Goal: Task Accomplishment & Management: Use online tool/utility

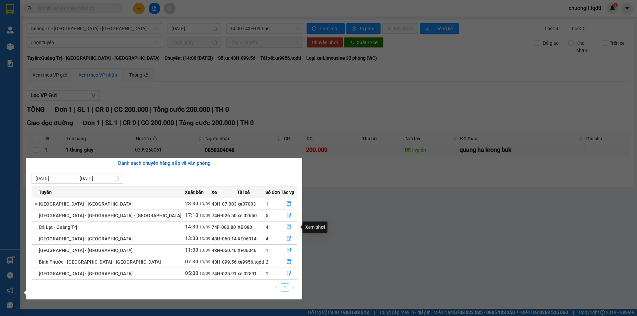
click at [287, 225] on icon "file-done" at bounding box center [289, 227] width 4 height 5
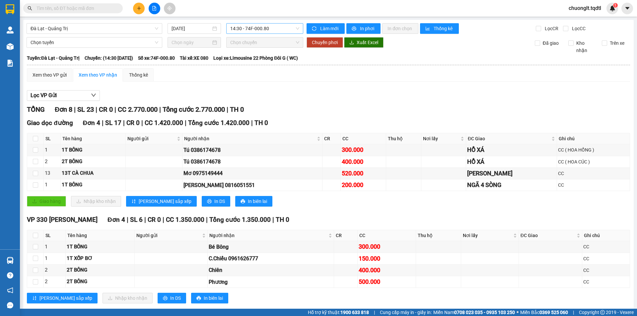
click at [274, 29] on span "14:30 - 74F-000.80" at bounding box center [264, 29] width 69 height 10
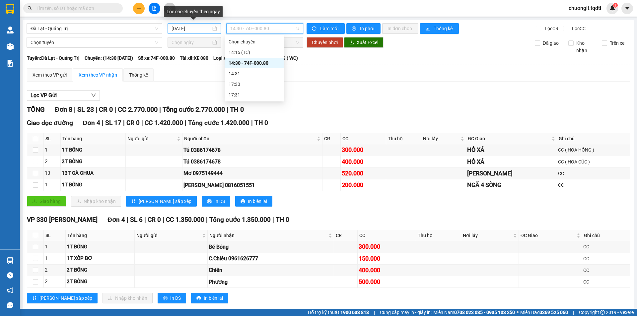
click at [212, 30] on div "[DATE]" at bounding box center [193, 28] width 45 height 7
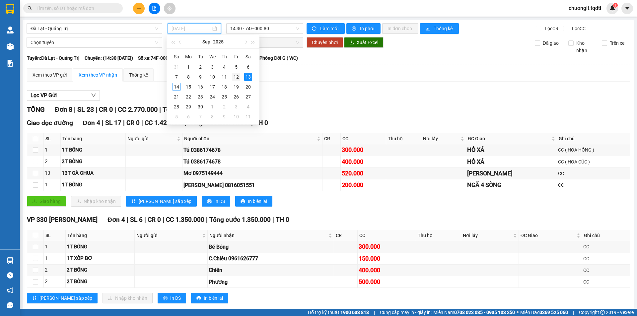
click at [236, 76] on div "12" at bounding box center [236, 77] width 8 height 8
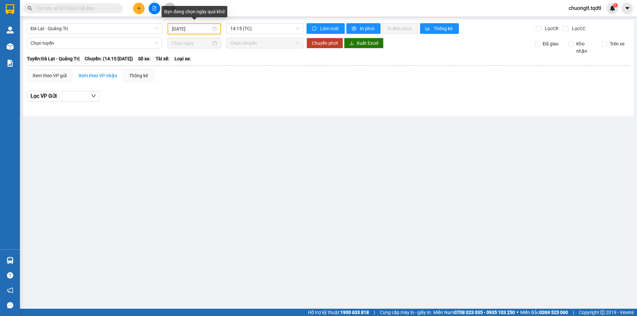
click at [215, 28] on div "[DATE]" at bounding box center [194, 28] width 45 height 7
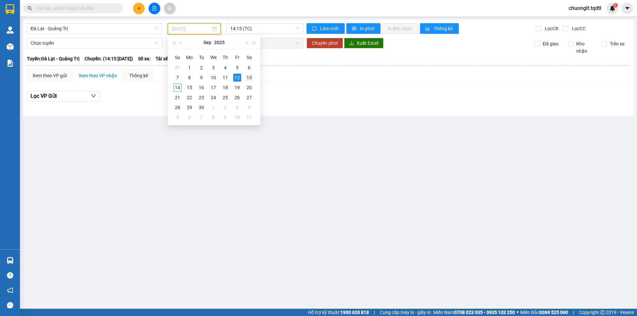
click at [248, 76] on div "13" at bounding box center [249, 78] width 8 height 8
type input "[DATE]"
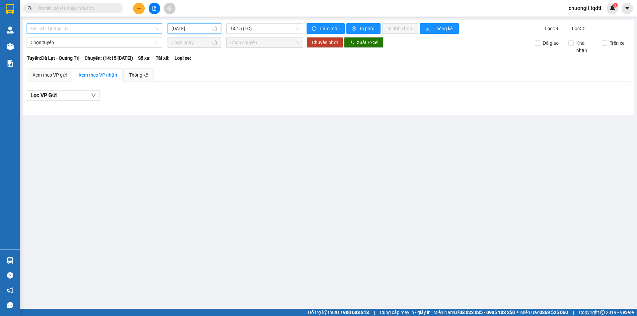
click at [133, 24] on span "Đà Lạt - Quảng Trị" at bounding box center [95, 29] width 128 height 10
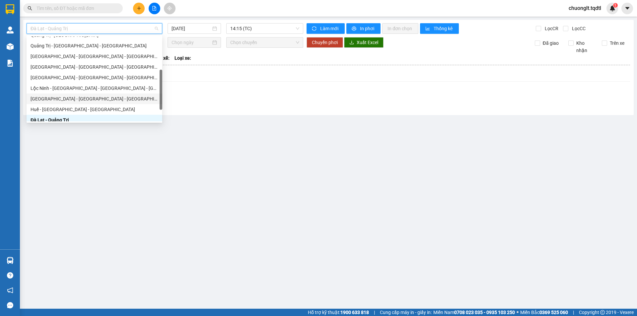
scroll to position [69, 0]
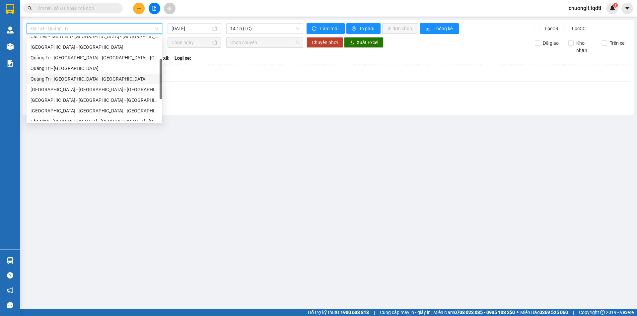
click at [91, 78] on div "Quảng Trị - [GEOGRAPHIC_DATA] - [GEOGRAPHIC_DATA]" at bounding box center [95, 78] width 128 height 7
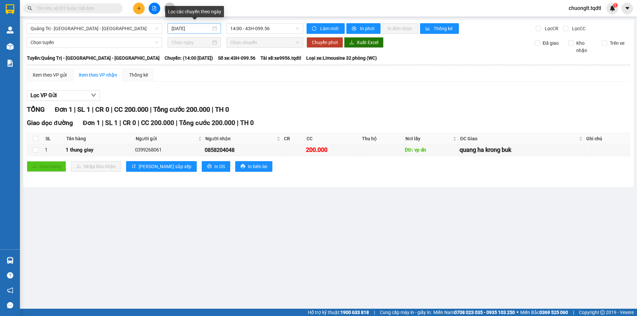
click at [215, 28] on div "[DATE]" at bounding box center [193, 28] width 45 height 7
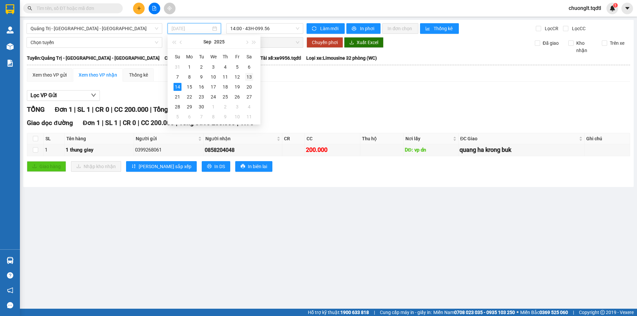
click at [250, 76] on div "13" at bounding box center [249, 77] width 8 height 8
type input "[DATE]"
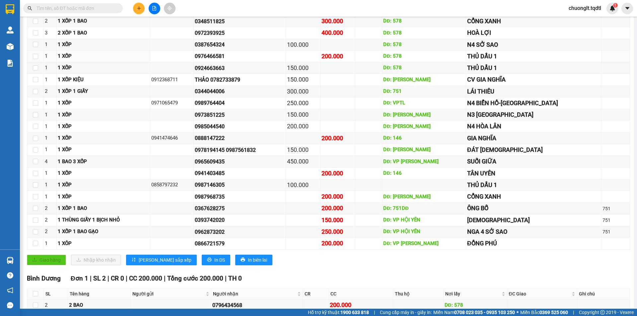
scroll to position [232, 0]
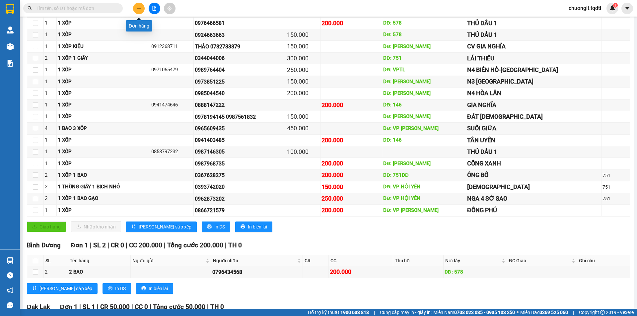
click at [136, 7] on button at bounding box center [139, 9] width 12 height 12
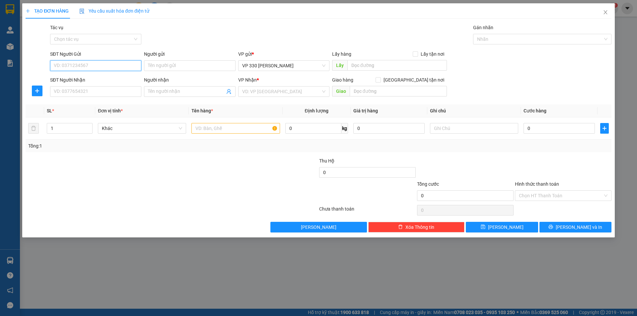
click at [84, 66] on input "SĐT Người Gửi" at bounding box center [95, 65] width 91 height 11
click at [77, 80] on div "0988964694" at bounding box center [95, 78] width 83 height 7
type input "0988964694"
type input "0388296376"
type input "100.000"
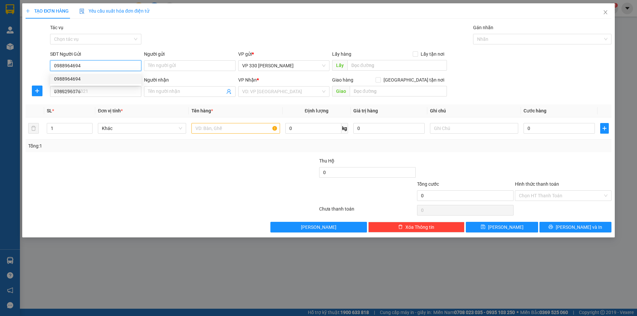
type input "100.000"
type input "0988964694"
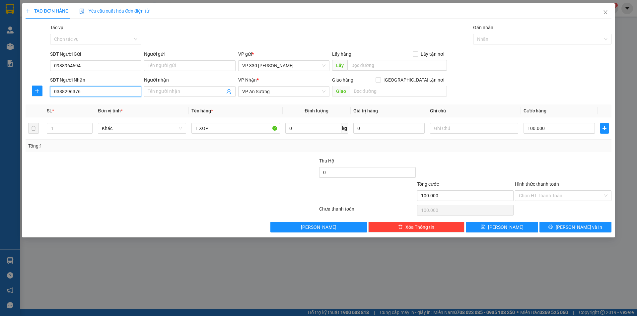
click at [92, 94] on input "0388296376" at bounding box center [95, 91] width 91 height 11
click at [355, 69] on input "text" at bounding box center [396, 65] width 99 height 11
type input "330"
click at [568, 132] on input "100.000" at bounding box center [558, 128] width 71 height 11
type input "1"
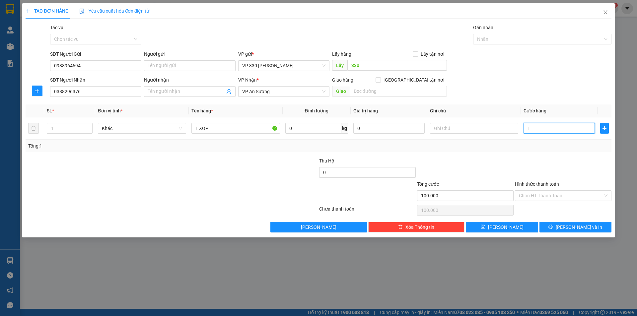
type input "1"
type input "15"
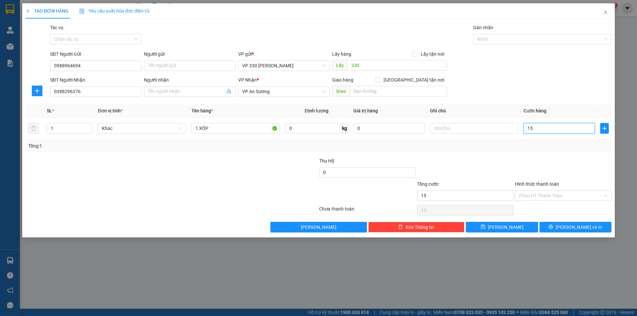
type input "150"
type input "1.500"
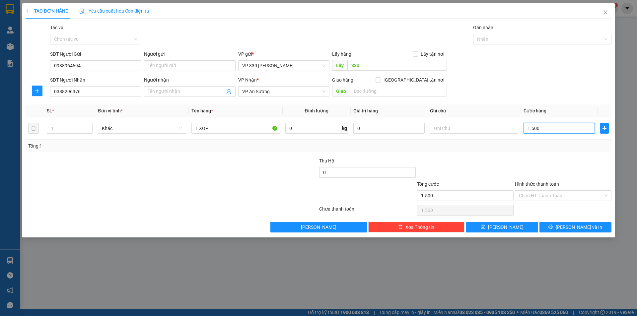
type input "15.000"
type input "150.000"
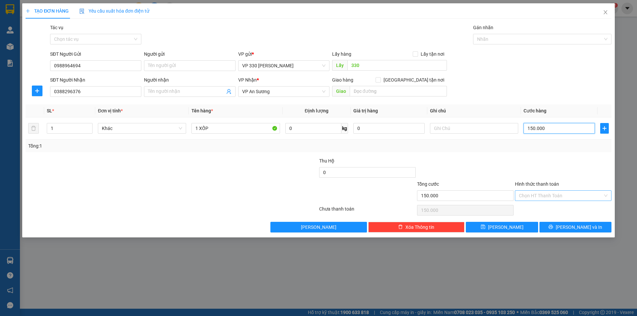
type input "150.000"
click at [560, 195] on input "Hình thức thanh toán" at bounding box center [561, 196] width 84 height 10
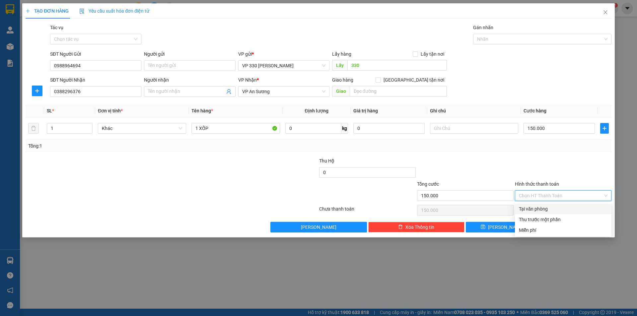
click at [551, 207] on div "Tại văn phòng" at bounding box center [563, 208] width 89 height 7
type input "0"
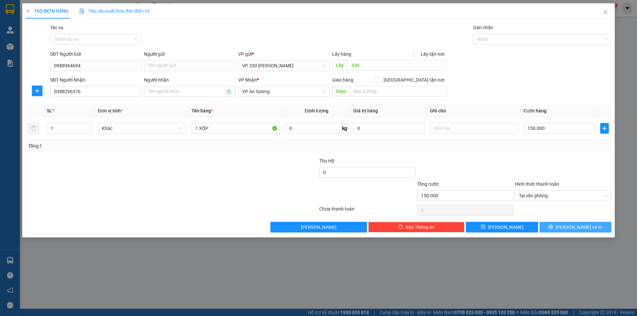
click at [562, 227] on button "[PERSON_NAME] và In" at bounding box center [575, 227] width 72 height 11
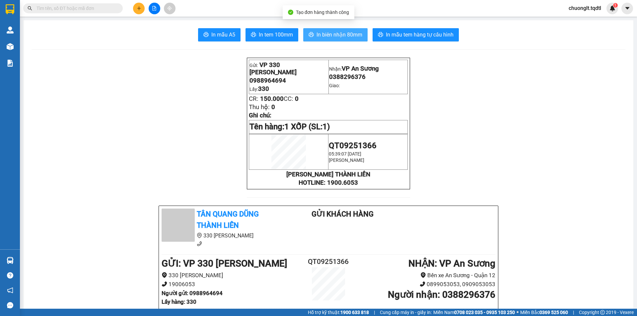
click at [334, 32] on span "In biên nhận 80mm" at bounding box center [339, 35] width 46 height 8
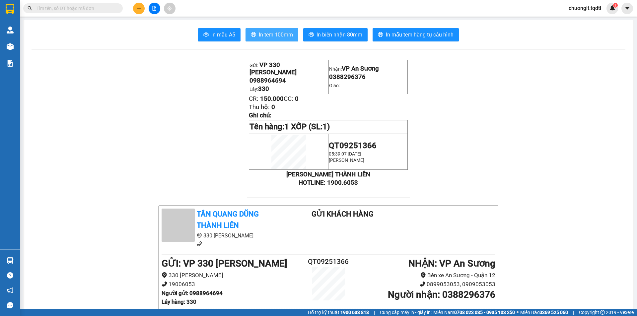
click at [270, 33] on span "In tem 100mm" at bounding box center [276, 35] width 34 height 8
click at [280, 32] on span "In tem 100mm" at bounding box center [276, 35] width 34 height 8
click at [277, 32] on span "In tem 100mm" at bounding box center [276, 35] width 34 height 8
click at [328, 36] on span "In biên nhận 80mm" at bounding box center [339, 35] width 46 height 8
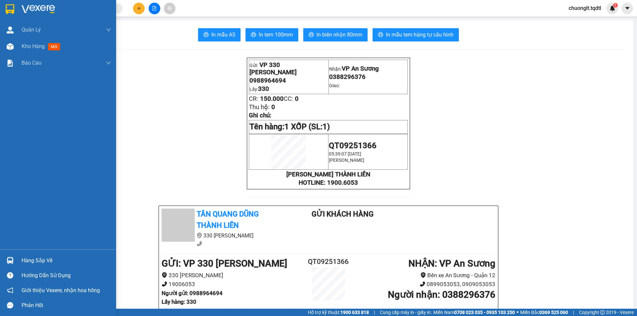
click at [38, 260] on div "Hàng sắp về" at bounding box center [67, 261] width 90 height 10
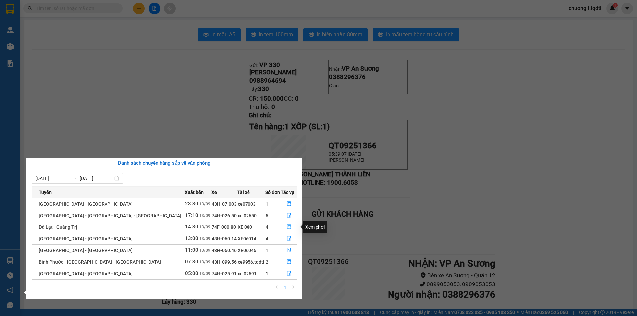
click at [283, 224] on button "button" at bounding box center [289, 227] width 16 height 11
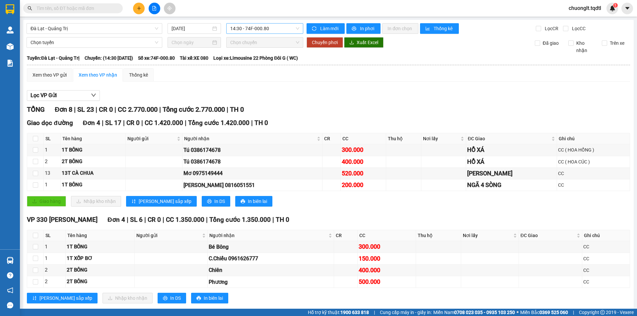
click at [278, 28] on span "14:30 - 74F-000.80" at bounding box center [264, 29] width 69 height 10
click at [129, 30] on span "Đà Lạt - Quảng Trị" at bounding box center [95, 29] width 128 height 10
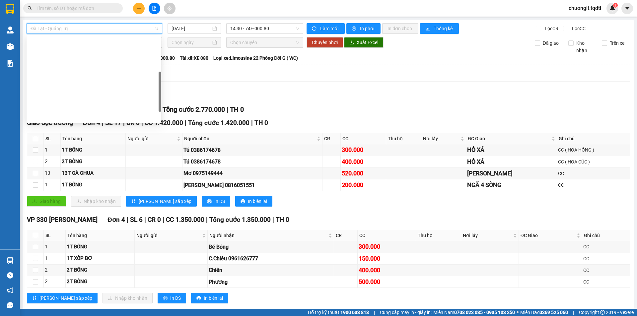
click at [106, 144] on div "Quảng Trị - [GEOGRAPHIC_DATA] - [GEOGRAPHIC_DATA]" at bounding box center [94, 147] width 127 height 7
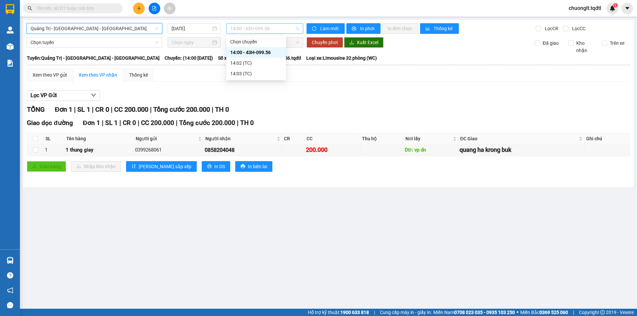
click at [282, 26] on span "14:00 - 43H-099.56" at bounding box center [264, 29] width 69 height 10
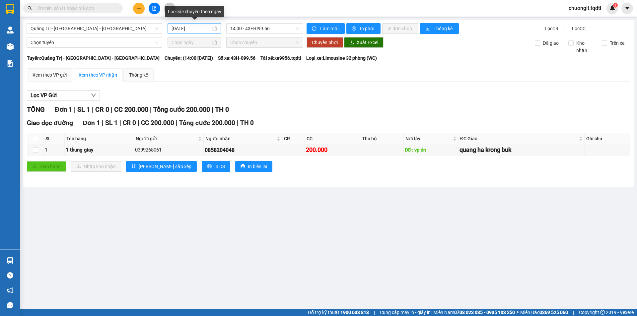
drag, startPoint x: 214, startPoint y: 29, endPoint x: 211, endPoint y: 28, distance: 3.7
click at [214, 29] on div "[DATE]" at bounding box center [193, 28] width 45 height 7
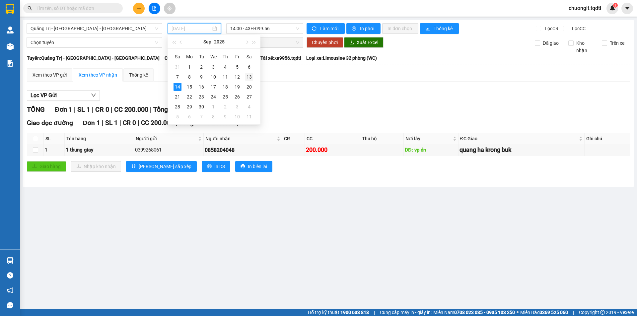
click at [250, 76] on div "13" at bounding box center [249, 77] width 8 height 8
type input "[DATE]"
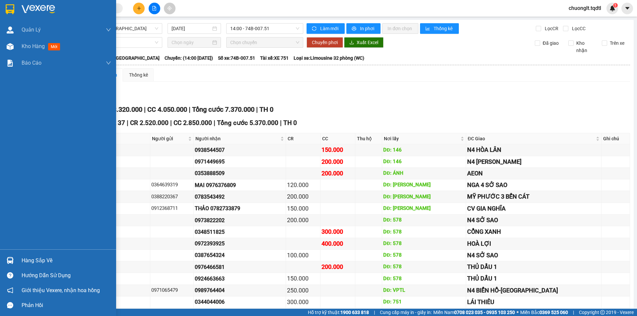
click at [36, 262] on div "Hàng sắp về" at bounding box center [67, 261] width 90 height 10
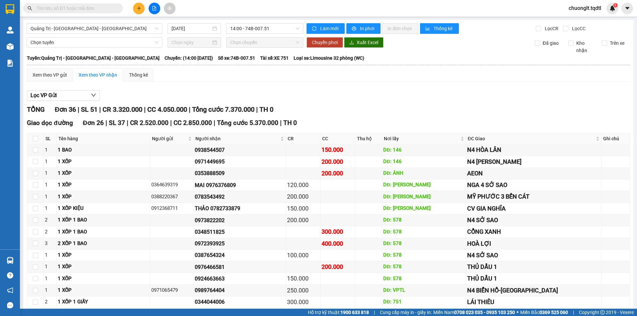
click at [337, 163] on section "Kết quả tìm kiếm ( 0 ) Bộ lọc No Data chuonglt.tqdtl 1 Quản [PERSON_NAME] lý kh…" at bounding box center [318, 158] width 637 height 316
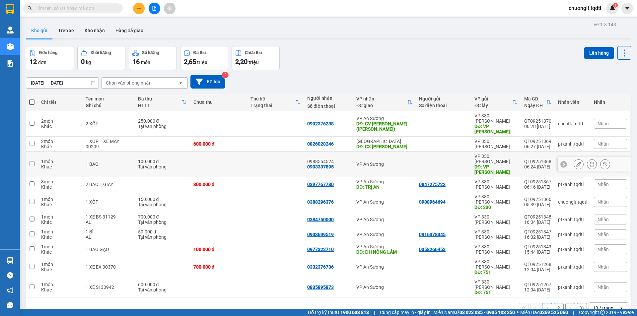
scroll to position [31, 0]
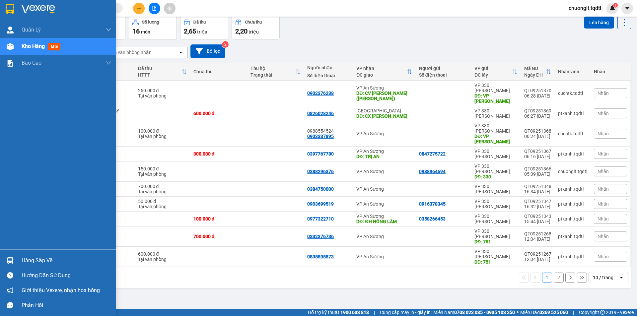
click at [25, 259] on div "Hàng sắp về" at bounding box center [67, 261] width 90 height 10
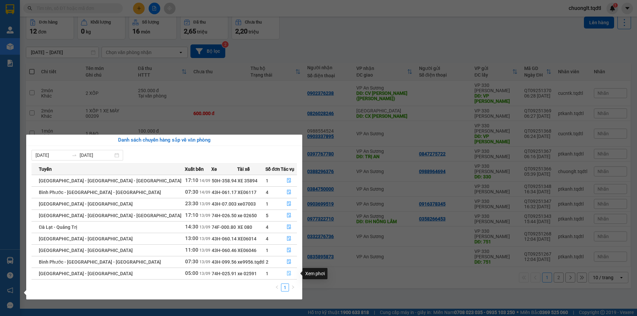
click at [286, 274] on icon "file-done" at bounding box center [288, 273] width 5 height 5
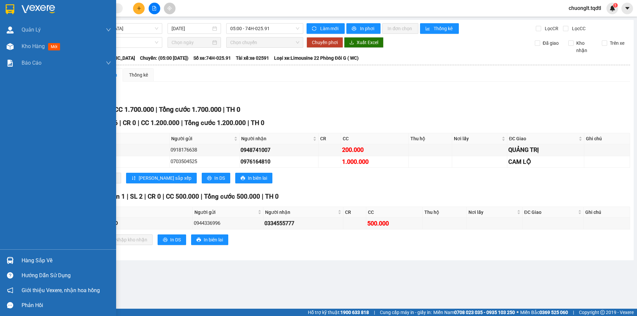
click at [82, 261] on div "Hàng sắp về" at bounding box center [67, 261] width 90 height 10
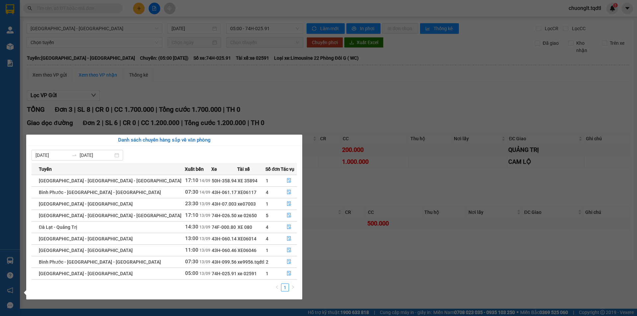
click at [261, 88] on section "Kết quả tìm kiếm ( 0 ) Bộ lọc No Data chuonglt.tqdtl 1 Quản Lý Quản lý khách hà…" at bounding box center [318, 158] width 637 height 316
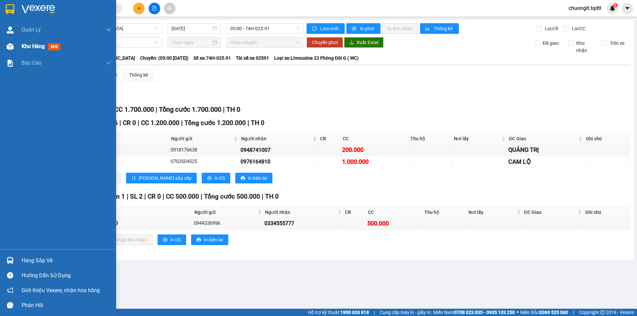
click at [31, 48] on span "Kho hàng" at bounding box center [33, 46] width 23 height 6
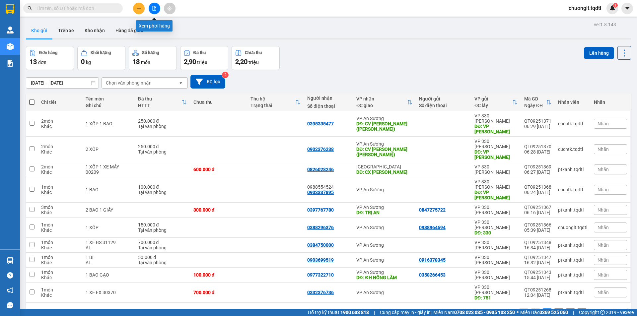
click at [154, 6] on icon "file-add" at bounding box center [155, 8] width 4 height 5
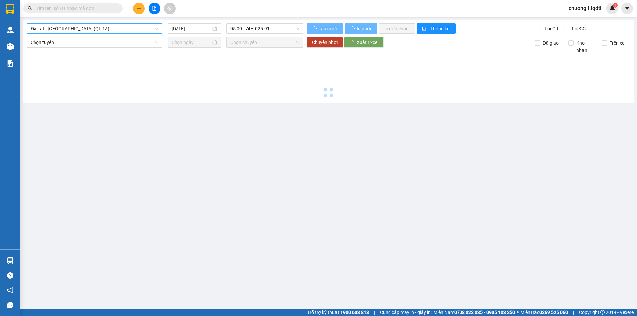
type input "[DATE]"
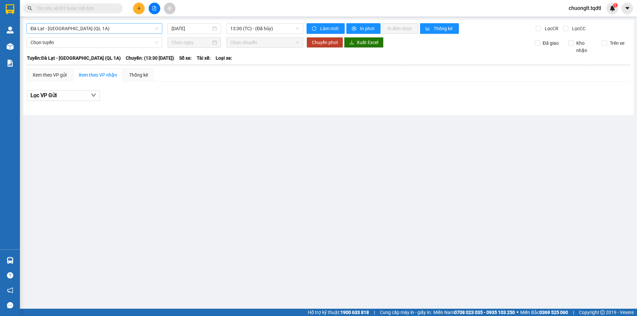
click at [127, 27] on span "Đà Lạt - [GEOGRAPHIC_DATA] (QL 1A)" at bounding box center [95, 29] width 128 height 10
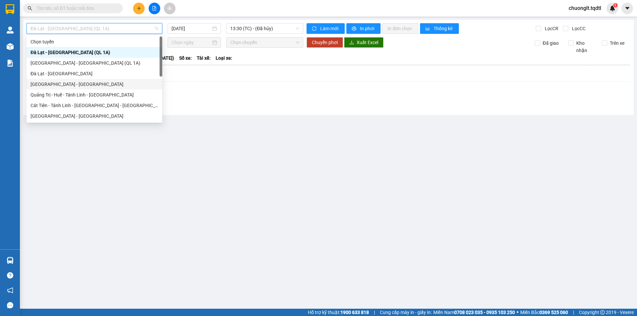
scroll to position [33, 0]
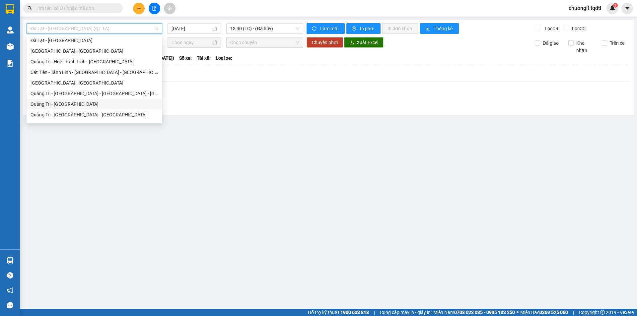
click at [81, 103] on div "Quảng Trị - [GEOGRAPHIC_DATA]" at bounding box center [95, 103] width 128 height 7
type input "[DATE]"
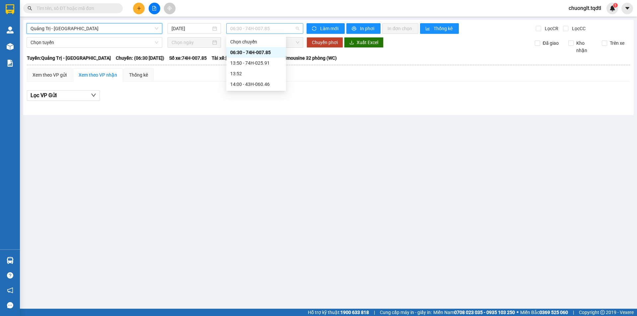
click at [285, 29] on span "06:30 - 74H-007.85" at bounding box center [264, 29] width 69 height 10
click at [146, 29] on span "Quảng Trị - [GEOGRAPHIC_DATA]" at bounding box center [95, 29] width 128 height 10
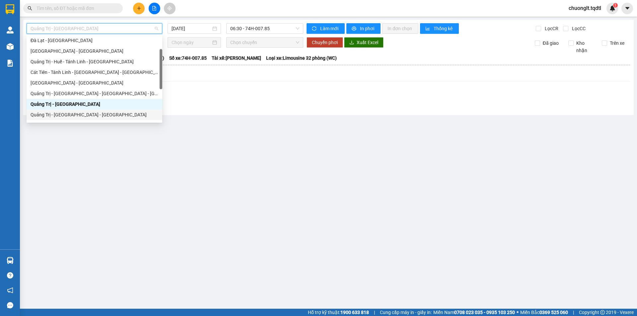
click at [91, 112] on div "Quảng Trị - [GEOGRAPHIC_DATA] - [GEOGRAPHIC_DATA]" at bounding box center [95, 114] width 128 height 7
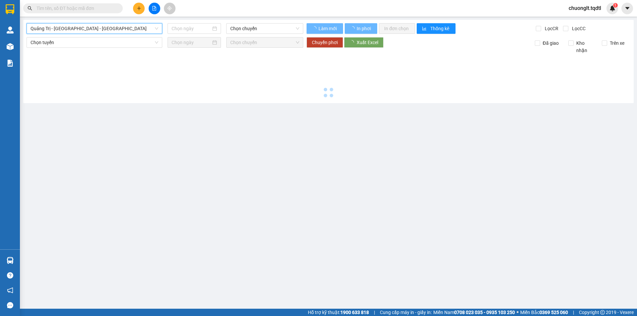
type input "[DATE]"
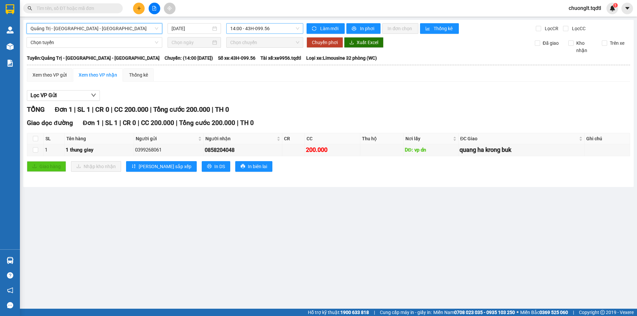
click at [288, 31] on span "14:00 - 43H-099.56" at bounding box center [264, 29] width 69 height 10
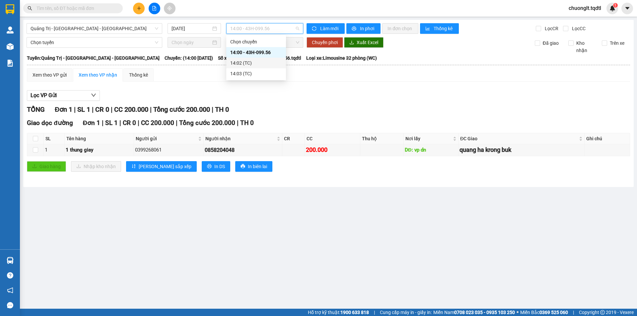
click at [298, 231] on main "Quảng Trị - Bình Dương - Bình Phước 14/09/2025 14:00 - 43H-099.56 Làm mới In ph…" at bounding box center [318, 154] width 637 height 309
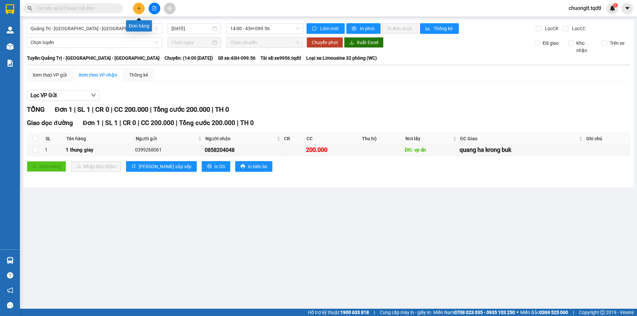
click at [140, 6] on button at bounding box center [139, 9] width 12 height 12
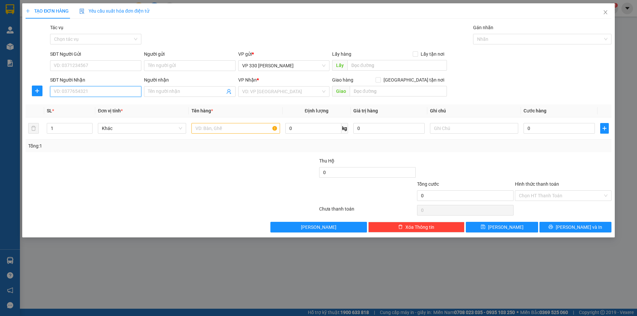
click at [86, 92] on input "SĐT Người Nhận" at bounding box center [95, 91] width 91 height 11
type input "0796682866"
click at [373, 65] on input "text" at bounding box center [396, 65] width 99 height 11
type input "6913DĐVT"
click at [316, 88] on input "search" at bounding box center [281, 92] width 79 height 10
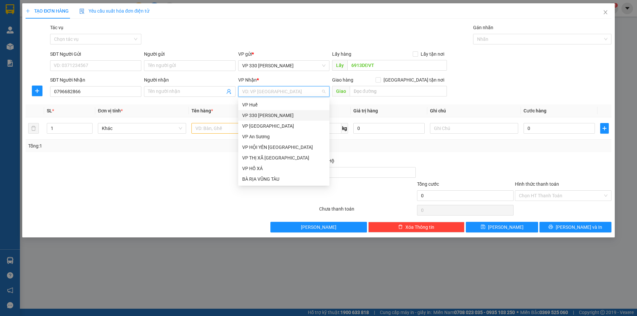
click at [279, 117] on div "VP 330 [PERSON_NAME]" at bounding box center [283, 115] width 83 height 7
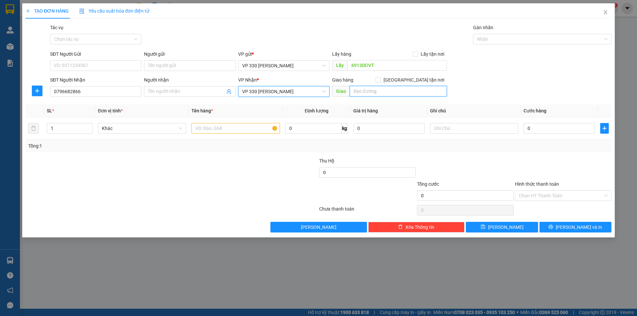
click at [357, 89] on input "text" at bounding box center [397, 91] width 97 height 11
type input "D"
type input "ĐÔNG HÀ"
click at [225, 124] on input "text" at bounding box center [235, 128] width 88 height 11
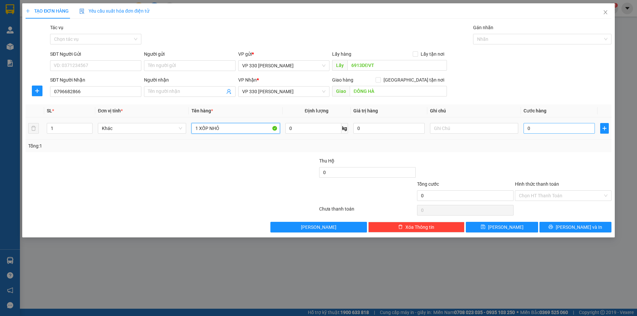
type input "1 XỐP NHỎ"
click at [547, 130] on input "0" at bounding box center [558, 128] width 71 height 11
type input "1"
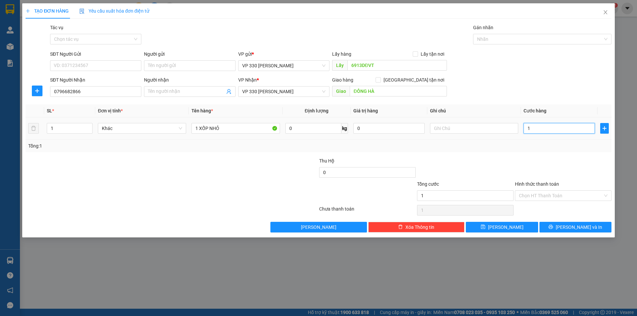
type input "10"
type input "100"
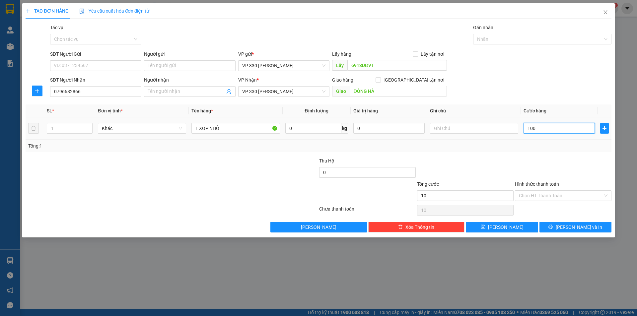
type input "100"
type input "1.000"
type input "10.000"
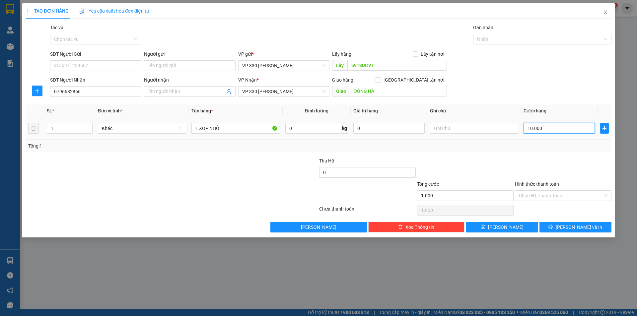
type input "10.000"
type input "100.000"
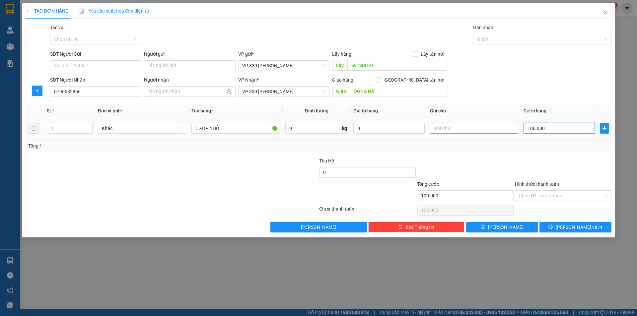
type input "100.000"
click at [479, 125] on input "text" at bounding box center [474, 128] width 88 height 11
type input "6913"
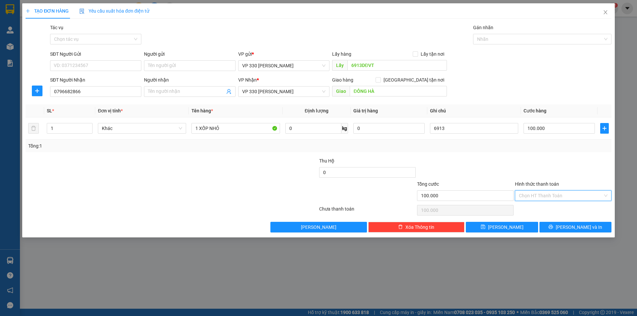
click at [550, 193] on input "Hình thức thanh toán" at bounding box center [561, 196] width 84 height 10
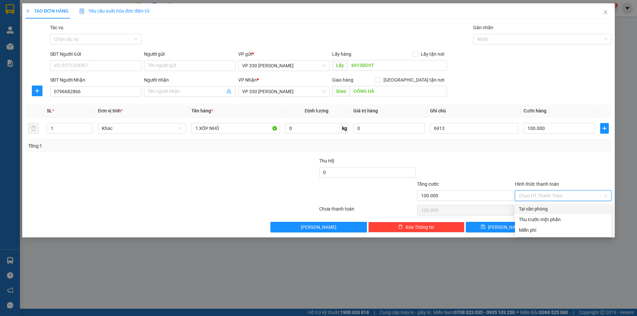
click at [539, 208] on div "Tại văn phòng" at bounding box center [563, 208] width 89 height 7
type input "0"
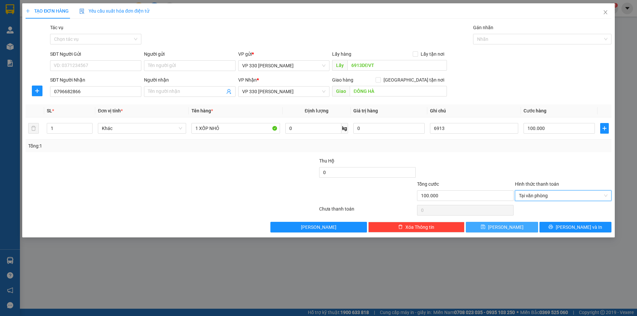
click at [502, 225] on span "[PERSON_NAME]" at bounding box center [505, 226] width 35 height 7
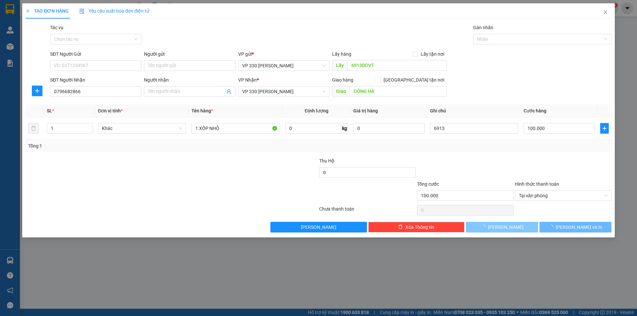
type input "0"
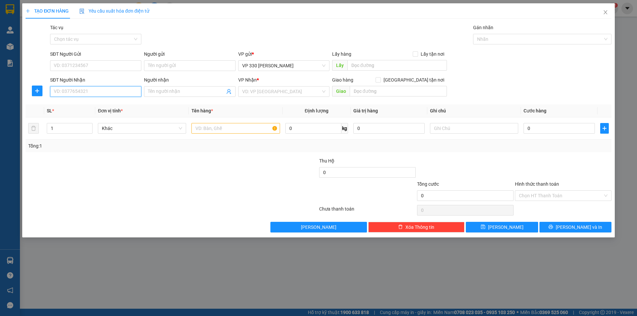
click at [101, 90] on input "SĐT Người Nhận" at bounding box center [95, 91] width 91 height 11
click at [72, 104] on div "0915097234" at bounding box center [95, 104] width 83 height 7
type input "0915097234"
type input "ĐÔNG HÀ"
type input "800.000"
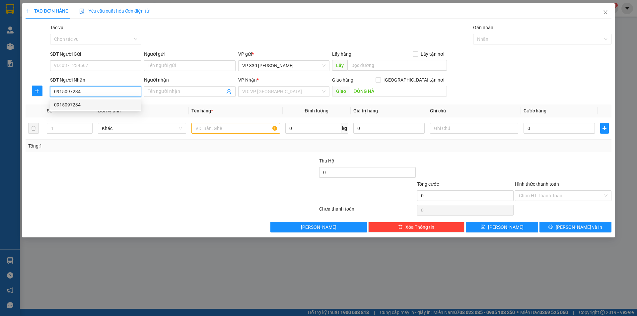
type input "800.000"
type input "0915097234"
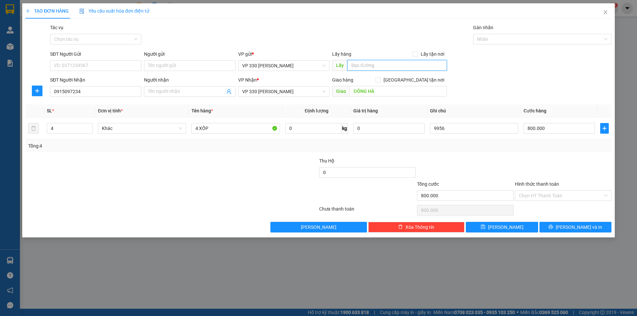
click at [373, 68] on input "text" at bounding box center [396, 65] width 99 height 11
type input "6913DĐVT"
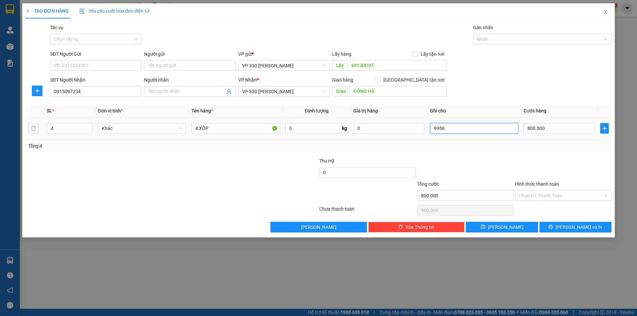
click at [466, 130] on input "9956" at bounding box center [474, 128] width 88 height 11
type input "9"
type input "6913"
click at [551, 196] on input "Hình thức thanh toán" at bounding box center [561, 196] width 84 height 10
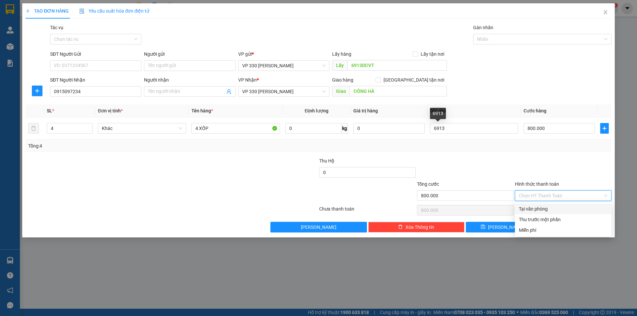
click at [543, 208] on div "Tại văn phòng" at bounding box center [563, 208] width 89 height 7
type input "0"
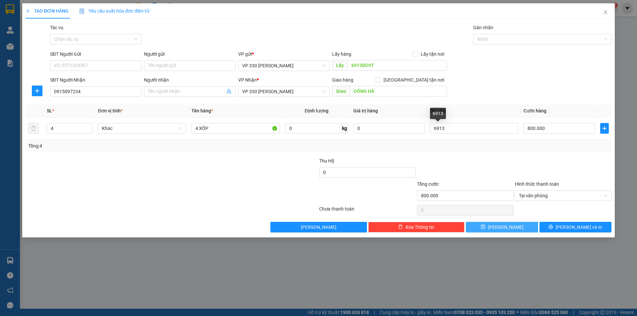
click at [504, 226] on span "[PERSON_NAME]" at bounding box center [505, 226] width 35 height 7
type input "0"
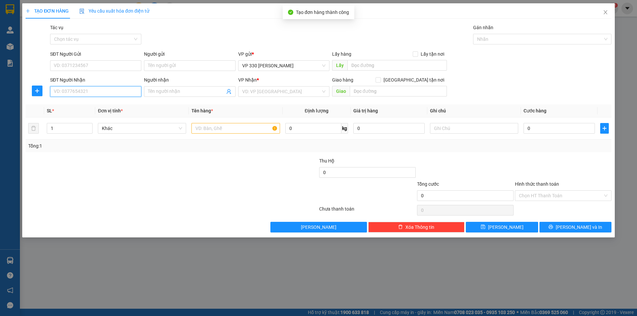
click at [76, 92] on input "SĐT Người Nhận" at bounding box center [95, 91] width 91 height 11
type input "0849612389"
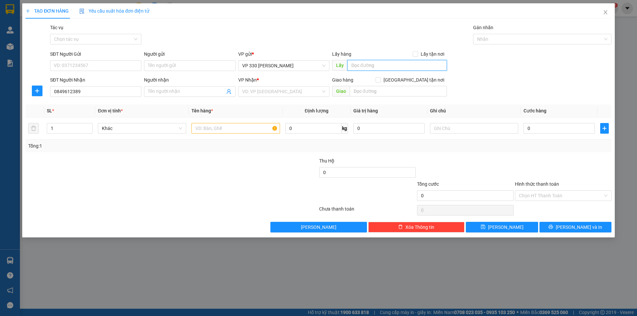
click at [361, 62] on input "text" at bounding box center [396, 65] width 99 height 11
type input "6913DĐVT"
click at [289, 92] on input "search" at bounding box center [281, 92] width 79 height 10
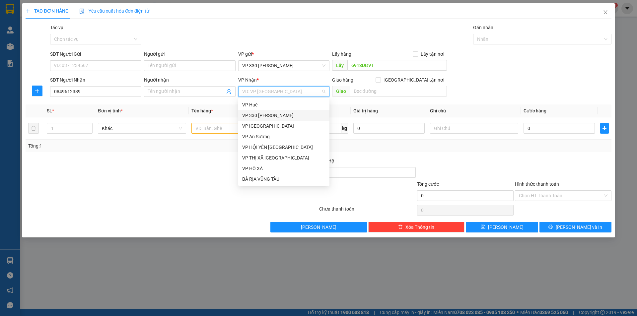
drag, startPoint x: 273, startPoint y: 113, endPoint x: 296, endPoint y: 107, distance: 24.0
click at [274, 113] on div "VP 330 [PERSON_NAME]" at bounding box center [283, 115] width 83 height 7
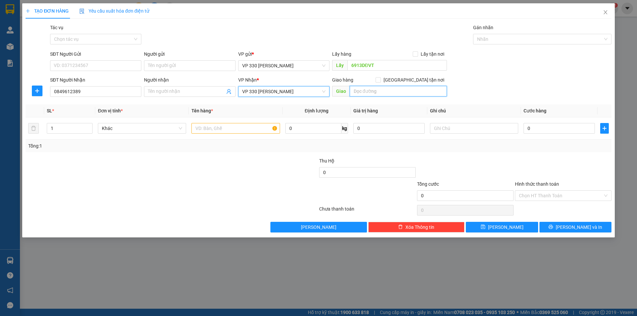
click at [373, 96] on input "text" at bounding box center [397, 91] width 97 height 11
type input "D"
type input "ĐÔNG HÀ"
click at [236, 125] on input "text" at bounding box center [235, 128] width 88 height 11
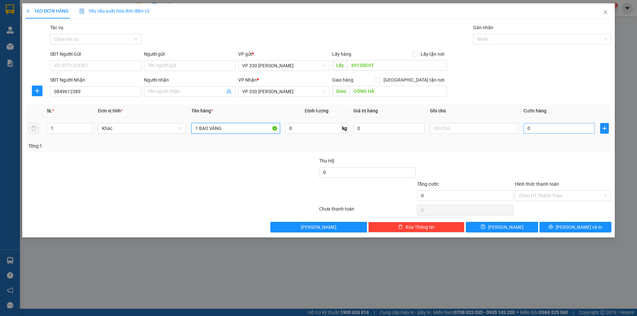
type input "1 BAO VÀNG"
click at [541, 129] on input "0" at bounding box center [558, 128] width 71 height 11
type input "5"
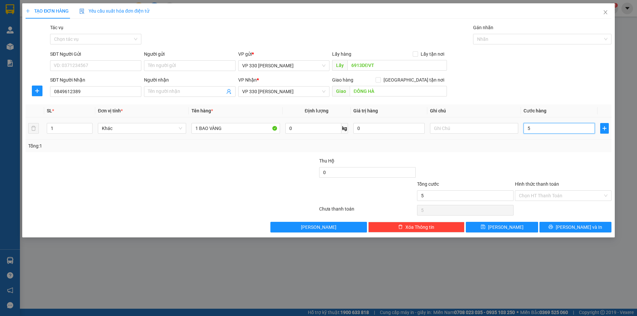
type input "50"
type input "500"
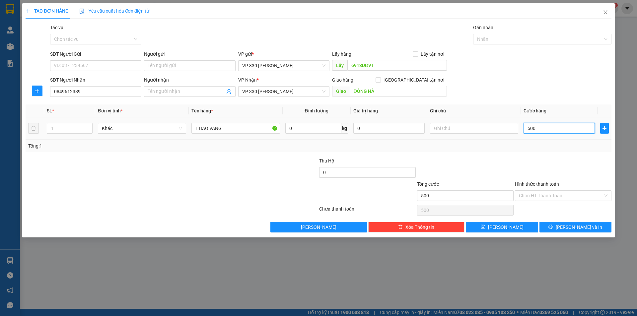
type input "5.000"
type input "50.000"
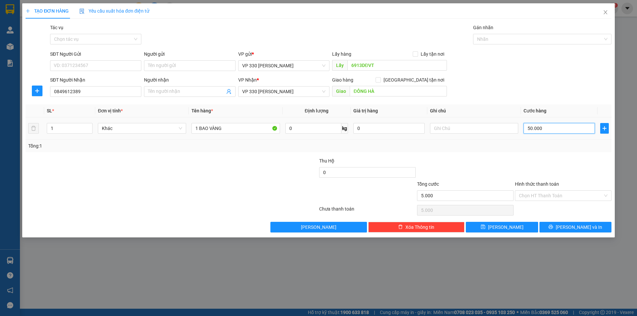
type input "50.000"
click at [451, 130] on input "text" at bounding box center [474, 128] width 88 height 11
type input "6913"
click at [494, 225] on button "[PERSON_NAME]" at bounding box center [501, 227] width 72 height 11
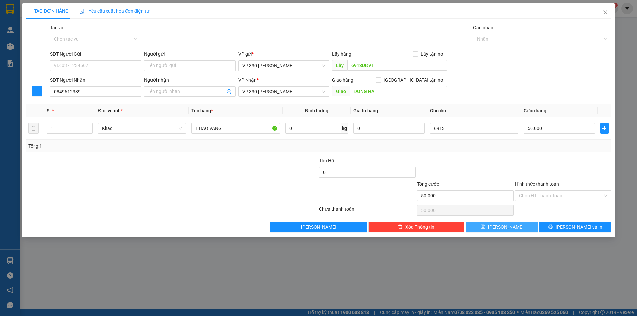
type input "0"
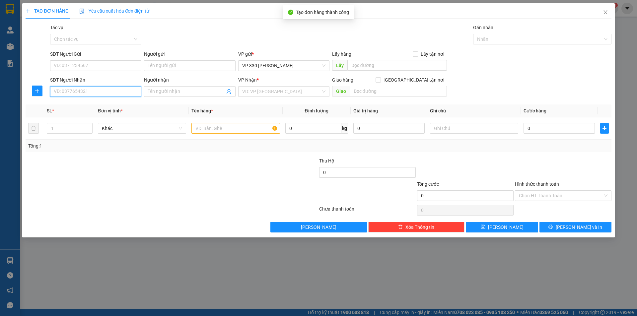
click at [93, 90] on input "SĐT Người Nhận" at bounding box center [95, 91] width 91 height 11
type input "0396027345"
click at [212, 131] on input "text" at bounding box center [235, 128] width 88 height 11
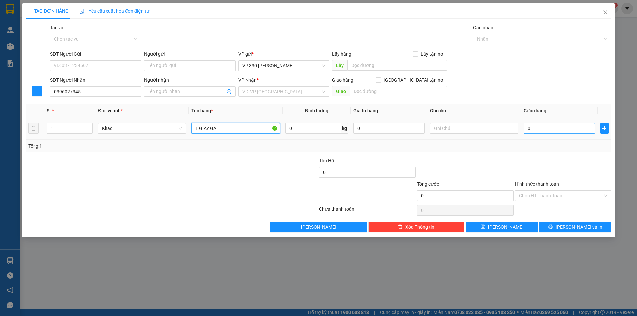
type input "1 GIẤY GÀ"
click at [549, 129] on input "0" at bounding box center [558, 128] width 71 height 11
type input "2"
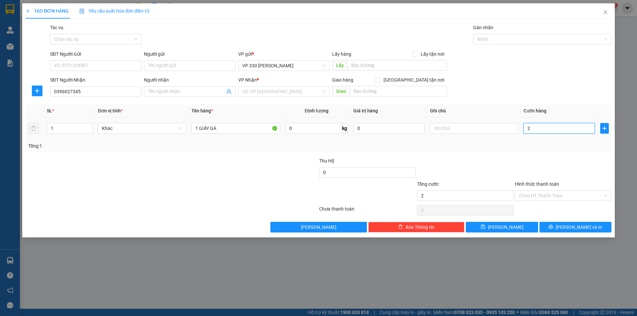
type input "20"
type input "200"
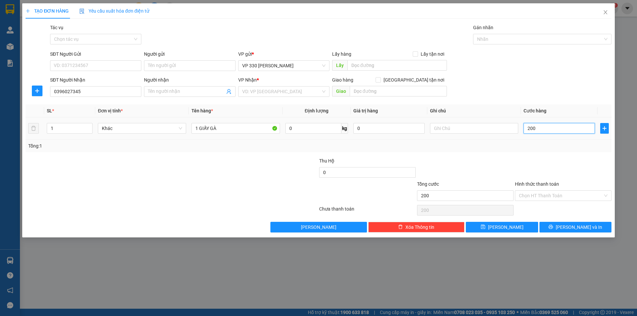
type input "2.000"
type input "20.000"
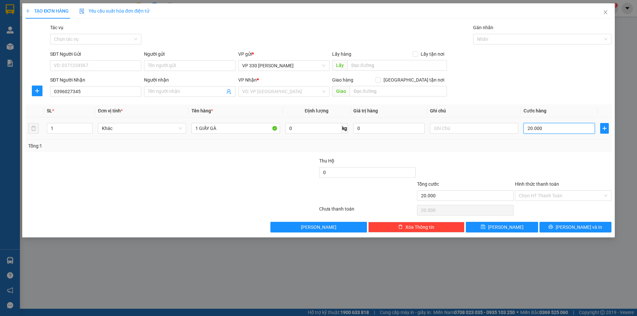
type input "200.000"
click at [465, 130] on input "text" at bounding box center [474, 128] width 88 height 11
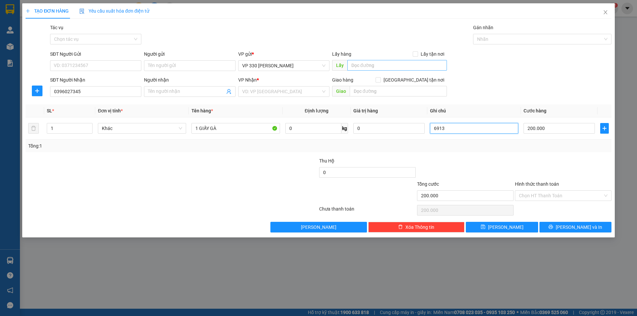
type input "6913"
click at [375, 67] on input "text" at bounding box center [396, 65] width 99 height 11
type input "6913DĐVT"
click at [311, 92] on input "search" at bounding box center [281, 92] width 79 height 10
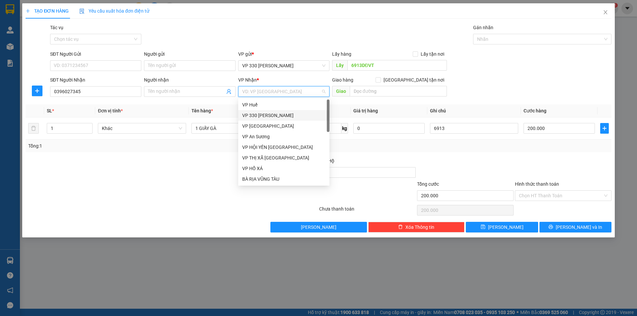
drag, startPoint x: 275, startPoint y: 114, endPoint x: 292, endPoint y: 110, distance: 17.1
click at [276, 114] on div "VP 330 [PERSON_NAME]" at bounding box center [283, 115] width 83 height 7
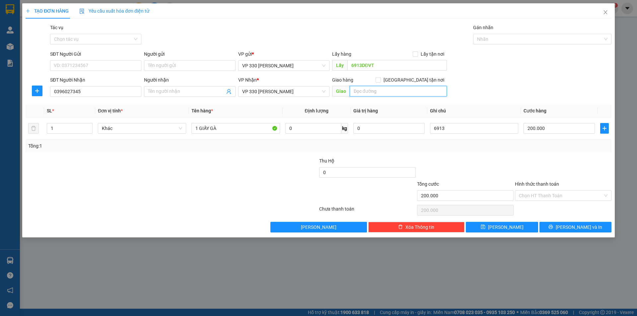
click at [373, 90] on input "text" at bounding box center [397, 91] width 97 height 11
type input "D"
type input "ĐÔNG HÀ"
click at [567, 196] on input "Hình thức thanh toán" at bounding box center [561, 196] width 84 height 10
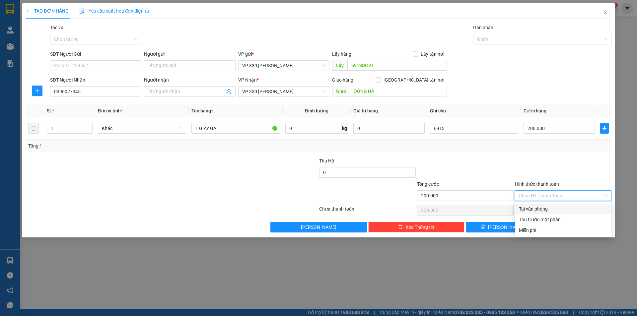
click at [556, 210] on div "Tại văn phòng" at bounding box center [563, 208] width 89 height 7
type input "0"
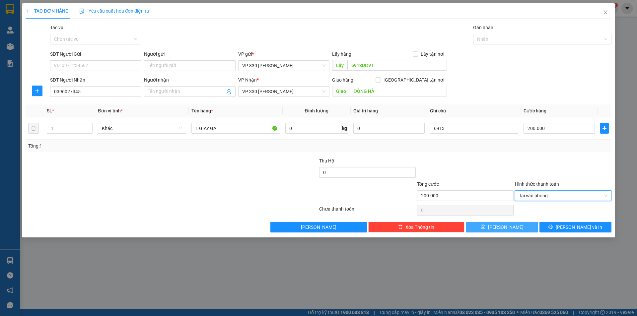
click at [506, 224] on span "[PERSON_NAME]" at bounding box center [505, 226] width 35 height 7
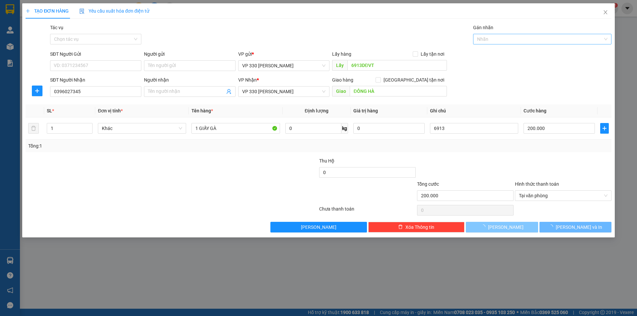
type input "0"
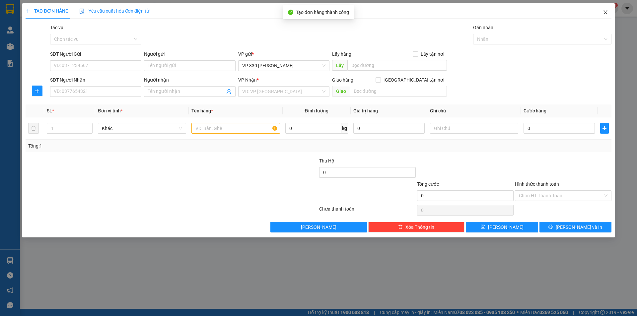
click at [605, 13] on icon "close" at bounding box center [605, 12] width 4 height 4
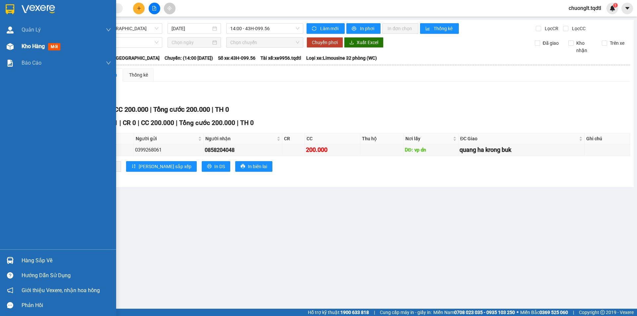
click at [24, 44] on span "Kho hàng" at bounding box center [33, 46] width 23 height 6
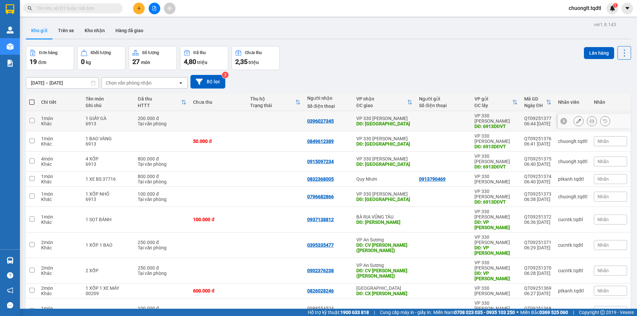
click at [34, 118] on input "checkbox" at bounding box center [32, 120] width 5 height 5
checkbox input "true"
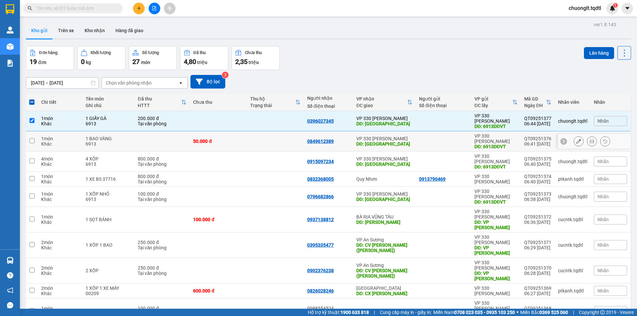
click at [34, 138] on input "checkbox" at bounding box center [32, 140] width 5 height 5
checkbox input "true"
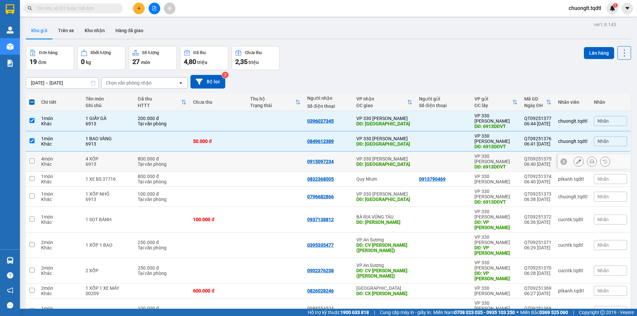
click at [32, 158] on input "checkbox" at bounding box center [32, 160] width 5 height 5
checkbox input "true"
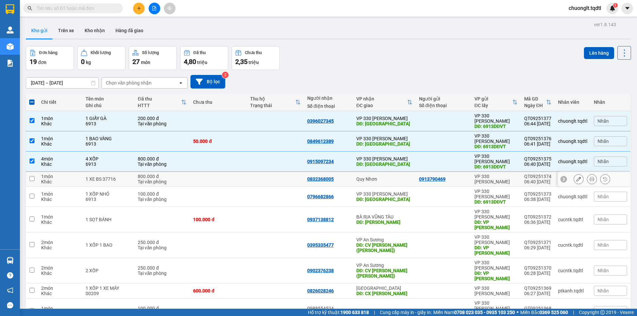
click at [31, 176] on input "checkbox" at bounding box center [32, 178] width 5 height 5
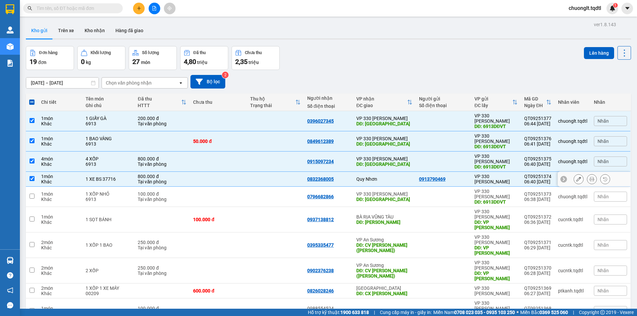
click at [31, 176] on input "checkbox" at bounding box center [32, 178] width 5 height 5
checkbox input "false"
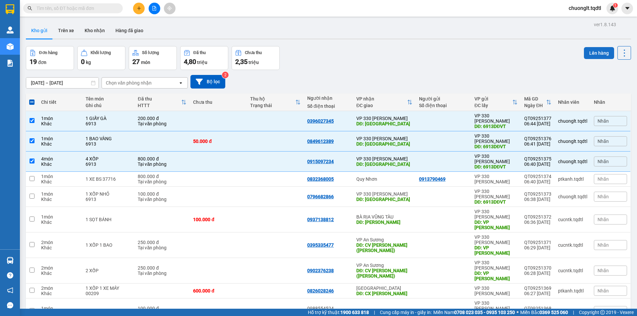
click at [594, 49] on button "Lên hàng" at bounding box center [599, 53] width 30 height 12
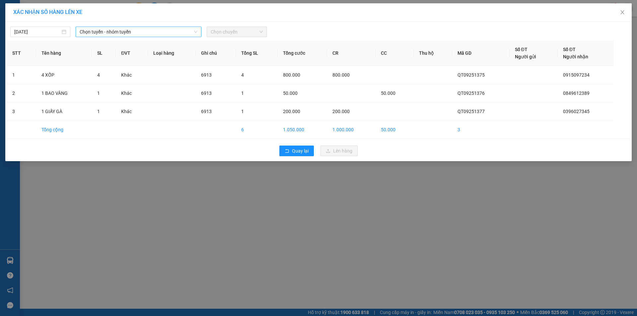
click at [154, 31] on span "Chọn tuyến - nhóm tuyến" at bounding box center [139, 32] width 118 height 10
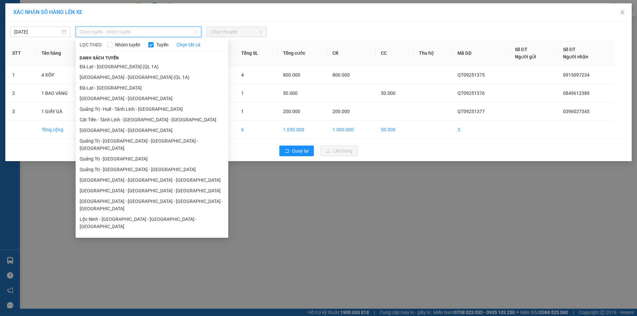
scroll to position [38, 0]
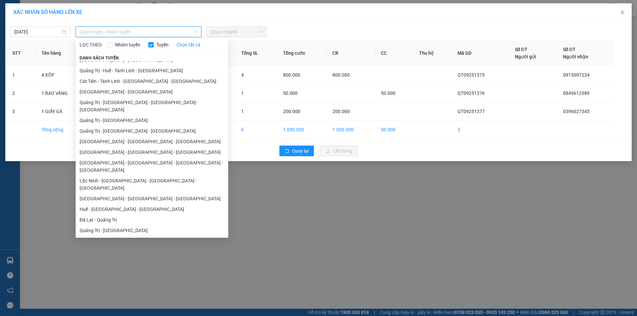
click at [123, 236] on li "Vũng Tàu - [GEOGRAPHIC_DATA] - [GEOGRAPHIC_DATA] - [GEOGRAPHIC_DATA]" at bounding box center [152, 245] width 153 height 18
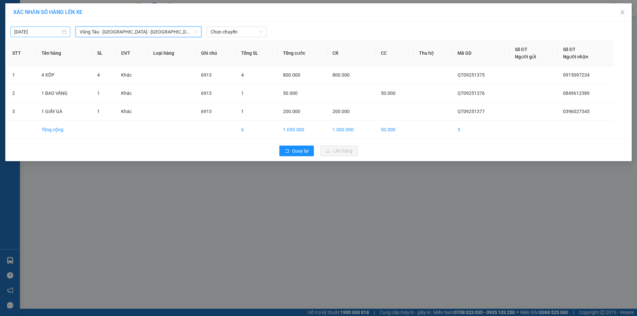
click at [62, 35] on div "[DATE]" at bounding box center [40, 31] width 52 height 7
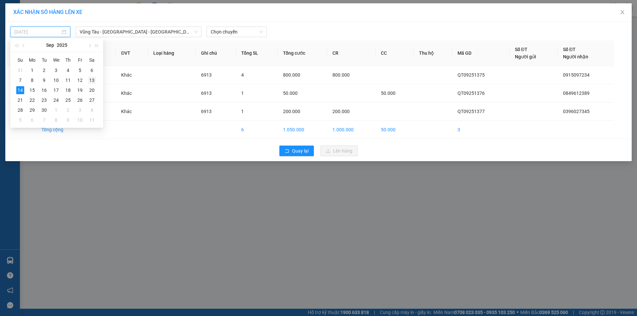
click at [92, 79] on div "13" at bounding box center [92, 80] width 8 height 8
type input "[DATE]"
click at [239, 32] on span "Chọn chuyến" at bounding box center [237, 32] width 52 height 10
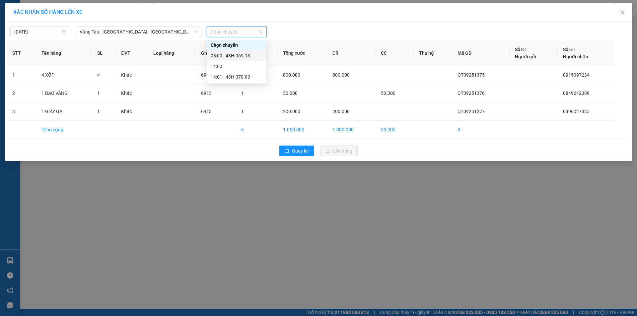
click at [244, 57] on div "08:00 - 43H-069.13" at bounding box center [237, 55] width 52 height 7
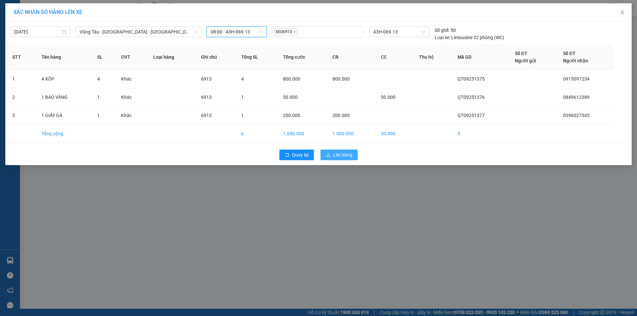
click at [330, 152] on button "Lên hàng" at bounding box center [338, 155] width 37 height 11
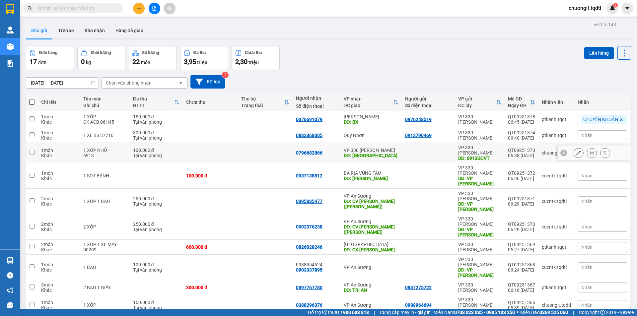
click at [30, 150] on input "checkbox" at bounding box center [32, 152] width 5 height 5
checkbox input "true"
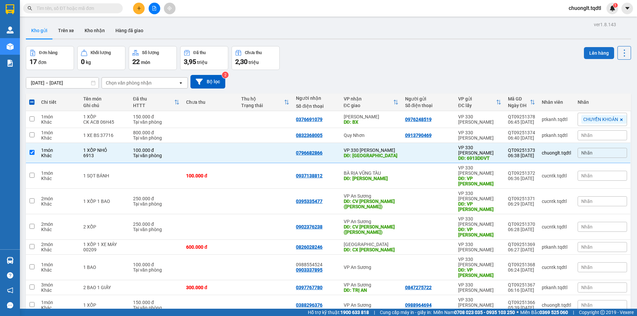
click at [590, 49] on button "Lên hàng" at bounding box center [599, 53] width 30 height 12
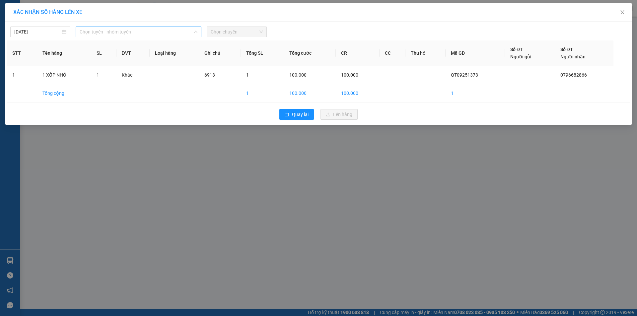
click at [169, 32] on span "Chọn tuyến - nhóm tuyến" at bounding box center [139, 32] width 118 height 10
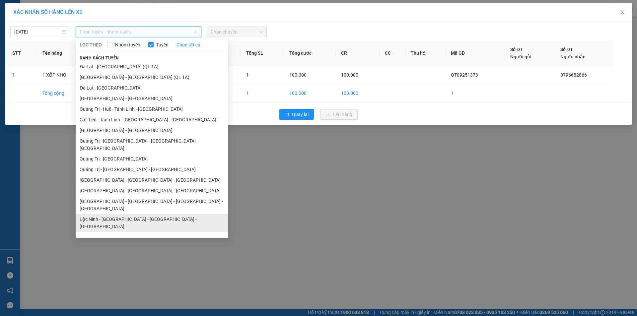
scroll to position [38, 0]
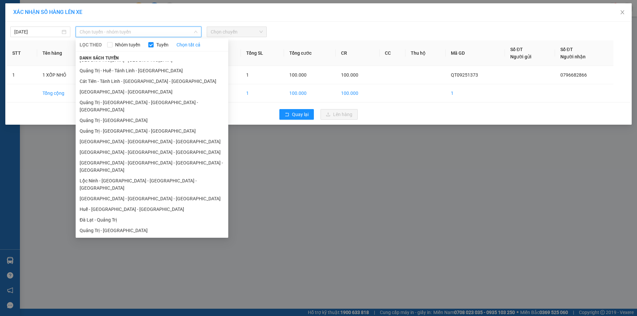
click at [120, 236] on li "Vũng Tàu - [GEOGRAPHIC_DATA] - [GEOGRAPHIC_DATA] - [GEOGRAPHIC_DATA]" at bounding box center [152, 245] width 153 height 18
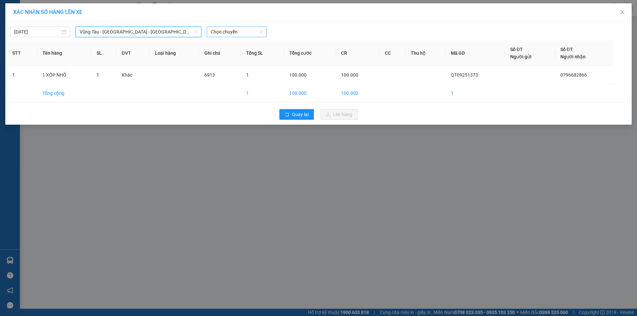
click at [248, 28] on span "Chọn chuyến" at bounding box center [237, 32] width 52 height 10
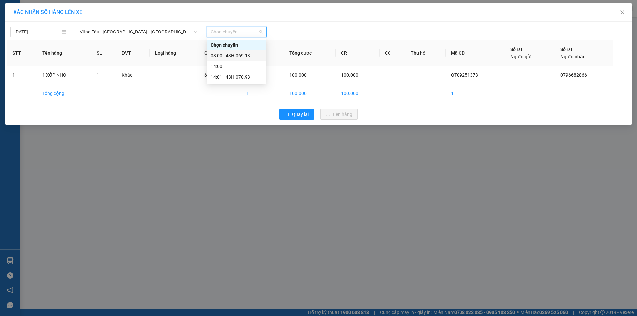
click at [246, 54] on div "08:00 - 43H-069.13" at bounding box center [237, 55] width 52 height 7
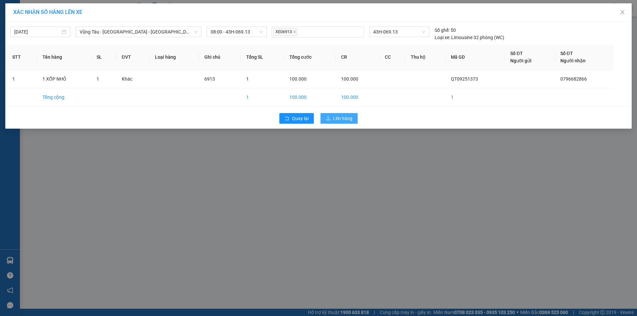
click at [336, 117] on span "Lên hàng" at bounding box center [342, 118] width 19 height 7
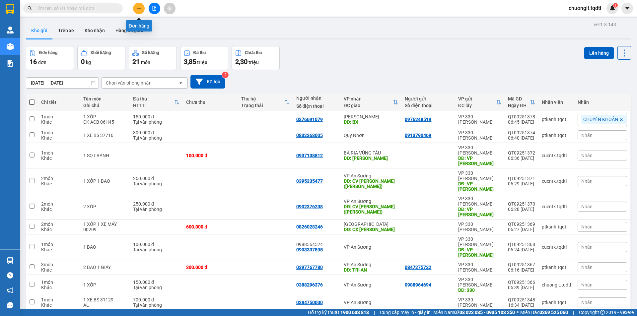
click at [136, 6] on button at bounding box center [139, 9] width 12 height 12
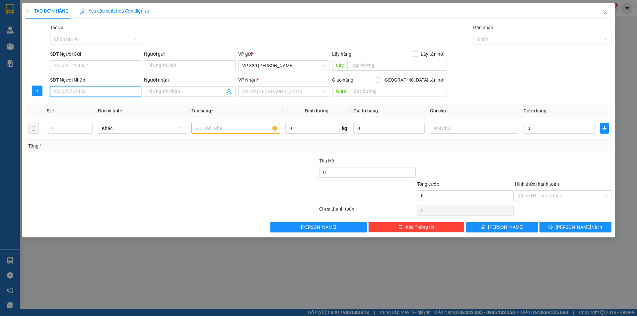
click at [83, 91] on input "SĐT Người Nhận" at bounding box center [95, 91] width 91 height 11
type input "0379100018"
click at [362, 63] on input "text" at bounding box center [396, 65] width 99 height 11
click at [563, 127] on input "0" at bounding box center [558, 128] width 71 height 11
type input "6"
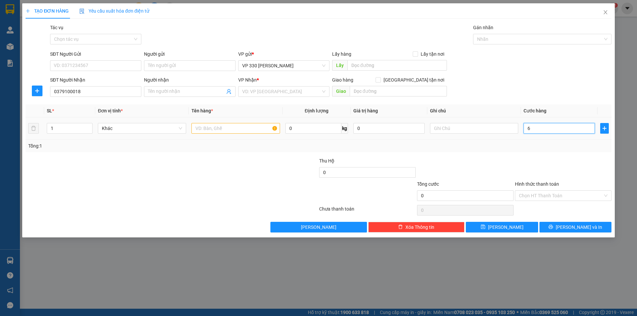
type input "6"
type input "60"
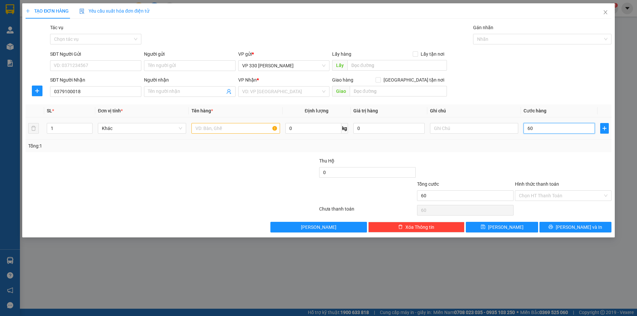
type input "600"
type input "6.000"
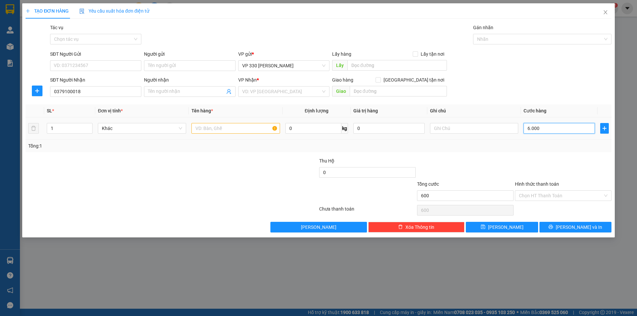
type input "6.000"
type input "60.000"
type input "600.000"
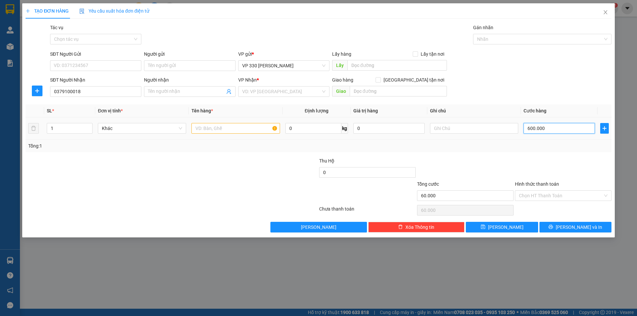
type input "600.000"
click at [358, 67] on input "text" at bounding box center [396, 65] width 99 height 11
type input "9956DĐSG"
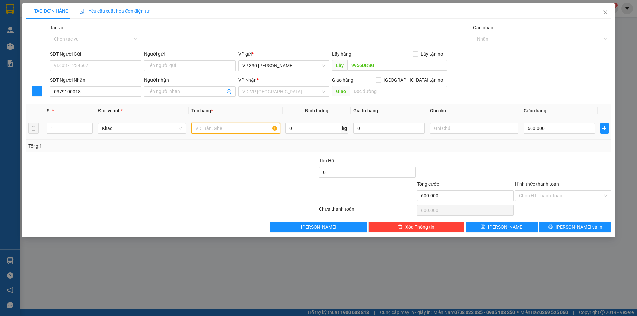
click at [220, 129] on input "text" at bounding box center [235, 128] width 88 height 11
type input "1 XE"
click at [304, 90] on input "search" at bounding box center [281, 92] width 79 height 10
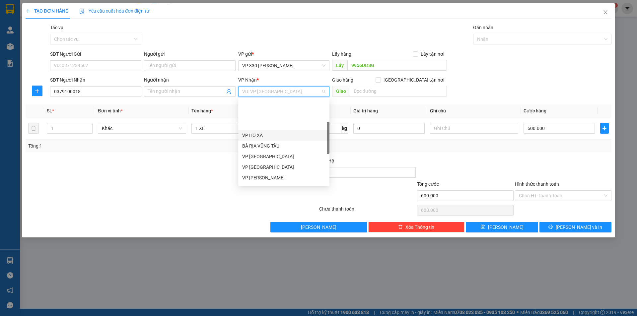
scroll to position [66, 0]
click at [275, 142] on div "VP Lao Bảo" at bounding box center [283, 144] width 83 height 7
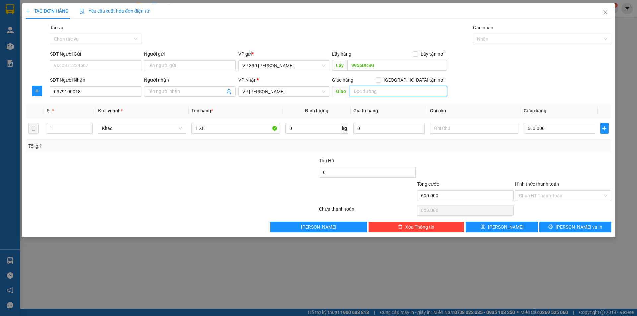
click at [370, 91] on input "text" at bounding box center [397, 91] width 97 height 11
type input "TÂN LONG"
click at [442, 128] on input "text" at bounding box center [474, 128] width 88 height 11
type input "9956"
click at [584, 195] on input "Hình thức thanh toán" at bounding box center [561, 196] width 84 height 10
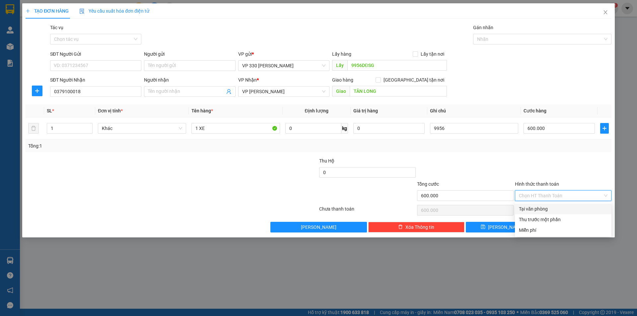
drag, startPoint x: 568, startPoint y: 206, endPoint x: 561, endPoint y: 211, distance: 9.1
click at [568, 207] on div "Tại văn phòng" at bounding box center [563, 208] width 89 height 7
type input "0"
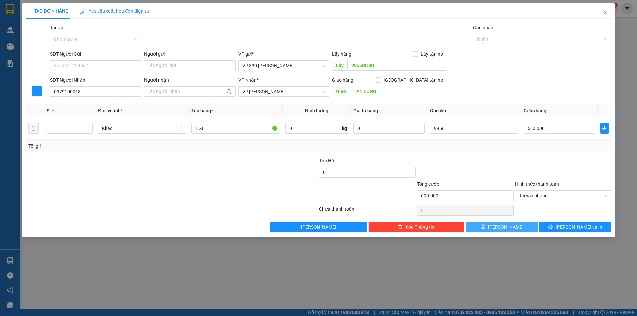
click at [516, 229] on button "[PERSON_NAME]" at bounding box center [501, 227] width 72 height 11
type input "0"
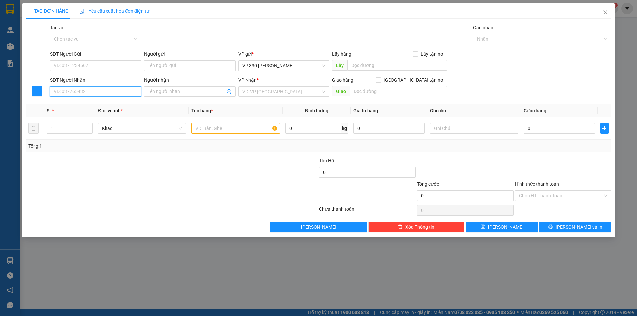
click at [87, 93] on input "SĐT Người Nhận" at bounding box center [95, 91] width 91 height 11
type input "0975583890"
click at [542, 126] on input "0" at bounding box center [558, 128] width 71 height 11
type input "1"
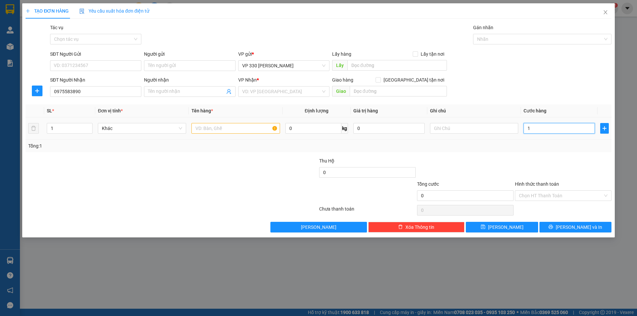
type input "1"
type input "15"
type input "150"
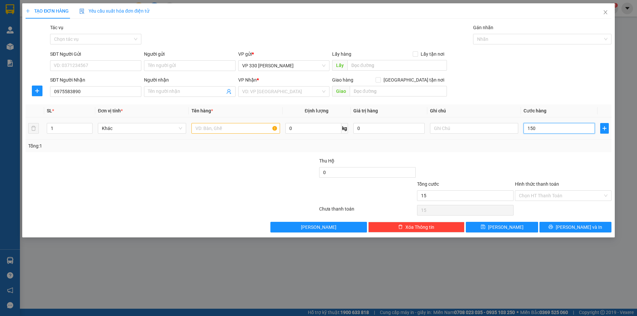
type input "150"
type input "1.500"
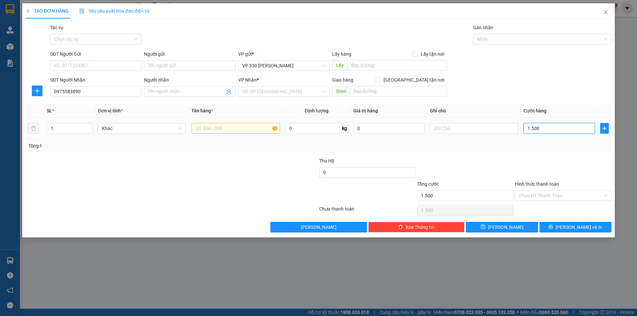
type input "15.000"
type input "150.000"
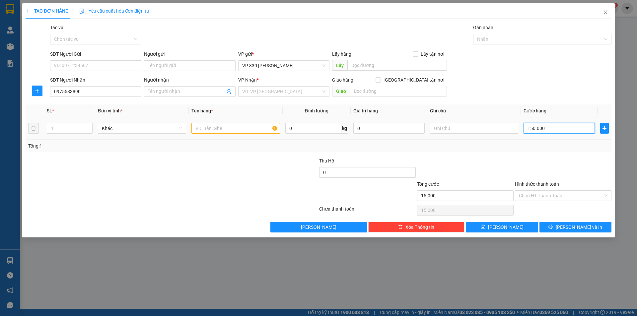
type input "150.000"
drag, startPoint x: 388, startPoint y: 61, endPoint x: 389, endPoint y: 66, distance: 5.2
click at [388, 61] on input "text" at bounding box center [396, 65] width 99 height 11
type input "9956DĐSG"
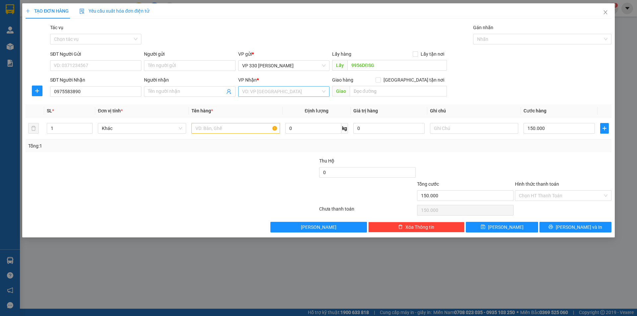
click at [278, 93] on input "search" at bounding box center [281, 92] width 79 height 10
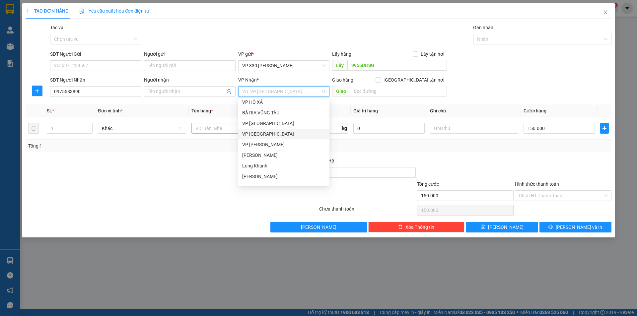
click at [263, 133] on div "VP Quảng Bình" at bounding box center [283, 133] width 83 height 7
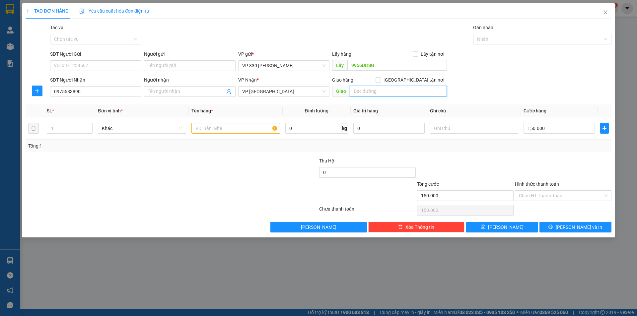
click at [366, 88] on input "text" at bounding box center [397, 91] width 97 height 11
type input "SEN THUỶ"
click at [253, 128] on input "text" at bounding box center [235, 128] width 88 height 11
type input "1 THÙNG GIẤY"
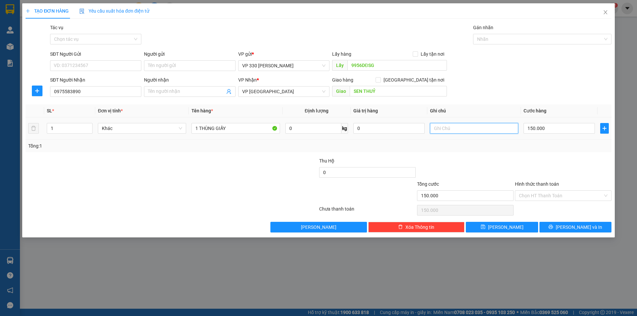
click at [448, 130] on input "text" at bounding box center [474, 128] width 88 height 11
type input "9956"
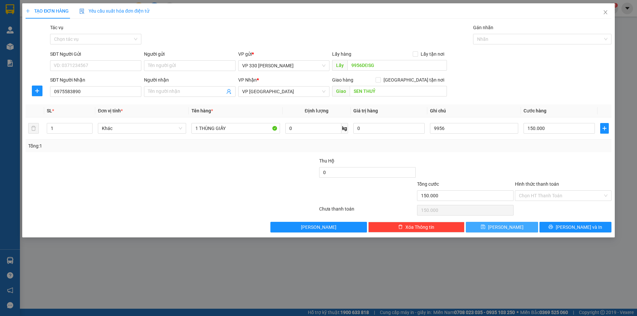
click at [507, 229] on span "[PERSON_NAME]" at bounding box center [505, 226] width 35 height 7
type input "0"
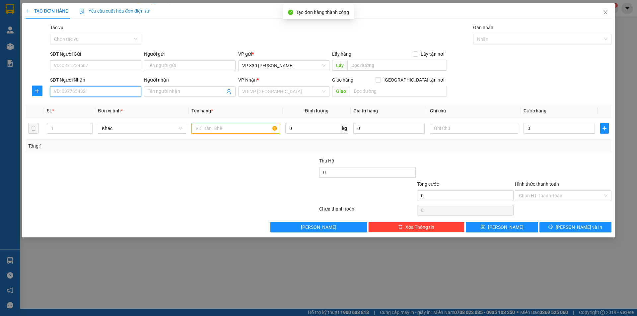
click at [78, 90] on input "SĐT Người Nhận" at bounding box center [95, 91] width 91 height 11
type input "0914205156"
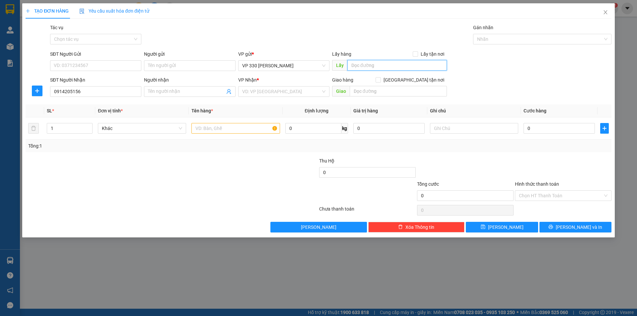
click at [379, 67] on input "text" at bounding box center [396, 65] width 99 height 11
type input "9956DĐSG"
click at [540, 129] on input "0" at bounding box center [558, 128] width 71 height 11
type input "1"
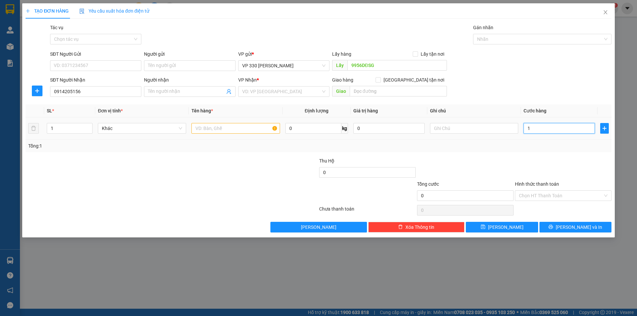
type input "1"
type input "10"
type input "100"
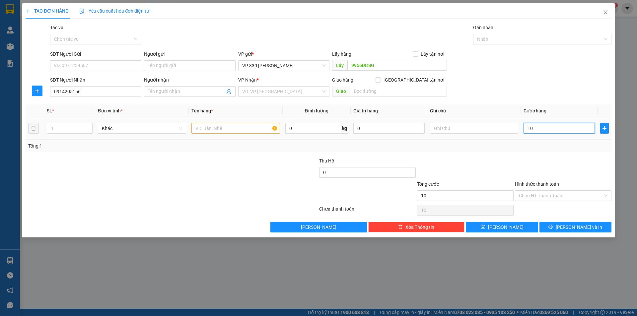
type input "100"
type input "1.000"
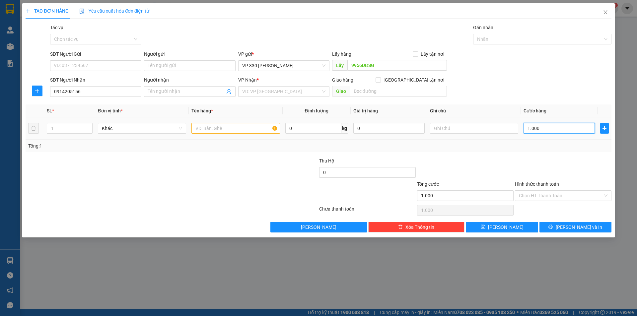
type input "10.000"
type input "100.000"
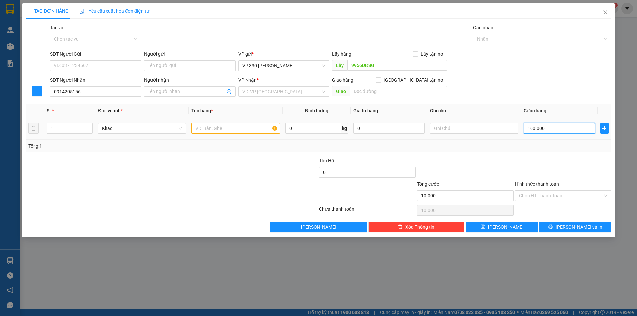
type input "100.000"
click at [476, 126] on input "text" at bounding box center [474, 128] width 88 height 11
click at [220, 132] on input "text" at bounding box center [235, 128] width 88 height 11
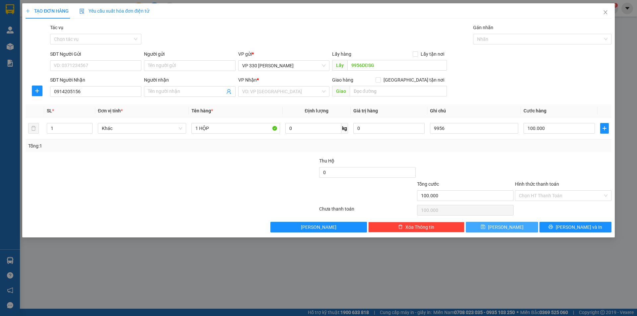
click at [504, 225] on span "[PERSON_NAME]" at bounding box center [505, 226] width 35 height 7
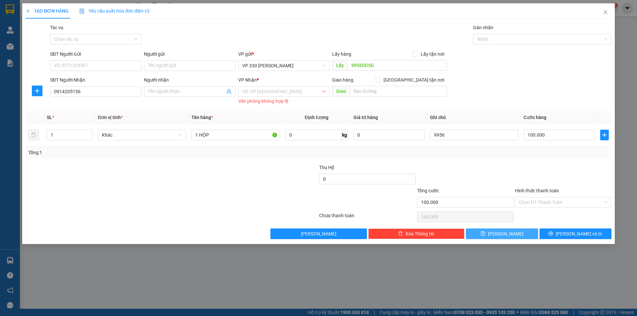
click at [485, 233] on icon "save" at bounding box center [482, 233] width 5 height 5
click at [506, 232] on span "[PERSON_NAME]" at bounding box center [505, 233] width 35 height 7
click at [303, 87] on input "search" at bounding box center [281, 92] width 79 height 10
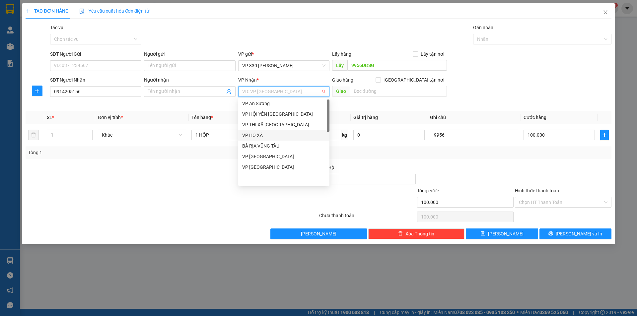
scroll to position [0, 0]
click at [282, 115] on div "VP 330 [PERSON_NAME]" at bounding box center [283, 115] width 83 height 7
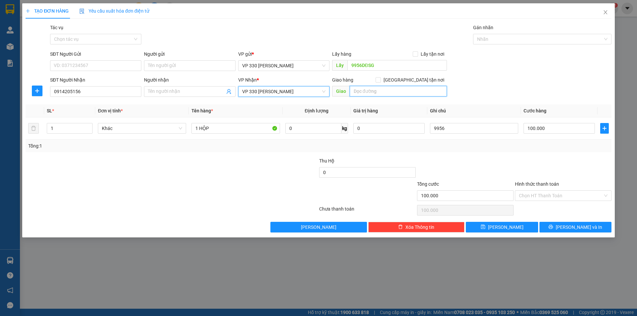
click at [362, 89] on input "text" at bounding box center [397, 91] width 97 height 11
click at [485, 226] on icon "save" at bounding box center [482, 226] width 5 height 5
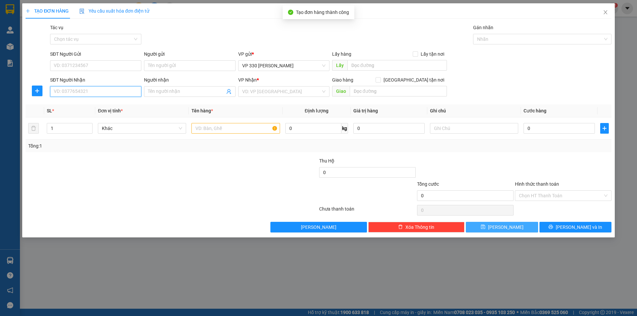
click at [64, 92] on input "SĐT Người Nhận" at bounding box center [95, 91] width 91 height 11
click at [208, 129] on input "text" at bounding box center [235, 128] width 88 height 11
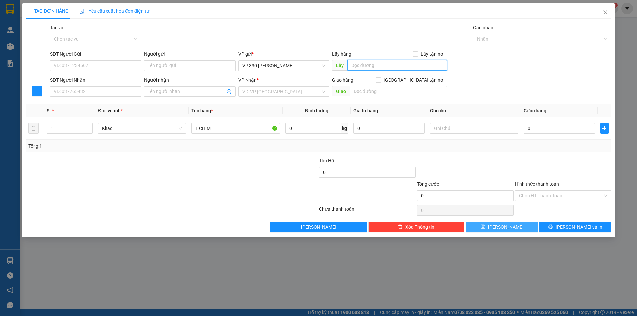
click at [368, 67] on input "text" at bounding box center [396, 65] width 99 height 11
click at [313, 92] on input "search" at bounding box center [281, 92] width 79 height 10
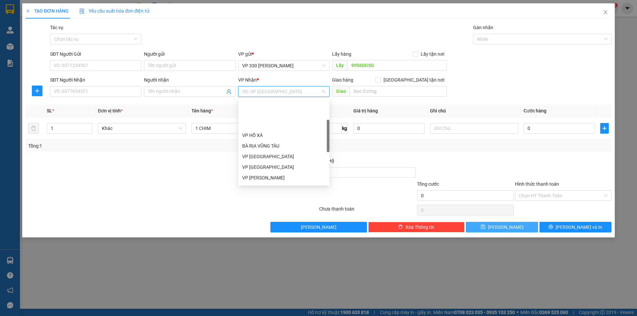
scroll to position [66, 0]
click at [268, 142] on div "VP Lao Bảo" at bounding box center [283, 144] width 83 height 7
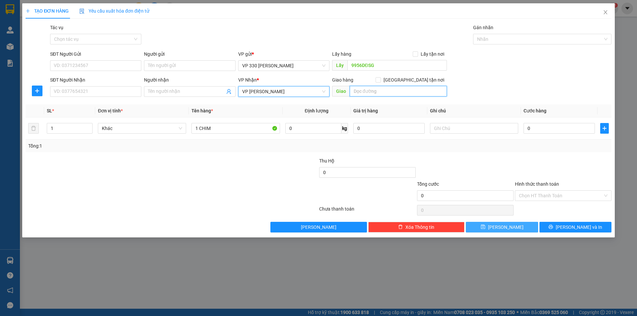
click at [385, 92] on input "text" at bounding box center [397, 91] width 97 height 11
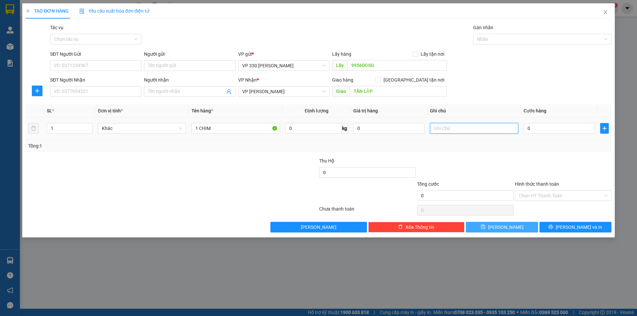
click at [473, 130] on input "text" at bounding box center [474, 128] width 88 height 11
click at [550, 130] on input "0" at bounding box center [558, 128] width 71 height 11
click at [500, 229] on button "[PERSON_NAME]" at bounding box center [501, 227] width 72 height 11
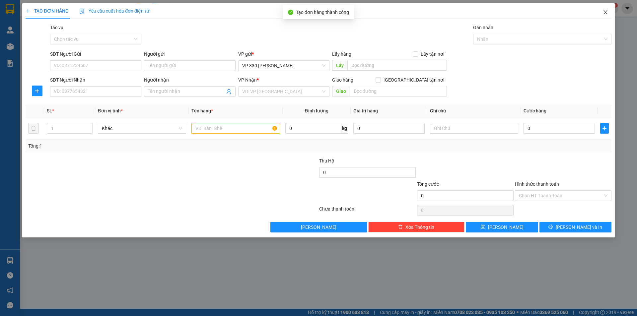
click at [604, 11] on icon "close" at bounding box center [604, 12] width 5 height 5
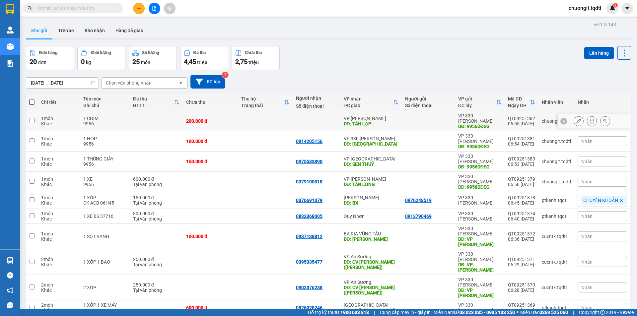
click at [32, 118] on input "checkbox" at bounding box center [32, 120] width 5 height 5
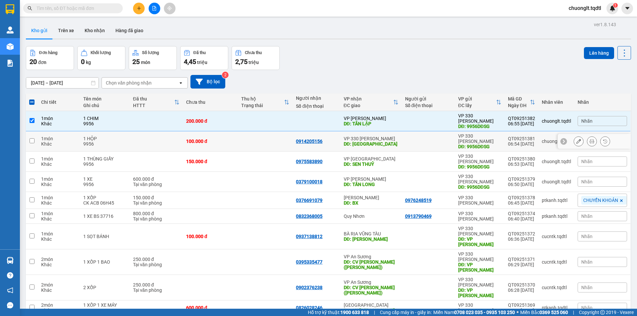
click at [31, 138] on input "checkbox" at bounding box center [32, 140] width 5 height 5
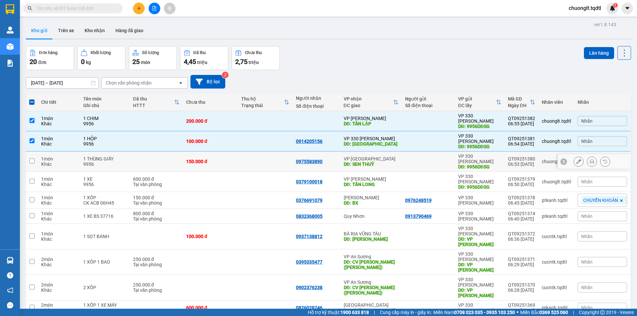
click at [33, 158] on input "checkbox" at bounding box center [32, 160] width 5 height 5
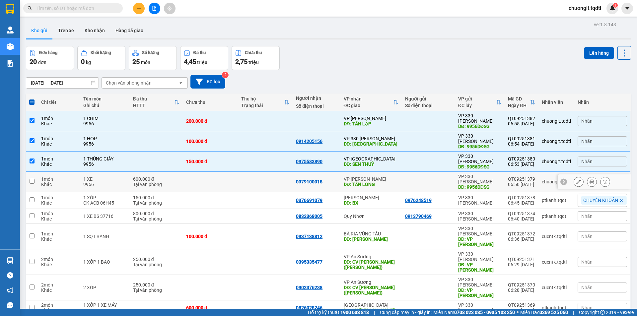
click at [28, 172] on td at bounding box center [32, 182] width 12 height 20
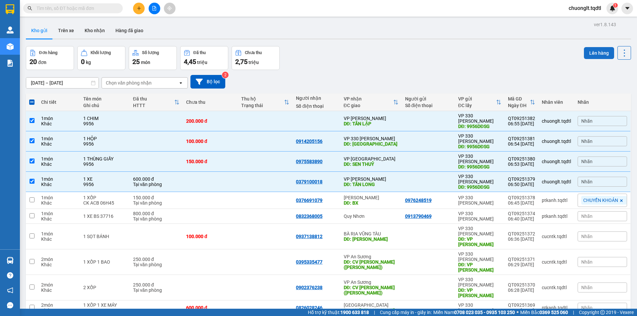
click at [589, 53] on button "Lên hàng" at bounding box center [599, 53] width 30 height 12
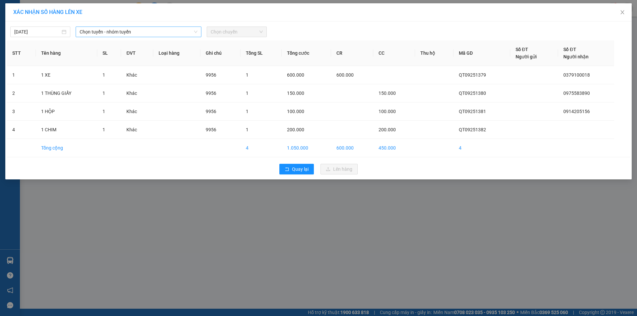
click at [173, 29] on span "Chọn tuyến - nhóm tuyến" at bounding box center [139, 32] width 118 height 10
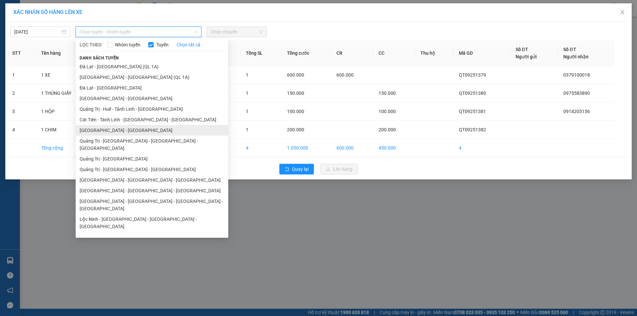
click at [113, 129] on li "[GEOGRAPHIC_DATA] - [GEOGRAPHIC_DATA]" at bounding box center [152, 130] width 153 height 11
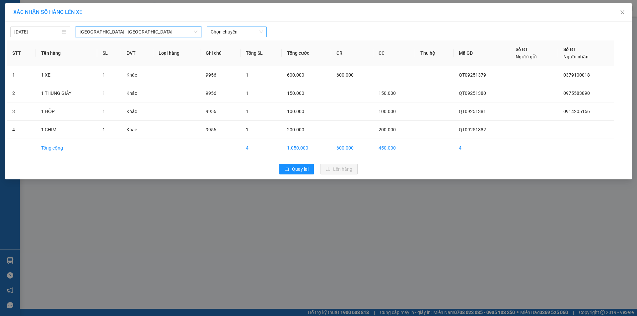
click at [241, 31] on span "Chọn chuyến" at bounding box center [237, 32] width 52 height 10
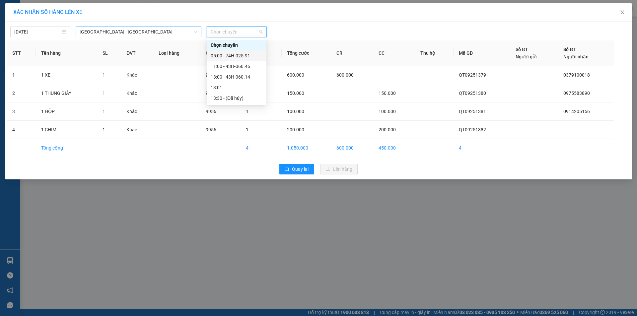
click at [158, 31] on span "[GEOGRAPHIC_DATA] - [GEOGRAPHIC_DATA]" at bounding box center [139, 32] width 118 height 10
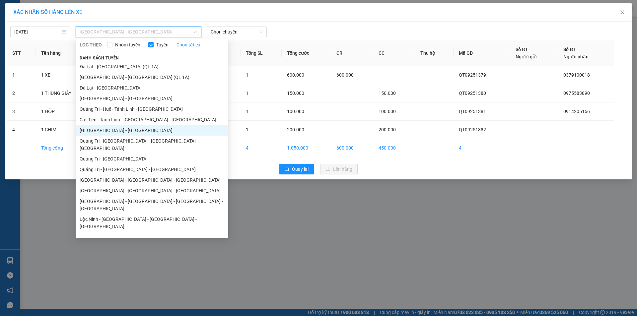
scroll to position [38, 0]
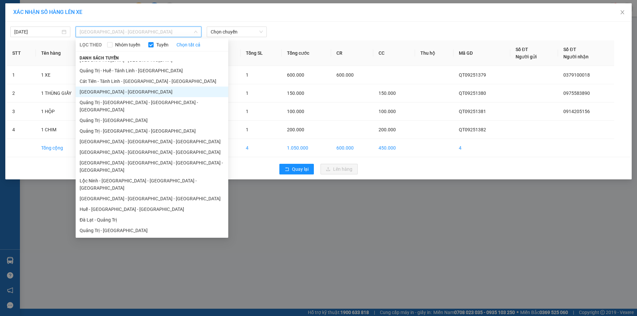
click at [121, 254] on li "Bình Phước - [GEOGRAPHIC_DATA] - [GEOGRAPHIC_DATA]" at bounding box center [152, 259] width 153 height 11
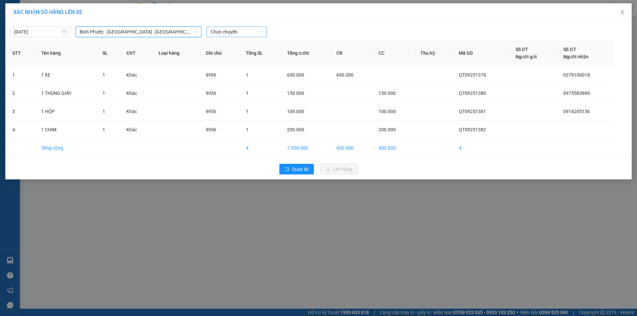
click at [247, 29] on span "Chọn chuyến" at bounding box center [237, 32] width 52 height 10
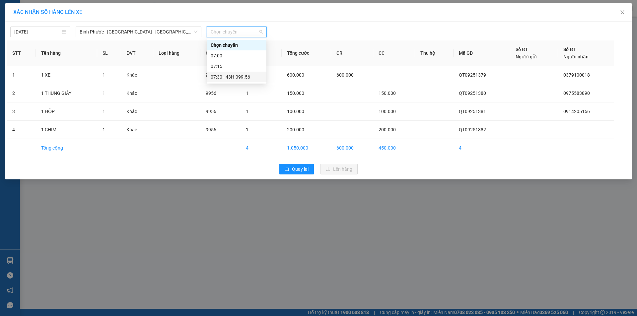
click at [240, 77] on div "07:30 - 43H-099.56" at bounding box center [237, 76] width 52 height 7
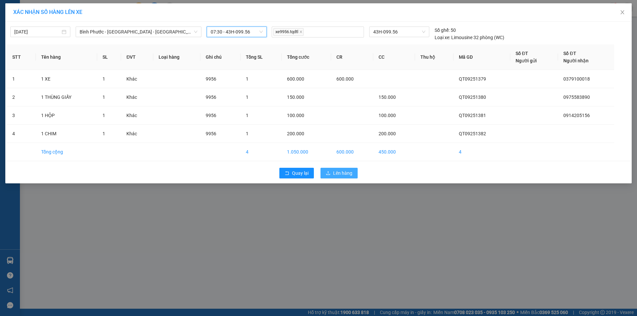
click at [338, 175] on span "Lên hàng" at bounding box center [342, 172] width 19 height 7
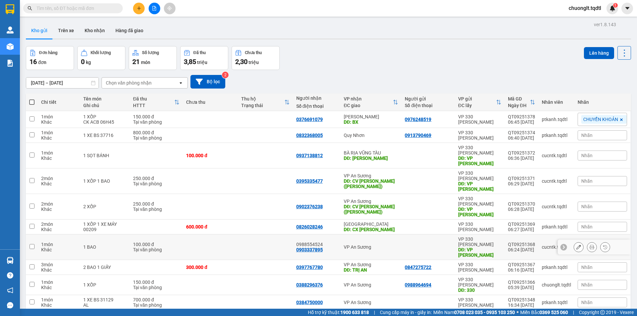
scroll to position [31, 0]
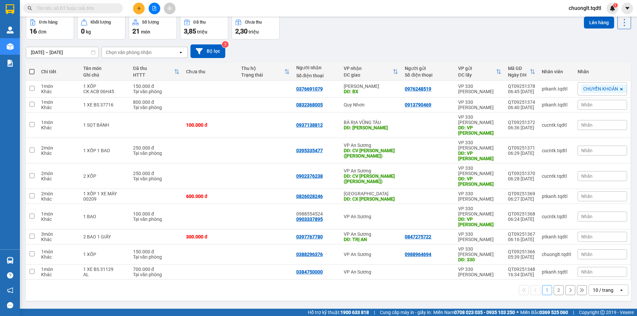
click at [553, 285] on button "2" at bounding box center [558, 290] width 10 height 10
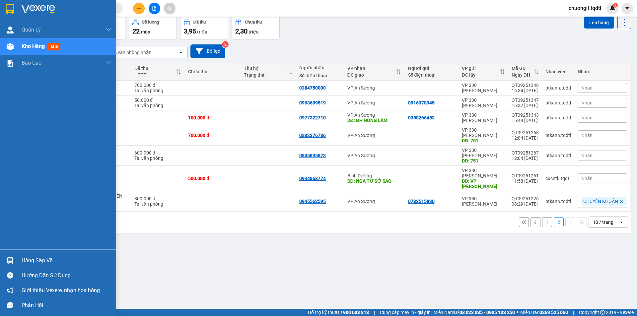
click at [38, 261] on div "Hàng sắp về" at bounding box center [67, 261] width 90 height 10
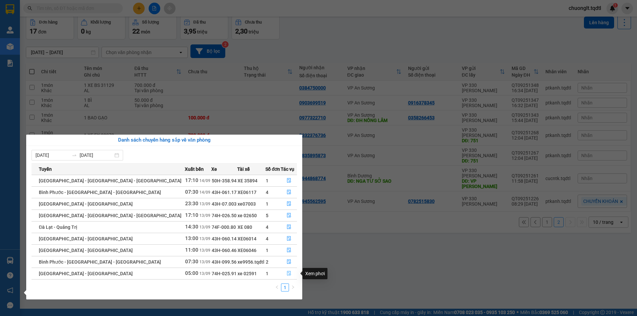
click at [283, 271] on button "button" at bounding box center [289, 273] width 16 height 11
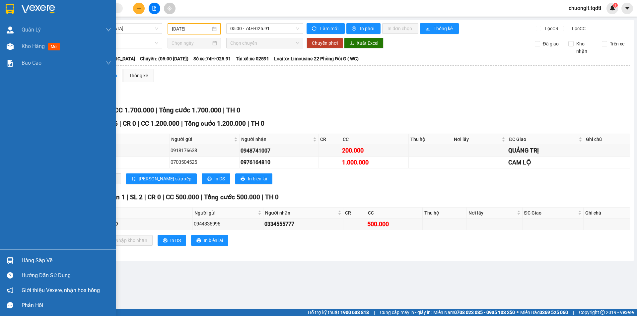
click at [50, 259] on div "Hàng sắp về" at bounding box center [67, 261] width 90 height 10
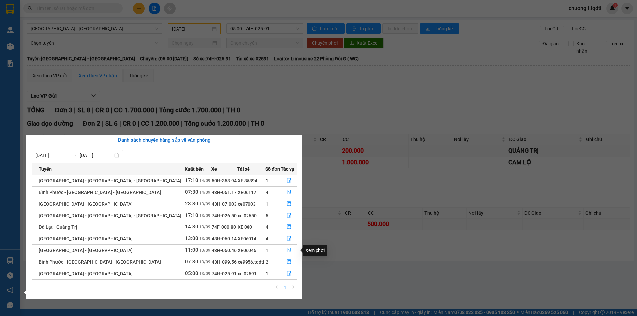
click at [288, 249] on icon "file-done" at bounding box center [288, 250] width 5 height 5
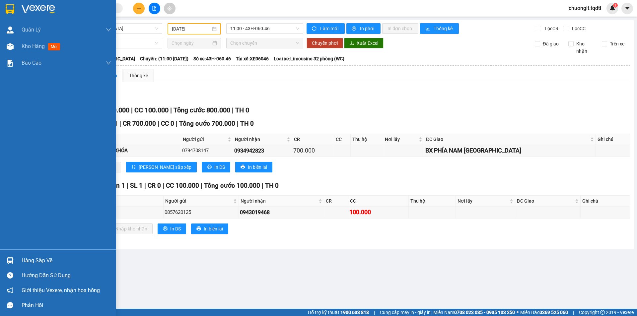
click at [38, 261] on div "Hàng sắp về" at bounding box center [67, 261] width 90 height 10
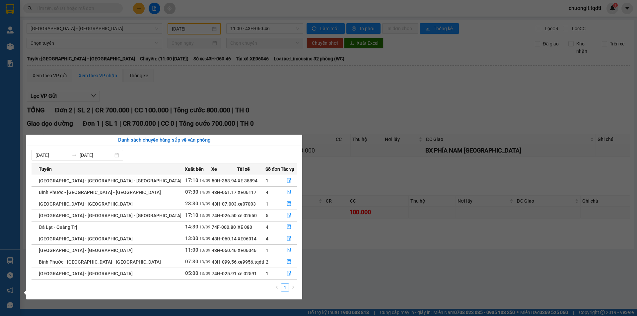
click at [346, 241] on section "Kết quả tìm kiếm ( 0 ) Bộ lọc No Data chuonglt.tqdtl 1 Quản Lý Quản lý khách hà…" at bounding box center [318, 158] width 637 height 316
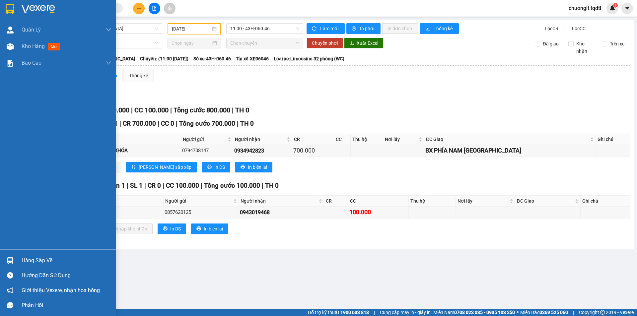
click at [37, 255] on div "Hàng sắp về" at bounding box center [58, 260] width 116 height 15
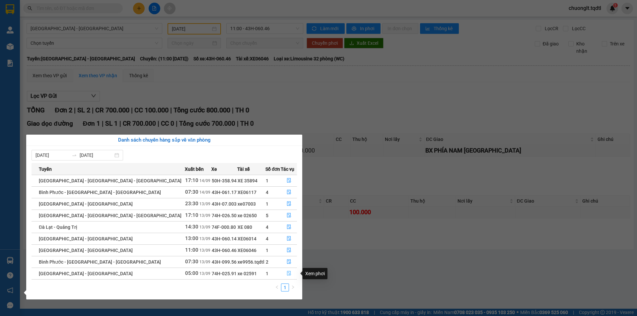
click at [287, 273] on icon "file-done" at bounding box center [289, 273] width 4 height 5
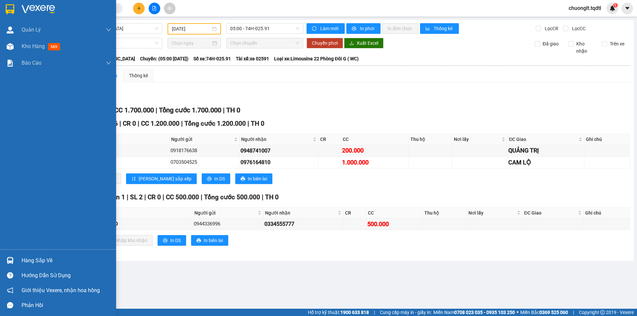
click at [39, 255] on div "Hàng sắp về" at bounding box center [58, 260] width 116 height 15
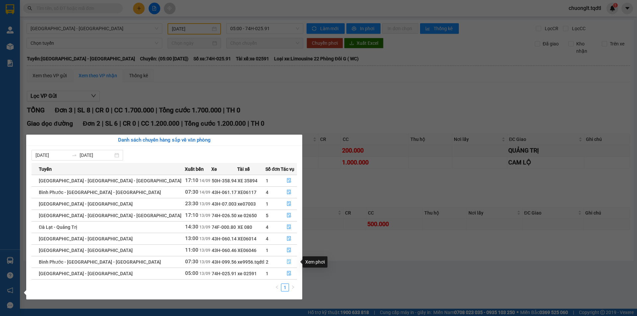
click at [287, 260] on icon "file-done" at bounding box center [289, 262] width 4 height 5
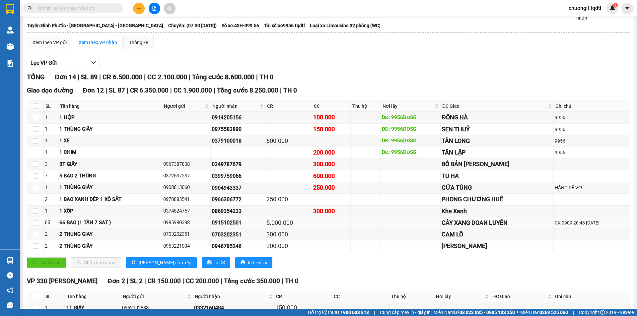
scroll to position [66, 0]
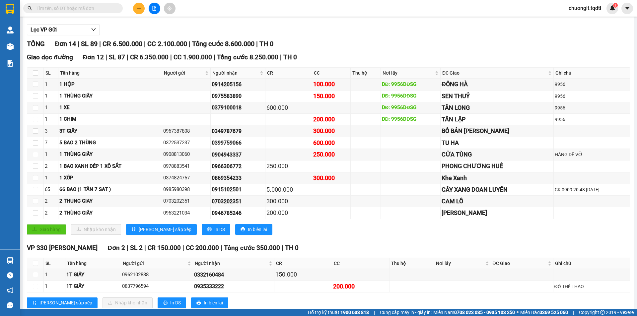
click at [64, 4] on span at bounding box center [72, 8] width 99 height 10
click at [138, 7] on icon "plus" at bounding box center [139, 8] width 5 height 5
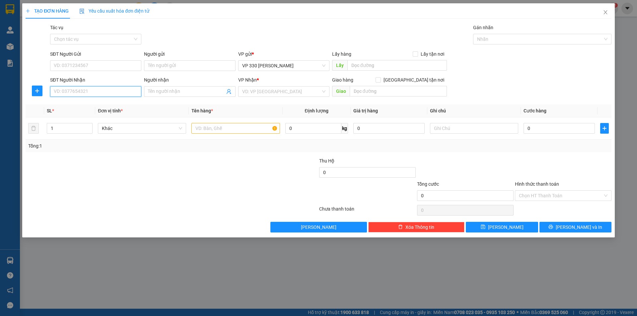
click at [72, 93] on input "SĐT Người Nhận" at bounding box center [95, 91] width 91 height 11
click at [81, 107] on div "0941813054" at bounding box center [95, 104] width 83 height 7
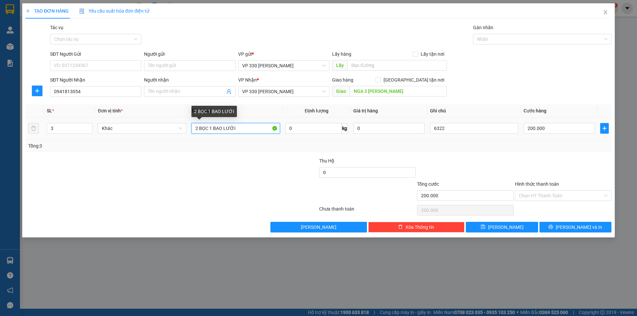
click at [242, 125] on input "2 BỌC 1 BAO LƯỚI" at bounding box center [235, 128] width 88 height 11
click at [199, 127] on input "2 BỌC 1 BAO" at bounding box center [235, 128] width 88 height 11
click at [197, 126] on input "21BỌC 1 BAO" at bounding box center [235, 128] width 88 height 11
click at [197, 127] on input "1BỌC 1 BAO" at bounding box center [235, 128] width 88 height 11
click at [89, 131] on icon "down" at bounding box center [89, 130] width 2 height 1
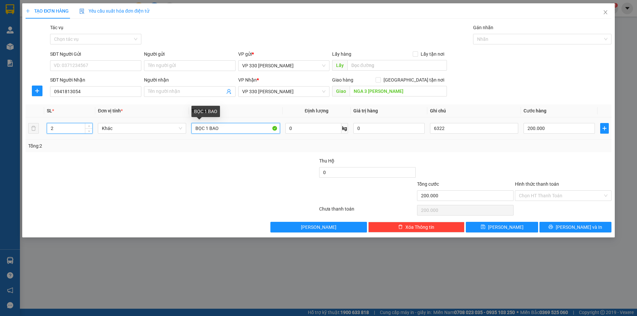
click at [194, 129] on input "BỌC 1 BAO" at bounding box center [235, 128] width 88 height 11
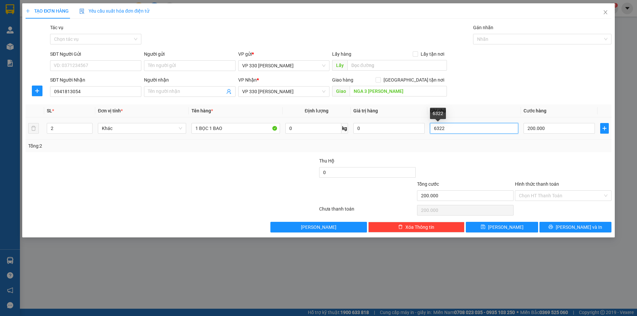
click at [469, 129] on input "6322" at bounding box center [474, 128] width 88 height 11
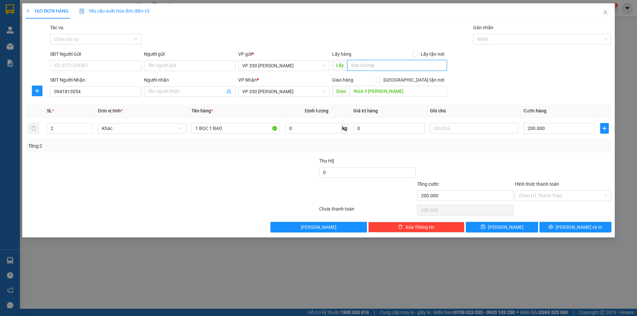
click at [371, 69] on input "text" at bounding box center [396, 65] width 99 height 11
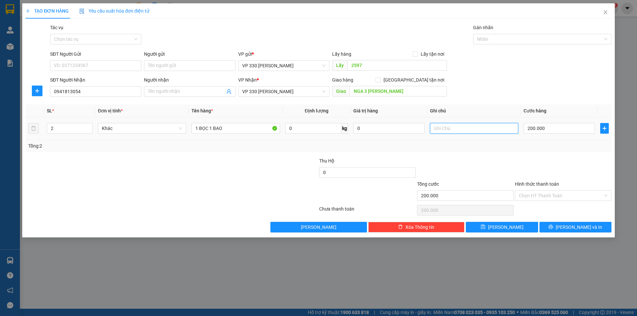
click at [456, 129] on input "text" at bounding box center [474, 128] width 88 height 11
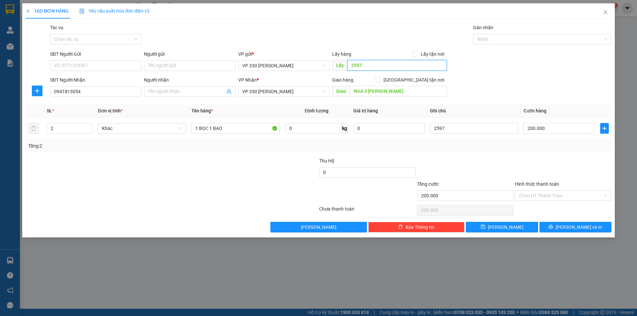
click at [369, 61] on input "2597" at bounding box center [396, 65] width 99 height 11
click at [369, 63] on input "2597" at bounding box center [396, 65] width 99 height 11
drag, startPoint x: 369, startPoint y: 63, endPoint x: 367, endPoint y: 67, distance: 5.0
click at [368, 66] on input "2597" at bounding box center [396, 65] width 99 height 11
click at [367, 67] on input "2597" at bounding box center [396, 65] width 99 height 11
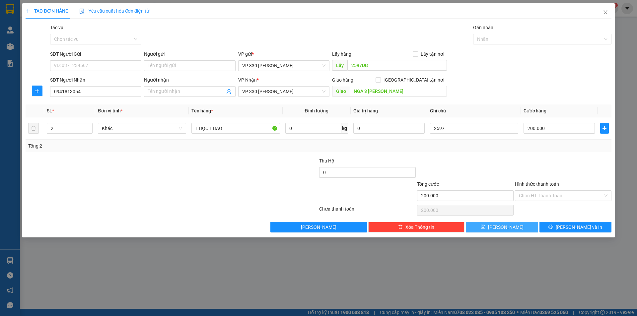
click at [485, 224] on icon "save" at bounding box center [482, 226] width 5 height 5
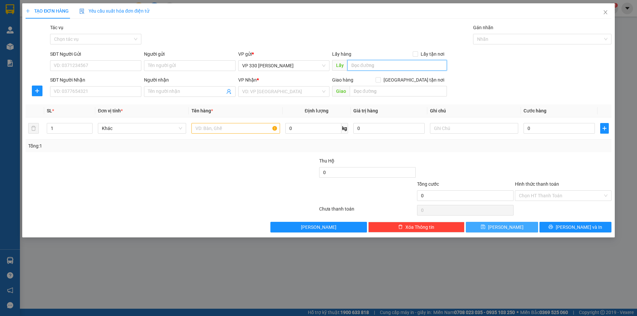
click at [364, 64] on input "text" at bounding box center [396, 65] width 99 height 11
click at [301, 94] on input "search" at bounding box center [281, 92] width 79 height 10
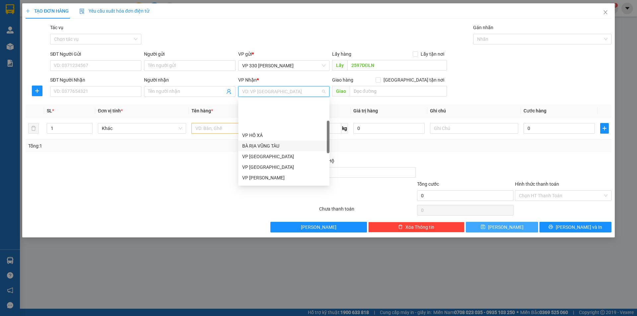
scroll to position [66, 0]
click at [266, 144] on div "VP Lao Bảo" at bounding box center [283, 144] width 83 height 7
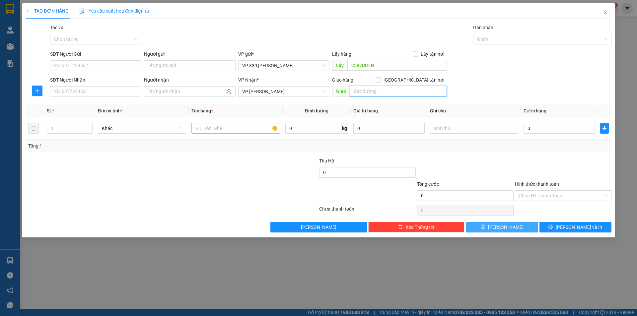
click at [363, 91] on input "text" at bounding box center [397, 91] width 97 height 11
click at [104, 90] on input "SĐT Người Nhận" at bounding box center [95, 91] width 91 height 11
click at [242, 128] on input "text" at bounding box center [235, 128] width 88 height 11
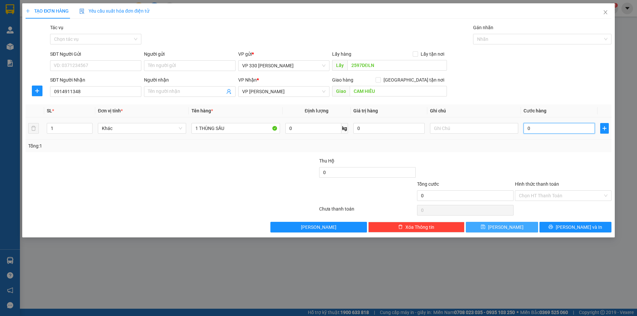
click at [550, 130] on input "0" at bounding box center [558, 128] width 71 height 11
click at [450, 129] on input "text" at bounding box center [474, 128] width 88 height 11
click at [491, 222] on button "[PERSON_NAME]" at bounding box center [501, 227] width 72 height 11
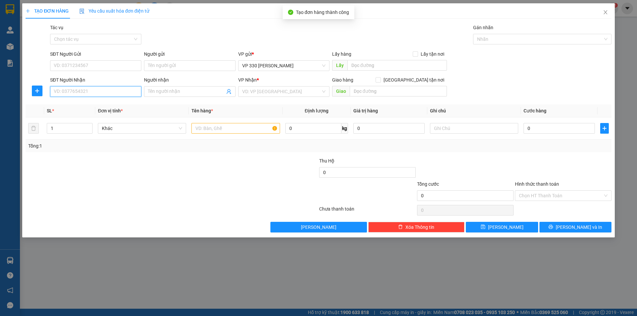
click at [115, 88] on input "SĐT Người Nhận" at bounding box center [95, 91] width 91 height 11
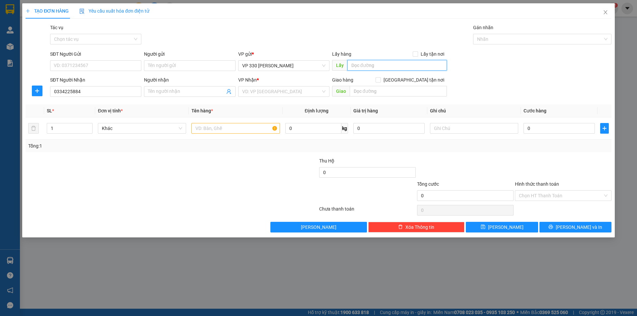
click at [371, 66] on input "text" at bounding box center [396, 65] width 99 height 11
click at [278, 92] on input "search" at bounding box center [281, 92] width 79 height 10
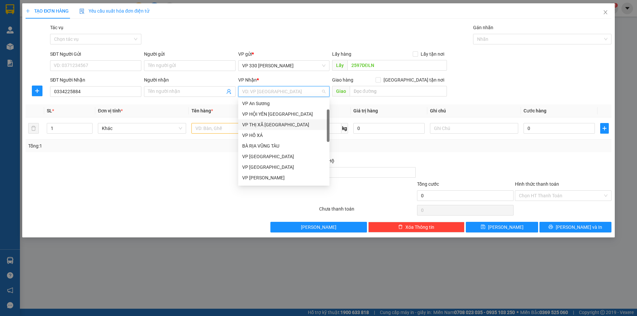
scroll to position [0, 0]
click at [278, 116] on div "VP 330 [PERSON_NAME]" at bounding box center [283, 115] width 83 height 7
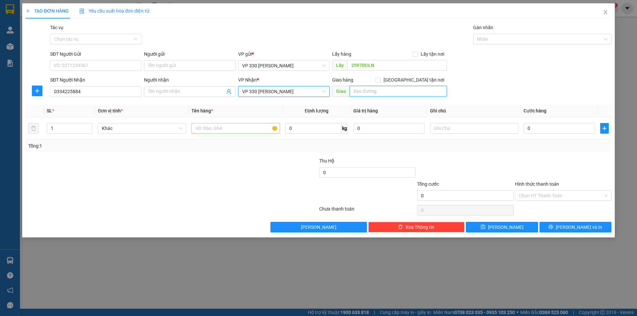
click at [363, 89] on input "text" at bounding box center [397, 91] width 97 height 11
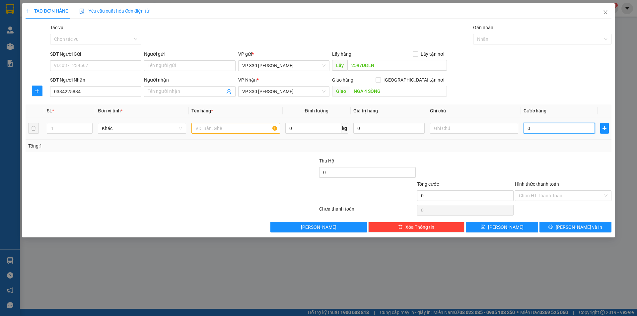
click at [538, 128] on input "0" at bounding box center [558, 128] width 71 height 11
click at [525, 124] on input "0" at bounding box center [558, 128] width 71 height 11
click at [460, 131] on input "text" at bounding box center [474, 128] width 88 height 11
click at [232, 127] on input "text" at bounding box center [235, 128] width 88 height 11
click at [90, 127] on icon "up" at bounding box center [89, 127] width 2 height 2
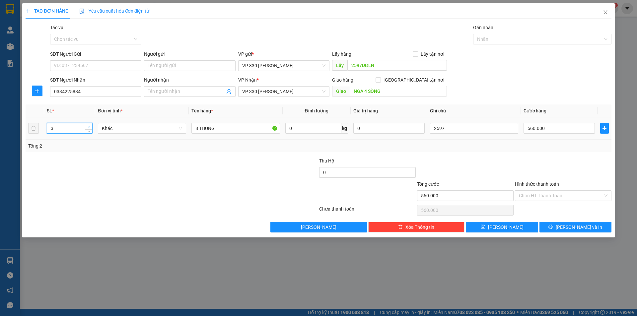
click at [90, 127] on icon "up" at bounding box center [89, 127] width 2 height 2
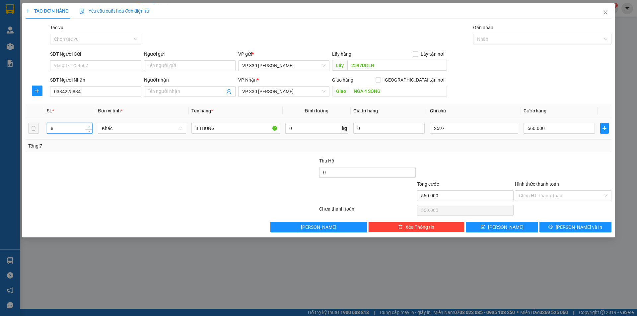
click at [90, 127] on icon "up" at bounding box center [89, 127] width 2 height 2
click at [485, 228] on icon "save" at bounding box center [482, 226] width 5 height 5
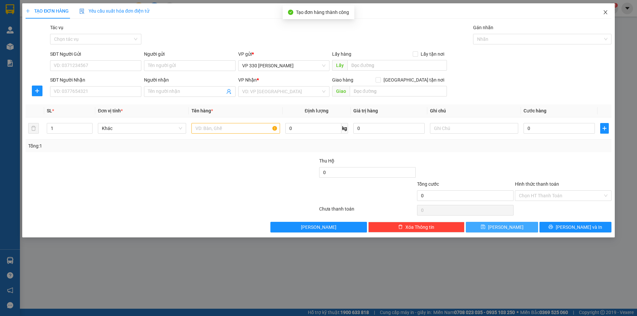
click at [604, 14] on icon "close" at bounding box center [604, 12] width 5 height 5
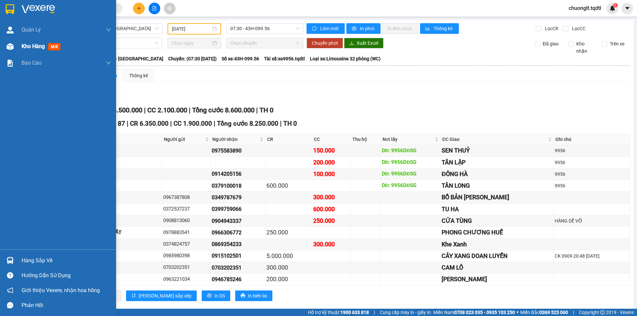
click at [30, 46] on span "Kho hàng" at bounding box center [33, 46] width 23 height 6
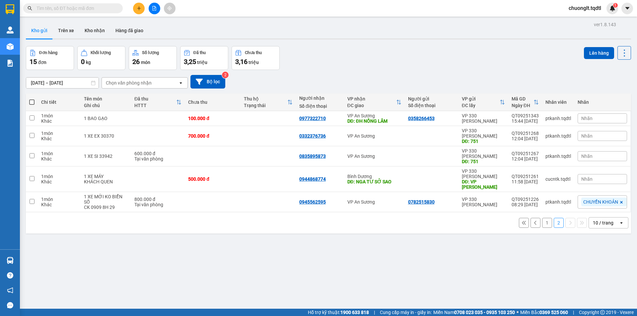
click at [543, 218] on button "1" at bounding box center [547, 223] width 10 height 10
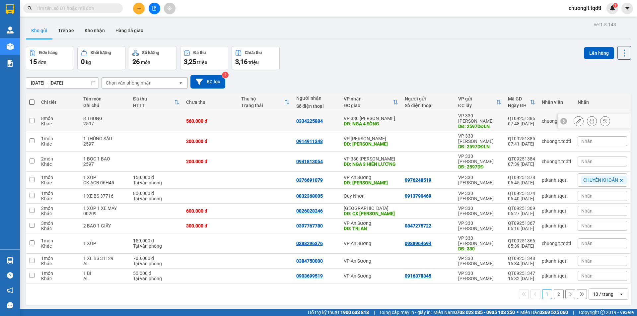
click at [31, 118] on input "checkbox" at bounding box center [32, 120] width 5 height 5
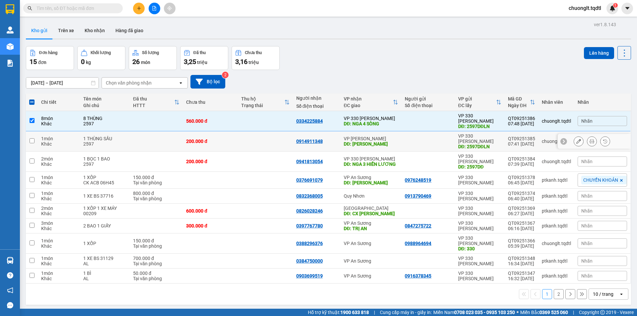
click at [30, 138] on input "checkbox" at bounding box center [32, 140] width 5 height 5
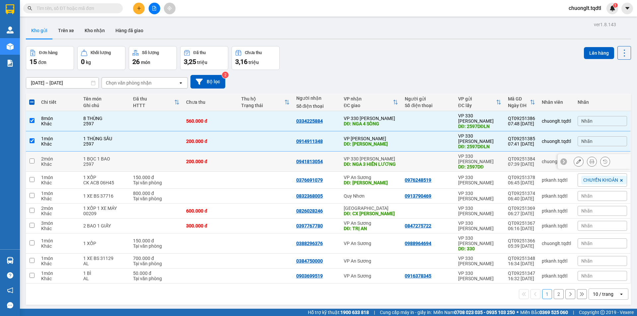
click at [31, 158] on input "checkbox" at bounding box center [32, 160] width 5 height 5
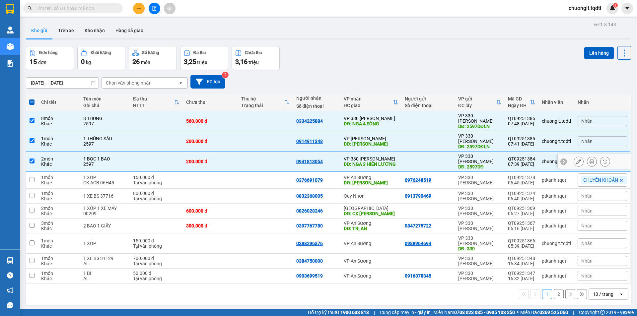
click at [39, 152] on td "2 món Khác" at bounding box center [59, 162] width 42 height 20
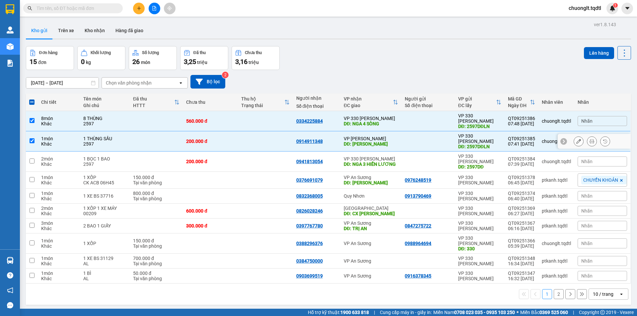
click at [35, 134] on td at bounding box center [32, 141] width 12 height 20
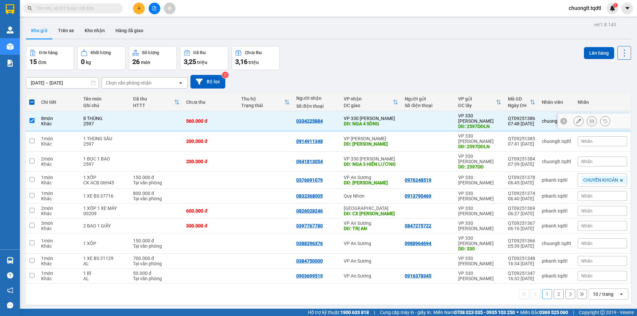
click at [37, 131] on td at bounding box center [32, 141] width 12 height 20
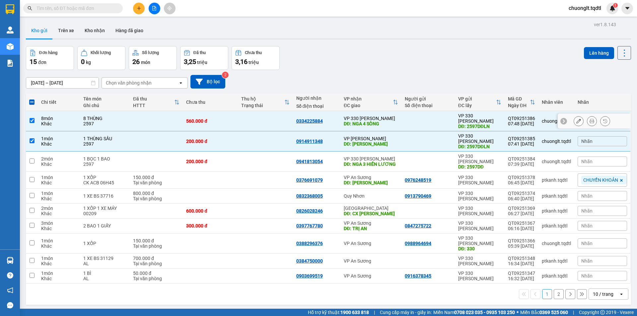
click at [38, 131] on td "1 món Khác" at bounding box center [59, 141] width 42 height 20
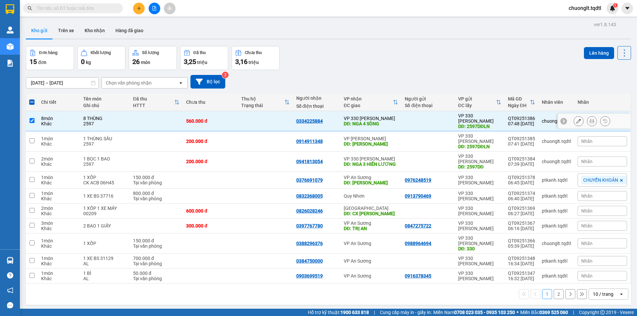
click at [38, 119] on td "8 món Khác" at bounding box center [59, 121] width 42 height 20
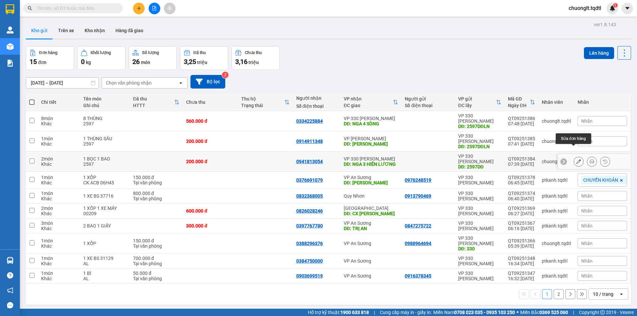
click at [576, 159] on icon at bounding box center [578, 161] width 5 height 5
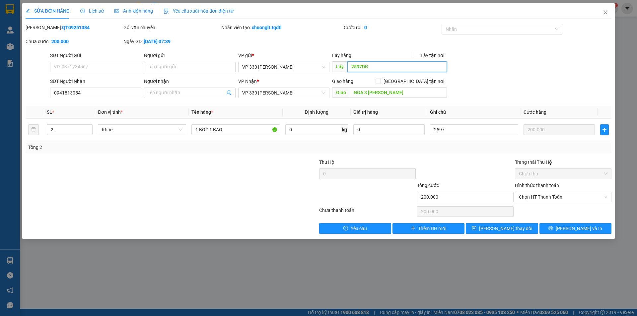
click at [382, 69] on input "2597DĐ" at bounding box center [396, 66] width 99 height 11
click at [381, 68] on input "2597DĐ" at bounding box center [396, 66] width 99 height 11
click at [496, 227] on span "Lưu thay đổi" at bounding box center [505, 228] width 53 height 7
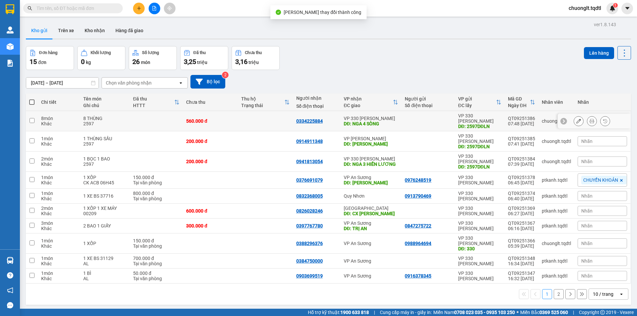
click at [30, 118] on input "checkbox" at bounding box center [32, 120] width 5 height 5
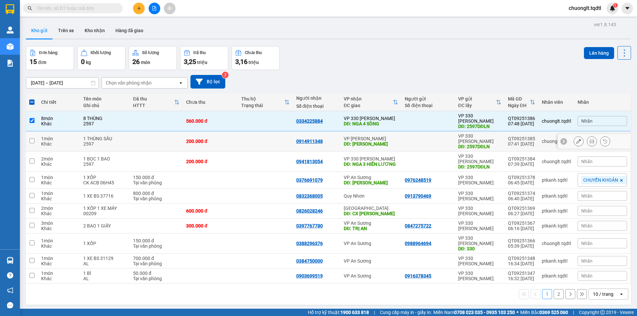
click at [31, 138] on input "checkbox" at bounding box center [32, 140] width 5 height 5
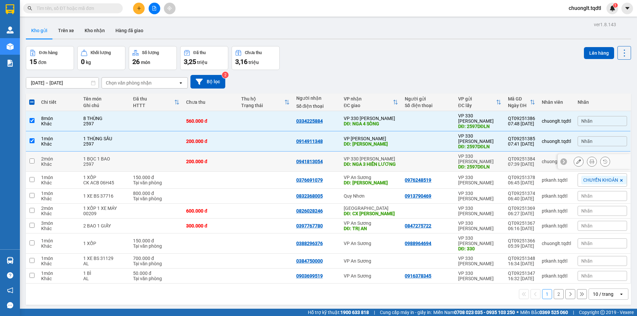
click at [28, 152] on td at bounding box center [32, 162] width 12 height 20
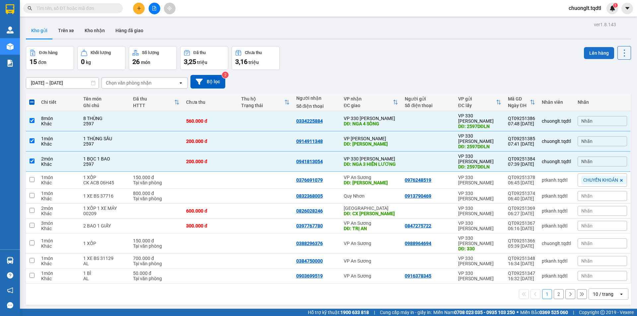
click at [589, 50] on button "Lên hàng" at bounding box center [599, 53] width 30 height 12
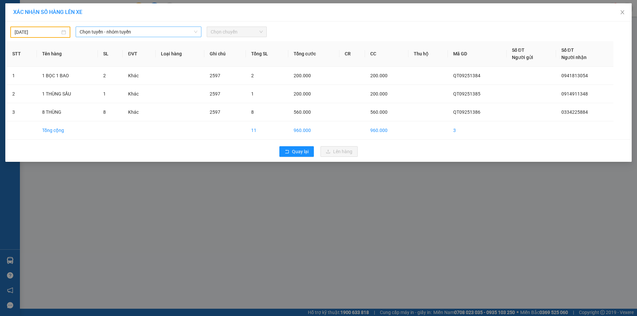
click at [159, 28] on span "Chọn tuyến - nhóm tuyến" at bounding box center [139, 32] width 118 height 10
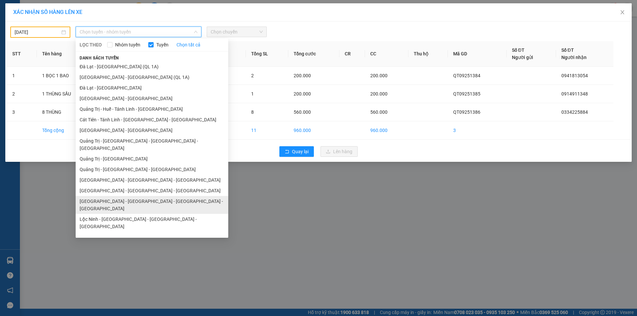
scroll to position [38, 0]
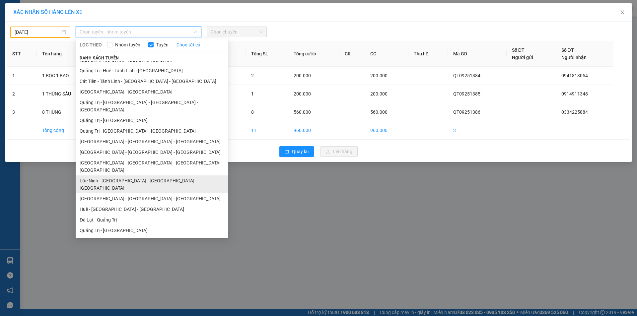
click at [130, 175] on li "Lộc Ninh - [GEOGRAPHIC_DATA] - [GEOGRAPHIC_DATA] - [GEOGRAPHIC_DATA]" at bounding box center [152, 184] width 153 height 18
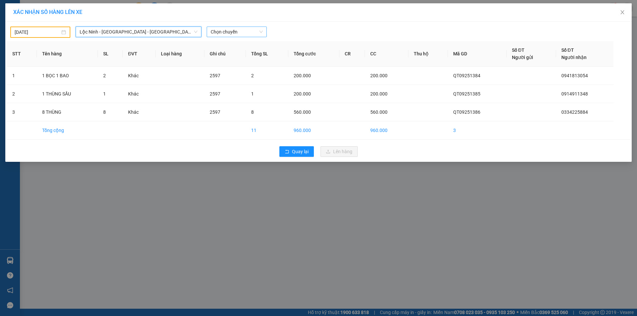
click at [242, 30] on span "Chọn chuyến" at bounding box center [237, 32] width 52 height 10
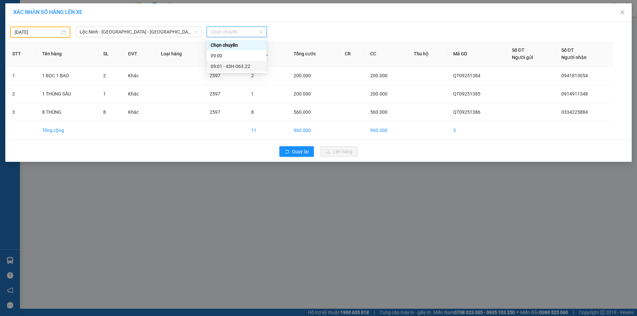
click at [234, 65] on div "09:01 - 43H-063.22" at bounding box center [237, 66] width 52 height 7
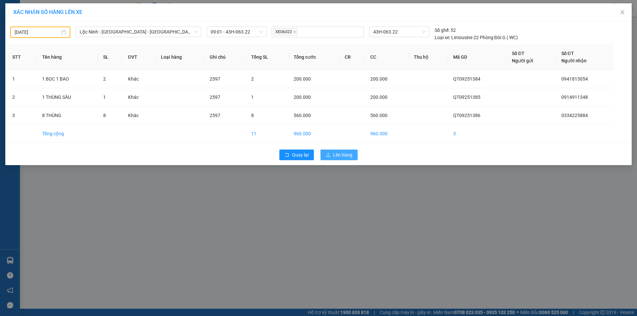
click at [334, 153] on span "Lên hàng" at bounding box center [342, 154] width 19 height 7
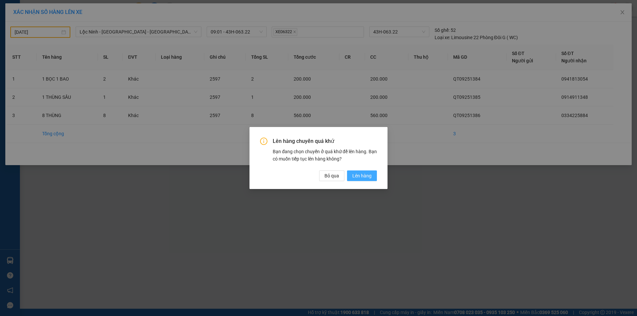
click at [360, 176] on span "Lên hàng" at bounding box center [361, 175] width 19 height 7
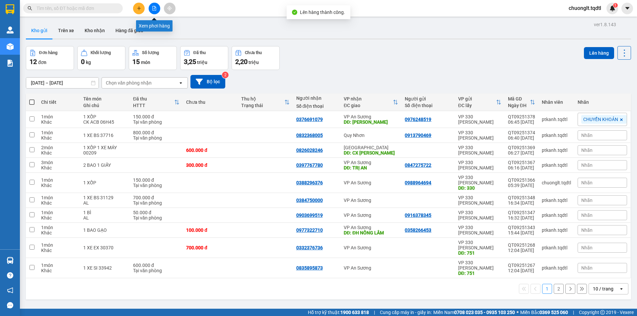
click at [152, 8] on icon "file-add" at bounding box center [154, 8] width 5 height 5
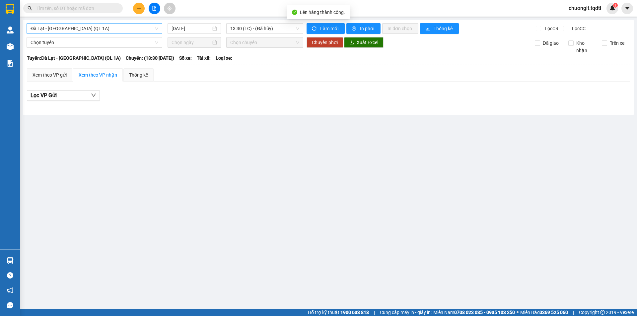
click at [102, 27] on span "Đà Lạt - [GEOGRAPHIC_DATA] (QL 1A)" at bounding box center [95, 29] width 128 height 10
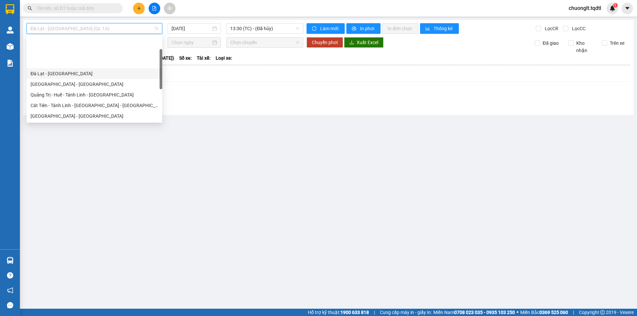
scroll to position [33, 0]
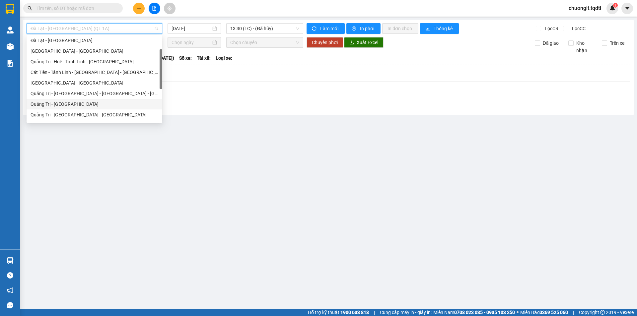
click at [76, 105] on div "Quảng Trị - [GEOGRAPHIC_DATA]" at bounding box center [95, 103] width 128 height 7
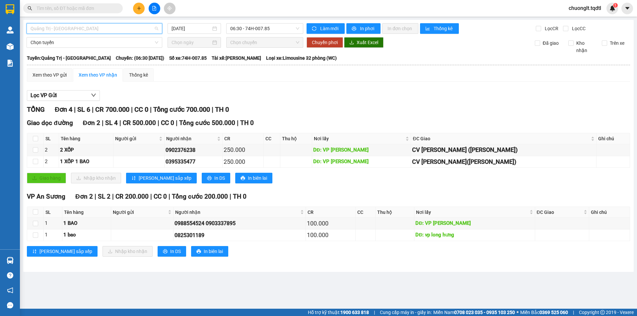
drag, startPoint x: 141, startPoint y: 27, endPoint x: 129, endPoint y: 35, distance: 13.6
click at [141, 27] on span "Quảng Trị - [GEOGRAPHIC_DATA]" at bounding box center [95, 29] width 128 height 10
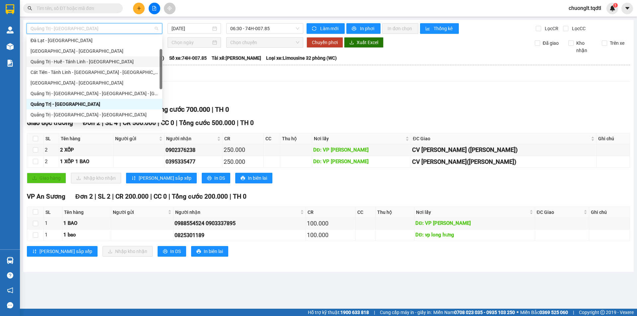
click at [81, 59] on div "Quảng Trị - Huế - Tánh Linh - [GEOGRAPHIC_DATA]" at bounding box center [95, 61] width 128 height 7
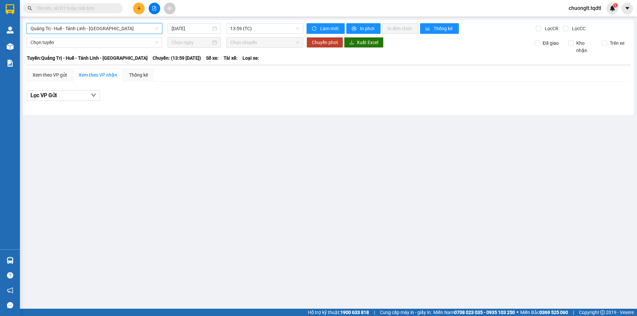
click at [149, 30] on span "Quảng Trị - Huế - Tánh Linh - [GEOGRAPHIC_DATA]" at bounding box center [95, 29] width 128 height 10
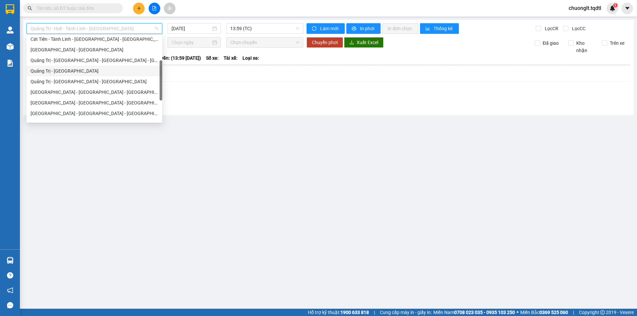
scroll to position [99, 0]
click at [105, 78] on div "[GEOGRAPHIC_DATA] - [GEOGRAPHIC_DATA] - [GEOGRAPHIC_DATA] - [GEOGRAPHIC_DATA]" at bounding box center [95, 80] width 128 height 7
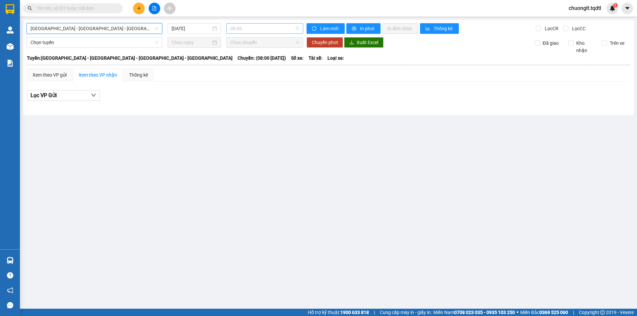
click at [274, 28] on span "08:00" at bounding box center [264, 29] width 69 height 10
click at [282, 28] on span "08:00" at bounding box center [264, 29] width 69 height 10
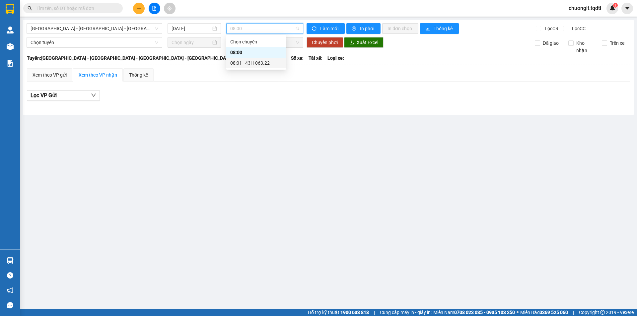
click at [254, 124] on main "Quảng Bình - Quảng Trị - Huế - Lộc Ninh 14/09/2025 08:00 Làm mới In phơi In đơn…" at bounding box center [318, 154] width 637 height 309
click at [129, 31] on span "[GEOGRAPHIC_DATA] - [GEOGRAPHIC_DATA] - [GEOGRAPHIC_DATA] - [GEOGRAPHIC_DATA]" at bounding box center [95, 29] width 128 height 10
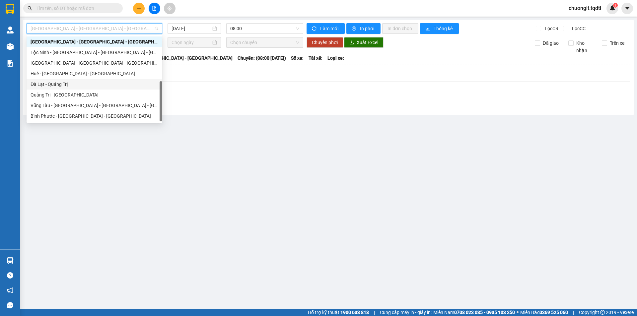
scroll to position [72, 0]
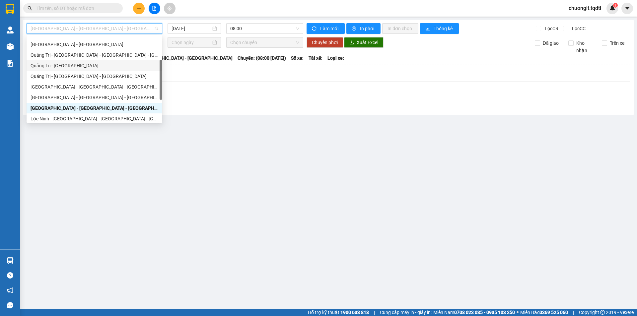
click at [79, 66] on div "Quảng Trị - [GEOGRAPHIC_DATA]" at bounding box center [95, 65] width 128 height 7
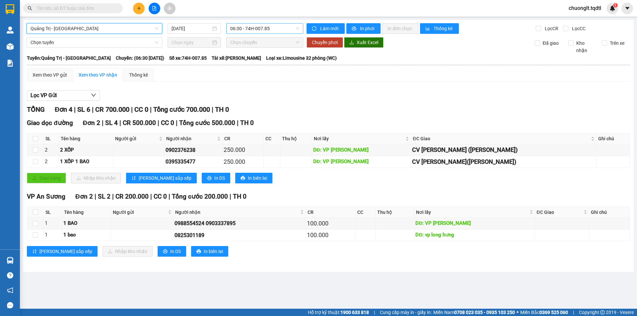
click at [276, 27] on span "06:30 - 74H-007.85" at bounding box center [264, 29] width 69 height 10
click at [114, 29] on span "Quảng Trị - [GEOGRAPHIC_DATA]" at bounding box center [95, 29] width 128 height 10
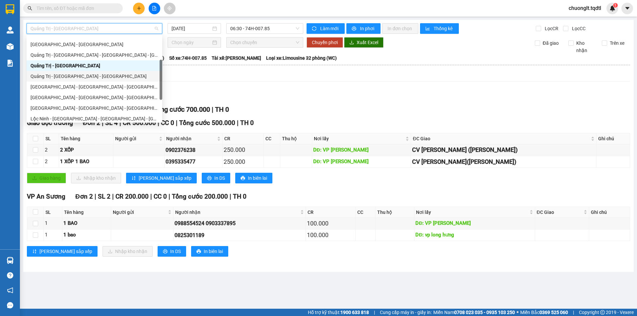
click at [104, 74] on div "Quảng Trị - [GEOGRAPHIC_DATA] - [GEOGRAPHIC_DATA]" at bounding box center [95, 76] width 128 height 7
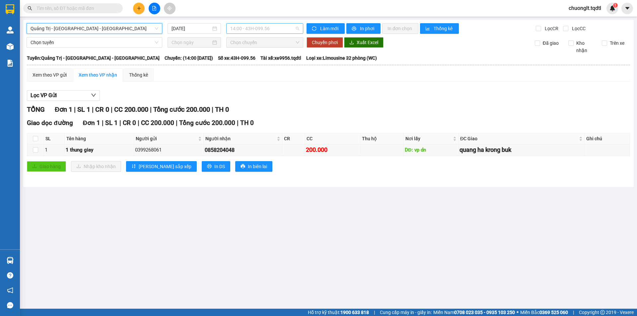
click at [290, 30] on span "14:00 - 43H-099.56" at bounding box center [264, 29] width 69 height 10
click at [129, 26] on span "Quảng Trị - [GEOGRAPHIC_DATA] - [GEOGRAPHIC_DATA]" at bounding box center [95, 29] width 128 height 10
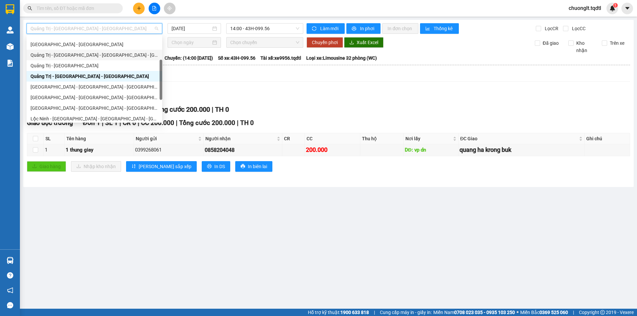
click at [100, 53] on div "Quảng Trị - [GEOGRAPHIC_DATA] - [GEOGRAPHIC_DATA] - [GEOGRAPHIC_DATA]" at bounding box center [95, 54] width 128 height 7
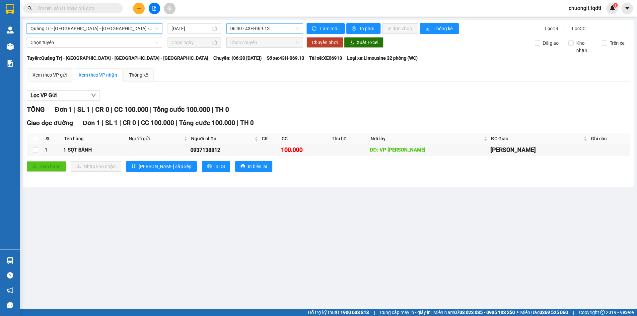
click at [283, 27] on span "06:30 - 43H-069.13" at bounding box center [264, 29] width 69 height 10
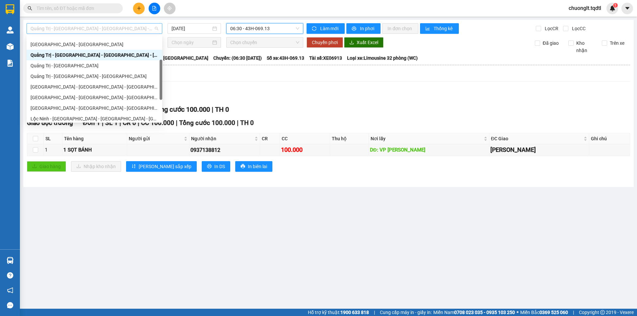
click at [129, 29] on span "Quảng Trị - [GEOGRAPHIC_DATA] - [GEOGRAPHIC_DATA] - [GEOGRAPHIC_DATA]" at bounding box center [95, 29] width 128 height 10
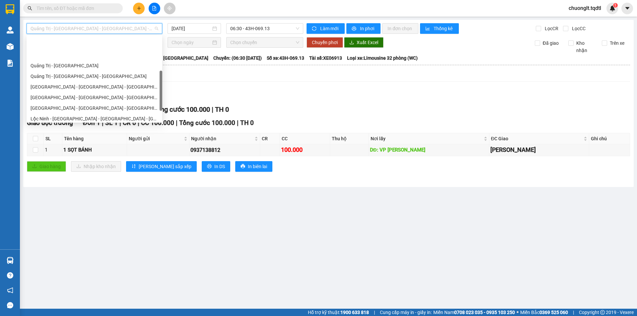
scroll to position [138, 0]
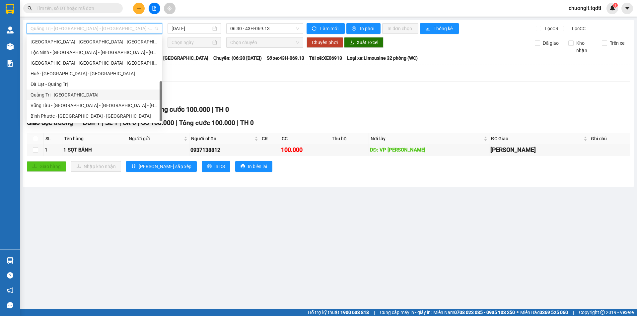
click at [94, 95] on div "Quảng Trị - [GEOGRAPHIC_DATA]" at bounding box center [95, 94] width 128 height 7
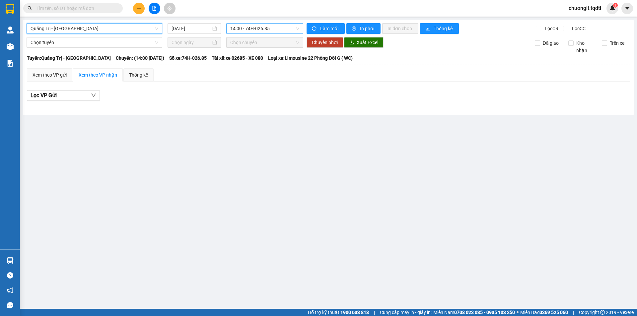
click at [287, 30] on span "14:00 - 74H-026.85" at bounding box center [264, 29] width 69 height 10
click at [128, 26] on span "Quảng Trị - [GEOGRAPHIC_DATA]" at bounding box center [95, 29] width 128 height 10
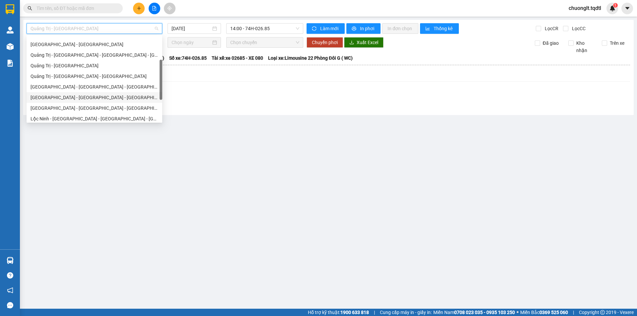
scroll to position [38, 0]
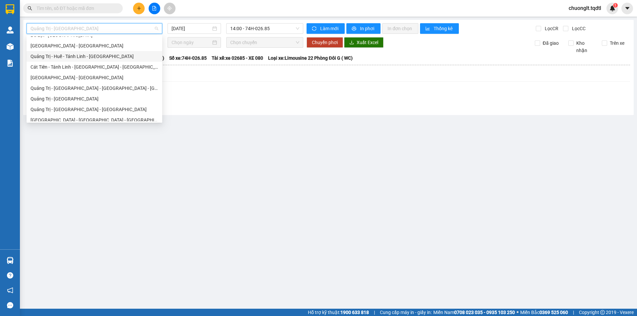
click at [106, 56] on div "Quảng Trị - Huế - Tánh Linh - [GEOGRAPHIC_DATA]" at bounding box center [95, 56] width 128 height 7
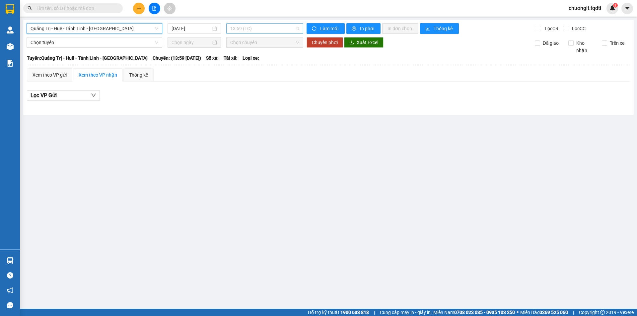
click at [279, 29] on span "13:59 (TC)" at bounding box center [264, 29] width 69 height 10
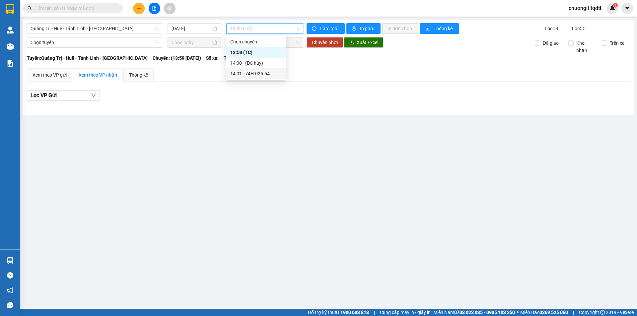
click at [221, 154] on main "Quảng Trị - Huế - Tánh Linh - Cát Tiên 14/09/2025 13:59 (TC) Làm mới In phơi In…" at bounding box center [318, 154] width 637 height 309
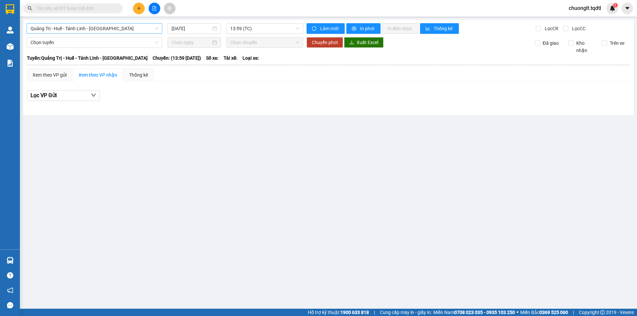
click at [127, 31] on span "Quảng Trị - Huế - Tánh Linh - [GEOGRAPHIC_DATA]" at bounding box center [95, 29] width 128 height 10
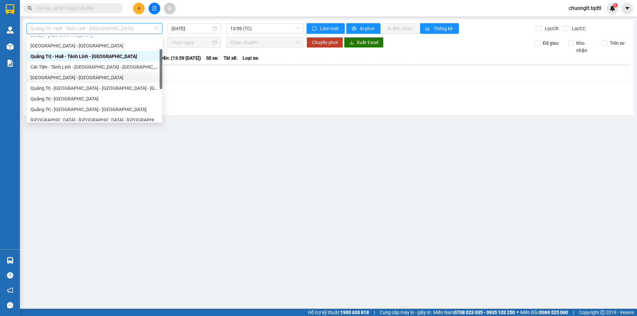
scroll to position [138, 0]
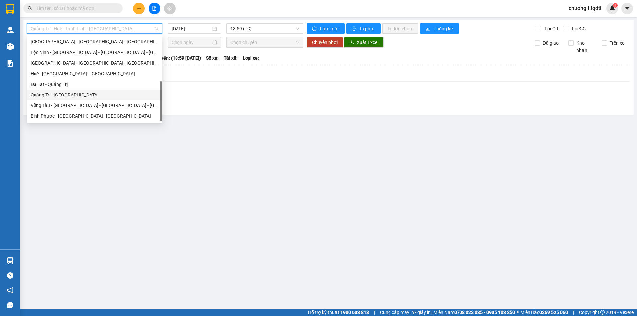
click at [67, 97] on div "Quảng Trị - [GEOGRAPHIC_DATA]" at bounding box center [95, 94] width 128 height 7
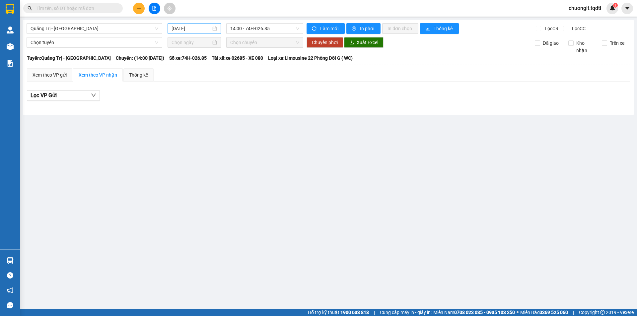
click at [213, 31] on div "[DATE]" at bounding box center [193, 28] width 45 height 7
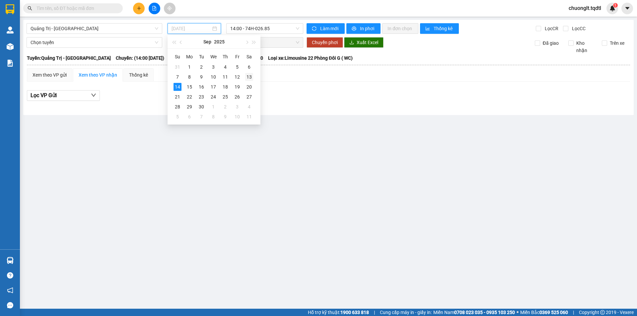
click at [250, 75] on div "13" at bounding box center [249, 77] width 8 height 8
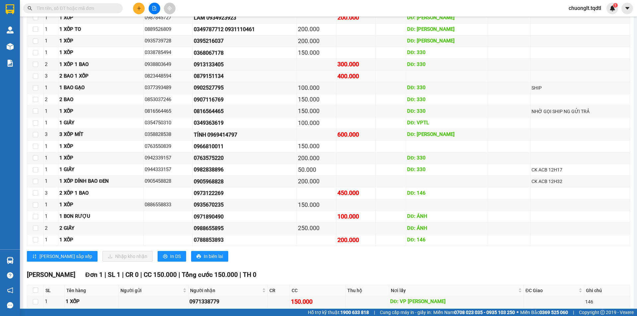
scroll to position [442, 0]
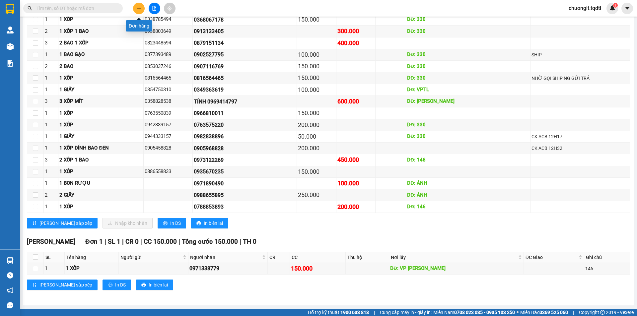
click at [138, 10] on icon "plus" at bounding box center [139, 8] width 5 height 5
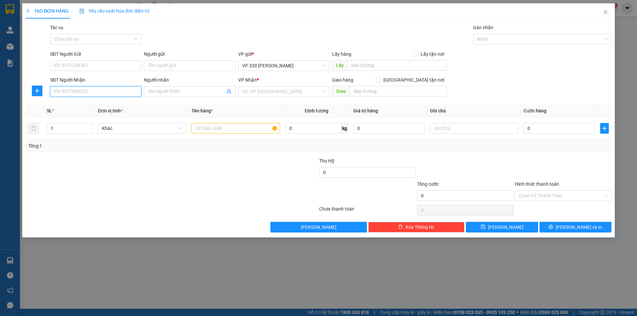
click at [86, 90] on input "SĐT Người Nhận" at bounding box center [95, 91] width 91 height 11
click at [370, 66] on input "text" at bounding box center [396, 65] width 99 height 11
click at [235, 129] on input "text" at bounding box center [235, 128] width 88 height 11
click at [90, 125] on span "up" at bounding box center [89, 127] width 4 height 4
click at [287, 88] on input "search" at bounding box center [281, 92] width 79 height 10
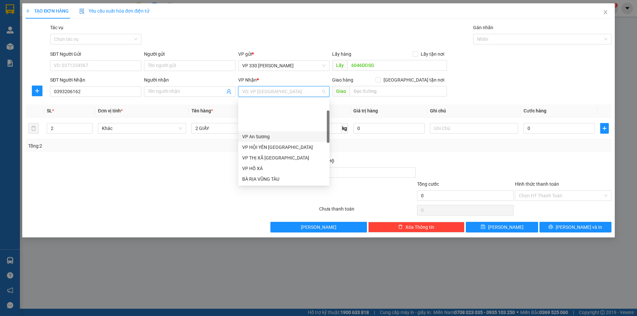
scroll to position [33, 0]
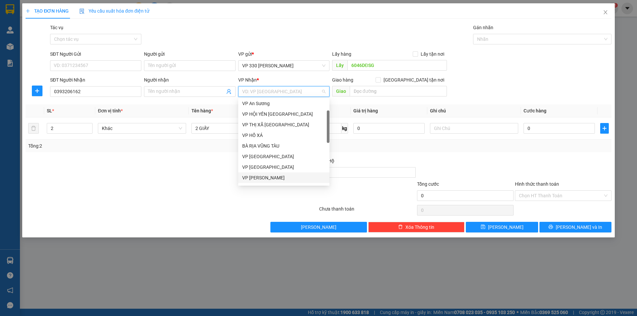
click at [263, 176] on div "VP Lao Bảo" at bounding box center [283, 177] width 83 height 7
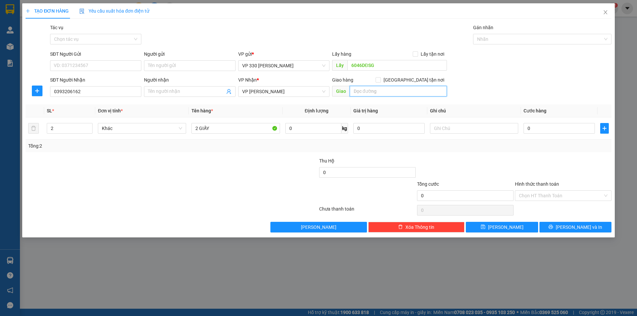
click at [372, 92] on input "text" at bounding box center [397, 91] width 97 height 11
click at [536, 130] on input "0" at bounding box center [558, 128] width 71 height 11
click at [468, 128] on input "text" at bounding box center [474, 128] width 88 height 11
click at [485, 228] on icon "save" at bounding box center [482, 226] width 5 height 5
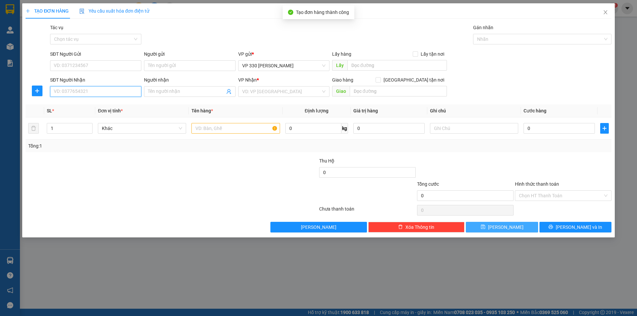
click at [86, 93] on input "SĐT Người Nhận" at bounding box center [95, 91] width 91 height 11
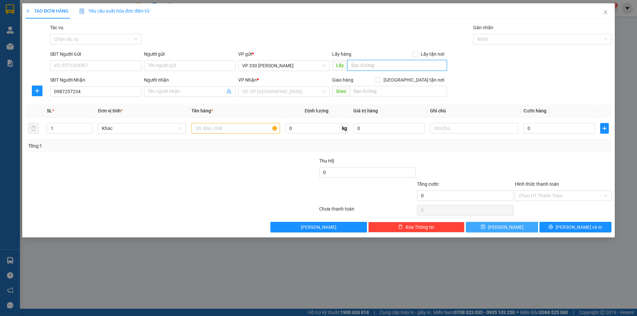
click at [373, 64] on input "text" at bounding box center [396, 65] width 99 height 11
click at [230, 127] on input "text" at bounding box center [235, 128] width 88 height 11
click at [300, 92] on input "search" at bounding box center [281, 92] width 79 height 10
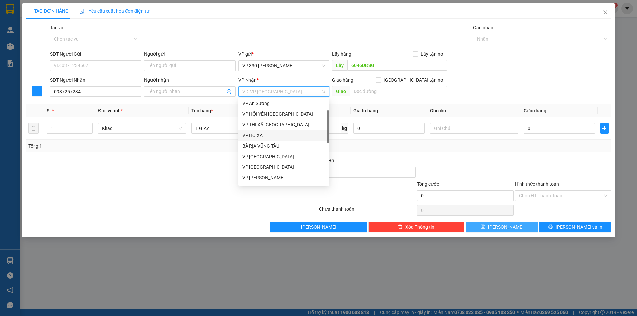
click at [261, 136] on div "VP HỒ XÁ" at bounding box center [283, 135] width 83 height 7
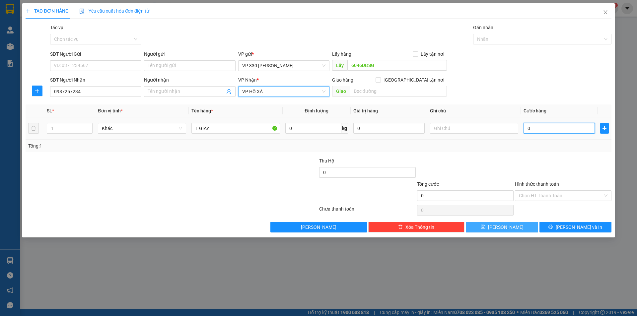
click at [555, 130] on input "0" at bounding box center [558, 128] width 71 height 11
click at [464, 131] on input "text" at bounding box center [474, 128] width 88 height 11
click at [507, 229] on span "[PERSON_NAME]" at bounding box center [505, 226] width 35 height 7
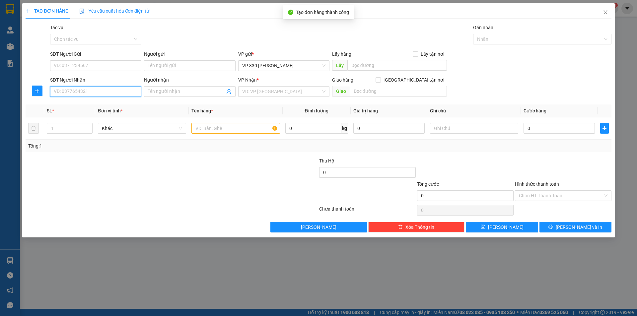
click at [98, 90] on input "SĐT Người Nhận" at bounding box center [95, 91] width 91 height 11
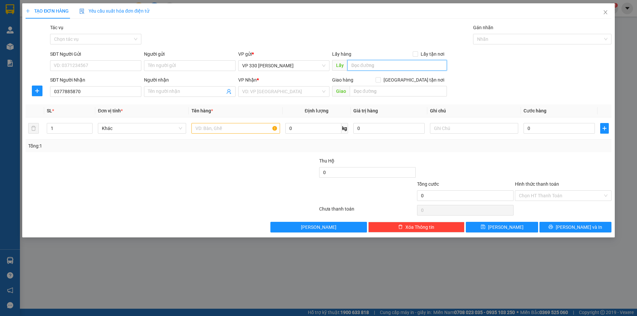
click at [374, 69] on input "text" at bounding box center [396, 65] width 99 height 11
click at [229, 130] on input "text" at bounding box center [235, 128] width 88 height 11
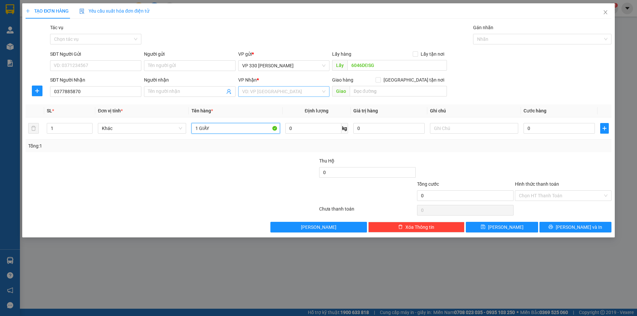
click at [300, 87] on div "VD: VP [GEOGRAPHIC_DATA]" at bounding box center [283, 91] width 91 height 11
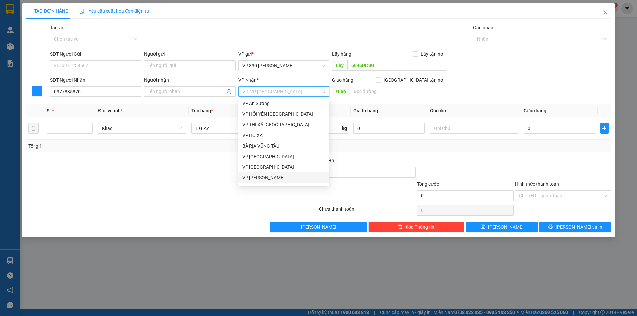
click at [271, 177] on div "VP Lao Bảo" at bounding box center [283, 177] width 83 height 7
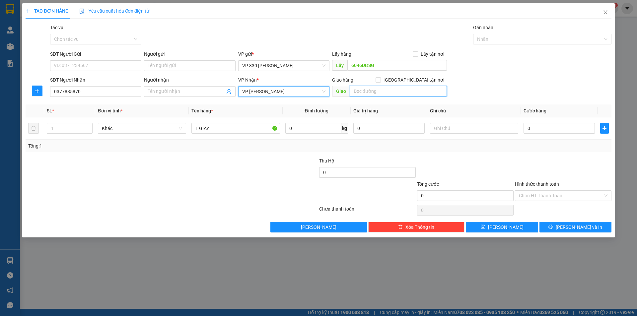
click at [367, 94] on input "text" at bounding box center [397, 91] width 97 height 11
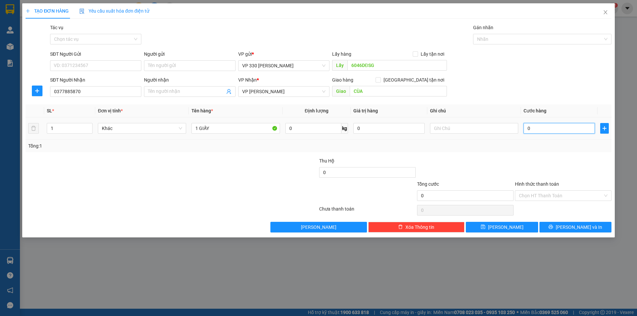
click at [551, 127] on input "0" at bounding box center [558, 128] width 71 height 11
click at [445, 129] on input "text" at bounding box center [474, 128] width 88 height 11
click at [504, 226] on span "[PERSON_NAME]" at bounding box center [505, 226] width 35 height 7
click at [605, 12] on icon "close" at bounding box center [605, 12] width 4 height 4
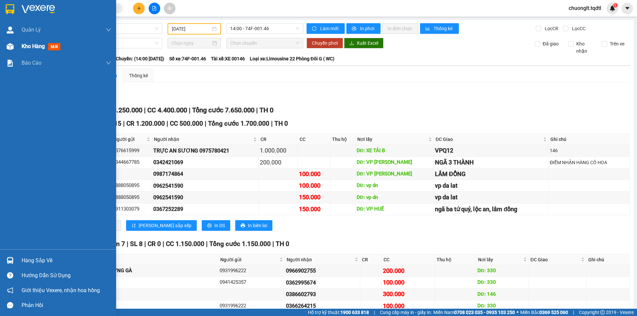
drag, startPoint x: 29, startPoint y: 41, endPoint x: 29, endPoint y: 44, distance: 3.7
click at [29, 44] on div "Kho hàng mới" at bounding box center [67, 46] width 90 height 17
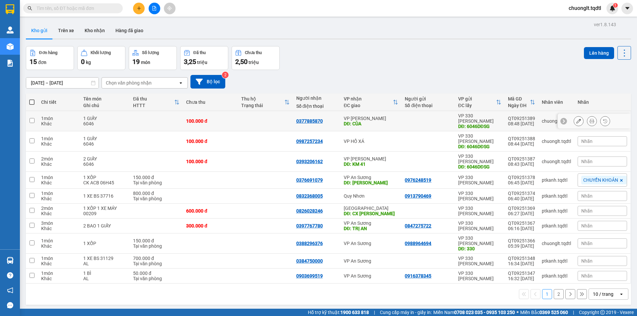
click at [32, 119] on input "checkbox" at bounding box center [32, 120] width 5 height 5
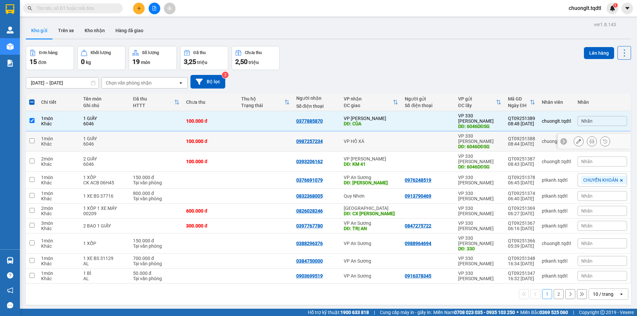
click at [30, 138] on input "checkbox" at bounding box center [32, 140] width 5 height 5
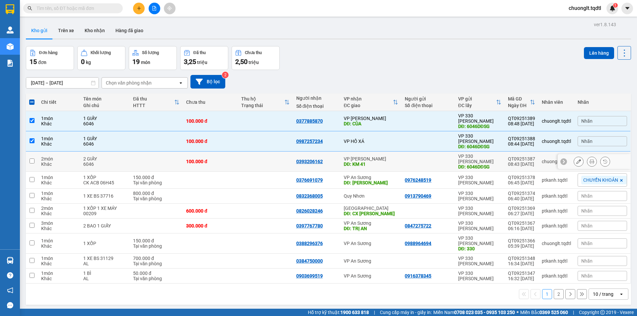
click at [30, 158] on input "checkbox" at bounding box center [32, 160] width 5 height 5
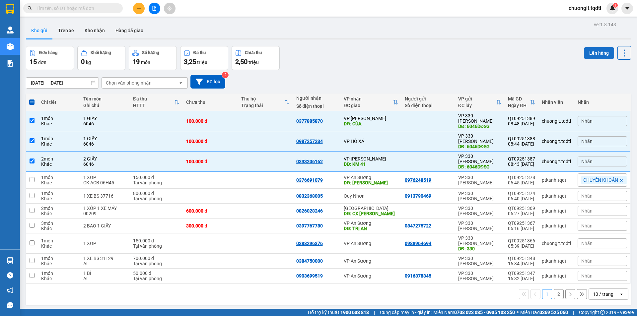
click at [587, 53] on button "Lên hàng" at bounding box center [599, 53] width 30 height 12
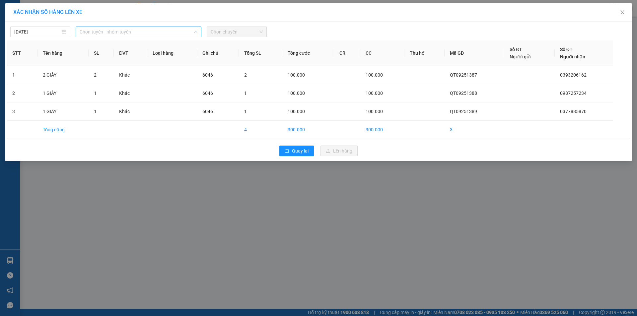
click at [150, 30] on span "Chọn tuyến - nhóm tuyến" at bounding box center [139, 32] width 118 height 10
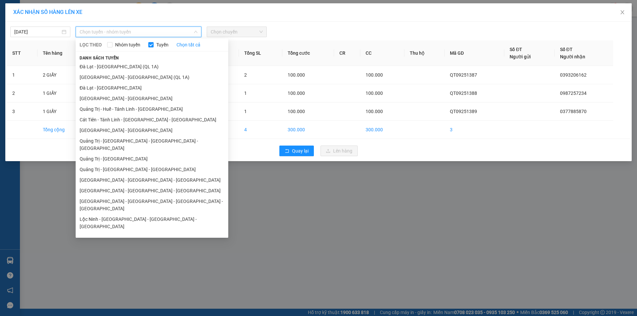
scroll to position [38, 0]
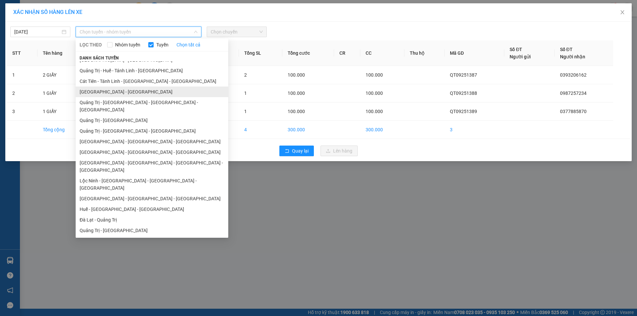
click at [116, 92] on li "[GEOGRAPHIC_DATA] - [GEOGRAPHIC_DATA]" at bounding box center [152, 92] width 153 height 11
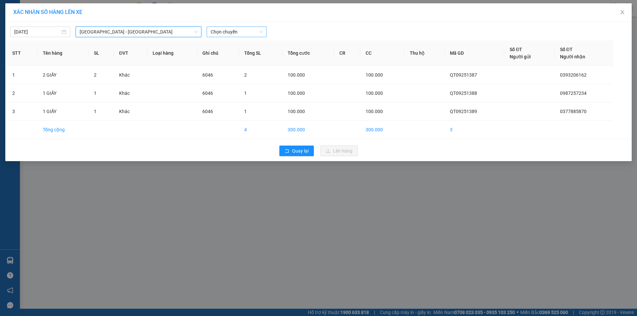
click at [245, 32] on span "Chọn chuyến" at bounding box center [237, 32] width 52 height 10
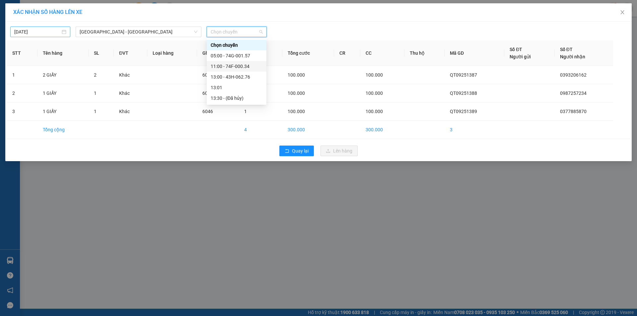
click at [64, 31] on div "[DATE]" at bounding box center [40, 31] width 52 height 7
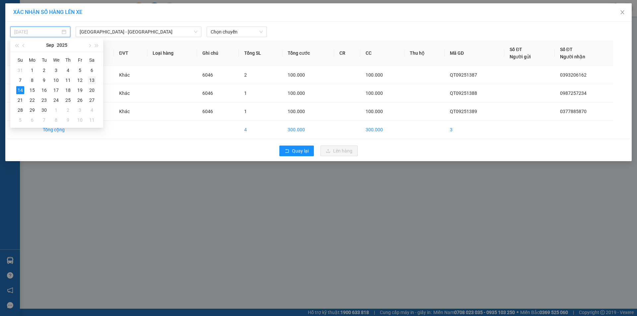
click at [94, 80] on div "13" at bounding box center [92, 80] width 8 height 8
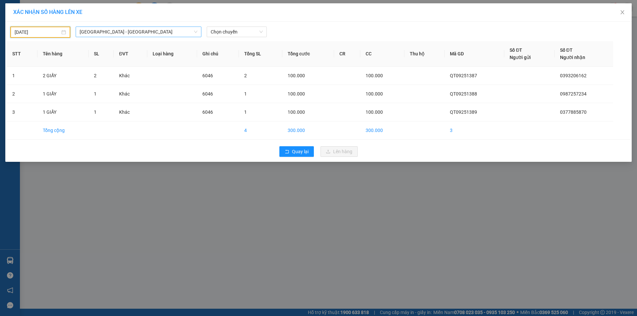
click at [191, 31] on span "[GEOGRAPHIC_DATA] - [GEOGRAPHIC_DATA]" at bounding box center [139, 32] width 118 height 10
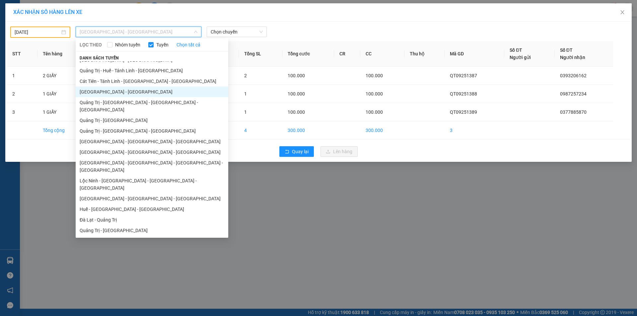
click at [129, 90] on li "[GEOGRAPHIC_DATA] - [GEOGRAPHIC_DATA]" at bounding box center [152, 92] width 153 height 11
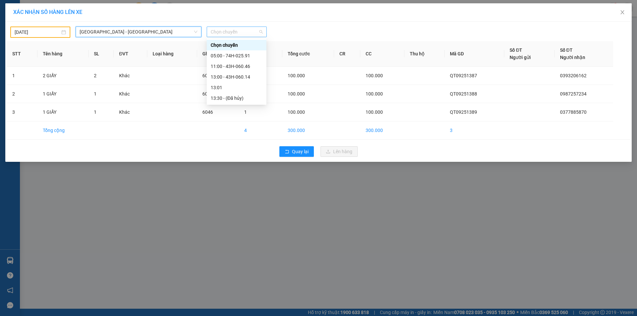
click at [246, 33] on span "Chọn chuyến" at bounding box center [237, 32] width 52 height 10
click at [239, 67] on div "11:00 - 43H-060.46" at bounding box center [237, 66] width 52 height 7
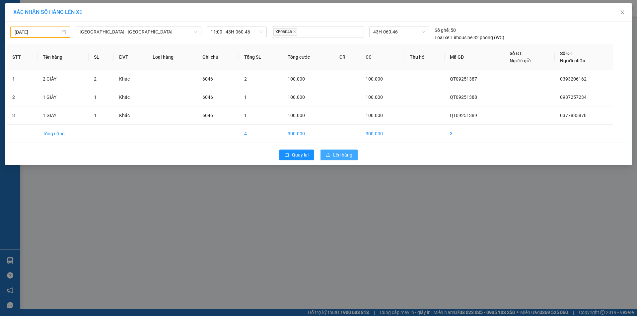
click at [340, 157] on span "Lên hàng" at bounding box center [342, 154] width 19 height 7
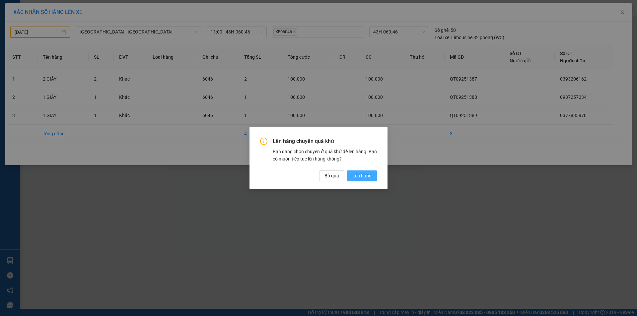
click at [367, 177] on span "Lên hàng" at bounding box center [361, 175] width 19 height 7
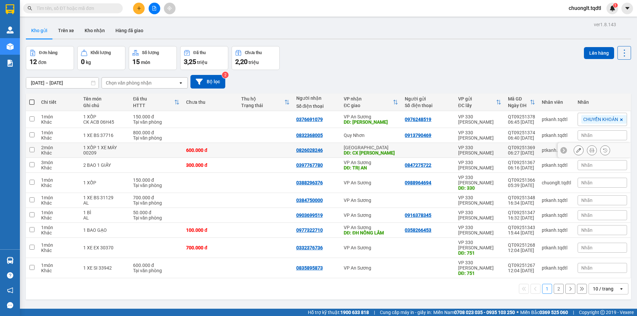
click at [31, 150] on input "checkbox" at bounding box center [32, 149] width 5 height 5
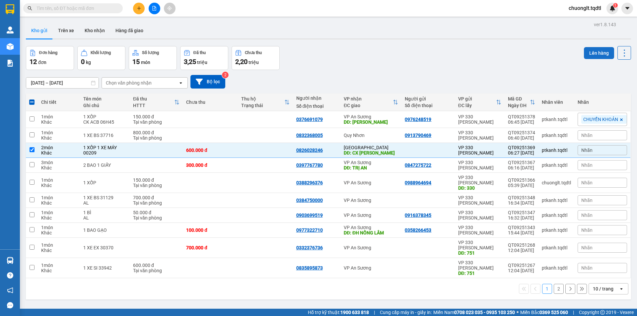
click at [592, 52] on button "Lên hàng" at bounding box center [599, 53] width 30 height 12
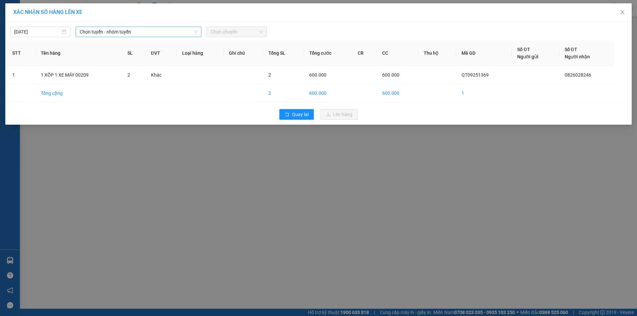
click at [149, 33] on span "Chọn tuyến - nhóm tuyến" at bounding box center [139, 32] width 118 height 10
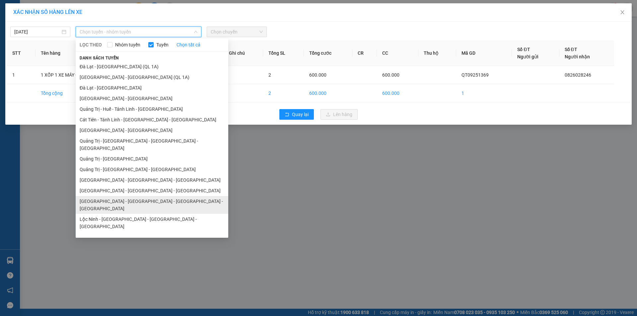
click at [122, 196] on li "[GEOGRAPHIC_DATA] - [GEOGRAPHIC_DATA] - [GEOGRAPHIC_DATA] - [GEOGRAPHIC_DATA]" at bounding box center [152, 205] width 153 height 18
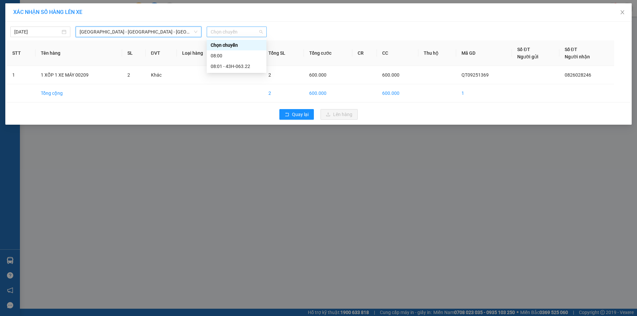
click at [250, 32] on span "Chọn chuyến" at bounding box center [237, 32] width 52 height 10
click at [238, 66] on div "08:01 - 43H-063.22" at bounding box center [237, 66] width 52 height 7
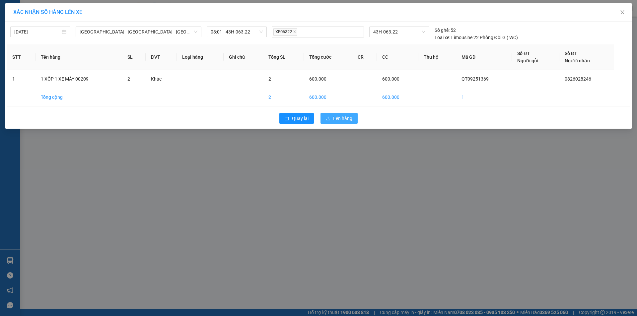
click at [332, 114] on button "Lên hàng" at bounding box center [338, 118] width 37 height 11
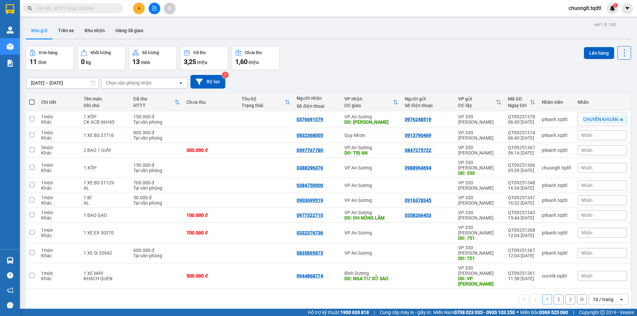
click at [554, 294] on button "2" at bounding box center [558, 299] width 10 height 10
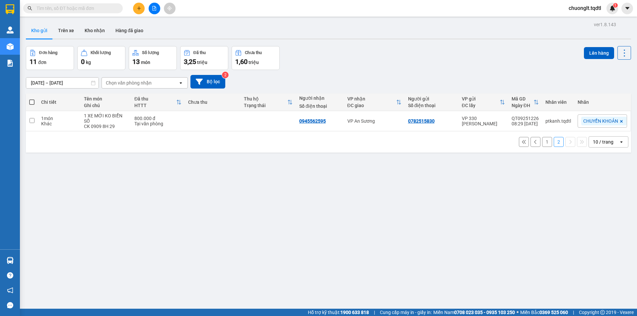
click at [542, 142] on button "1" at bounding box center [547, 142] width 10 height 10
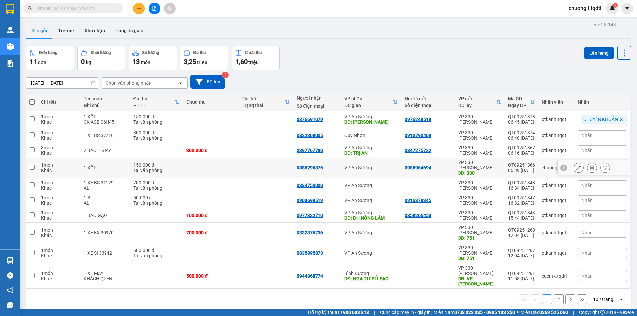
click at [33, 165] on input "checkbox" at bounding box center [32, 167] width 5 height 5
checkbox input "true"
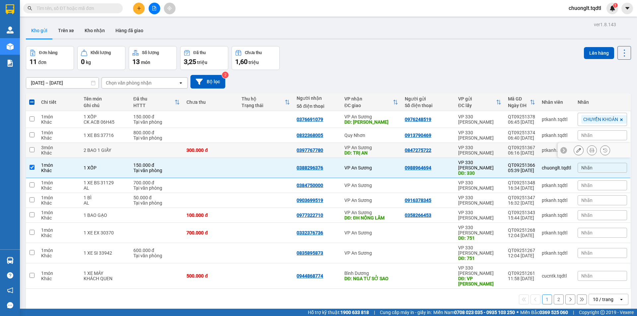
click at [33, 151] on input "checkbox" at bounding box center [32, 149] width 5 height 5
checkbox input "true"
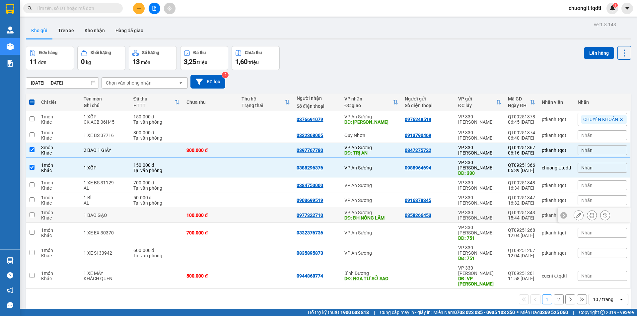
click at [30, 212] on input "checkbox" at bounding box center [32, 214] width 5 height 5
checkbox input "true"
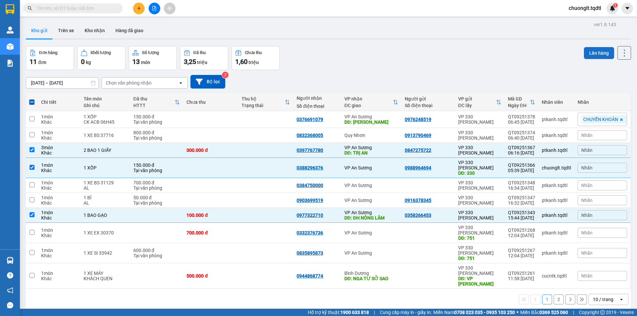
click at [592, 51] on button "Lên hàng" at bounding box center [599, 53] width 30 height 12
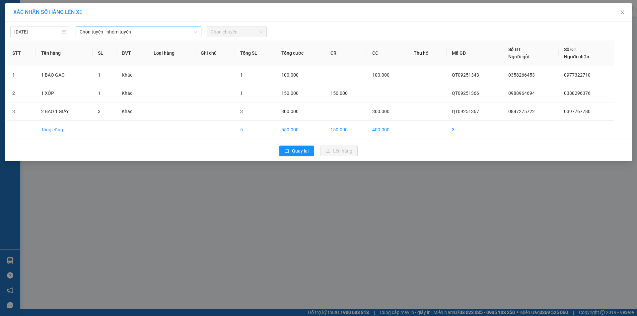
click at [162, 32] on span "Chọn tuyến - nhóm tuyến" at bounding box center [139, 32] width 118 height 10
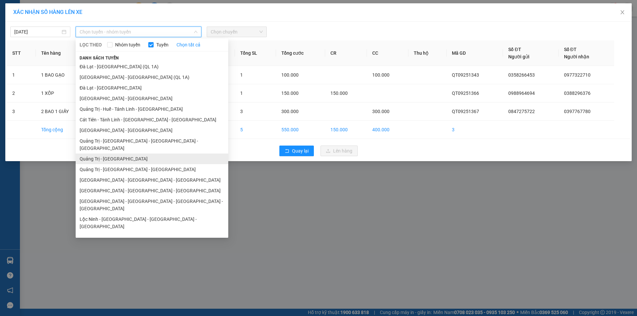
click at [113, 154] on li "Quảng Trị - [GEOGRAPHIC_DATA]" at bounding box center [152, 159] width 153 height 11
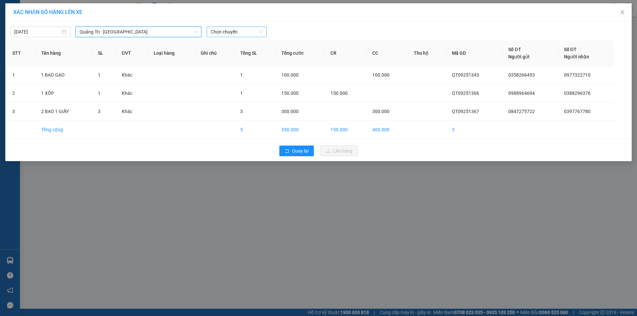
click at [248, 31] on span "Chọn chuyến" at bounding box center [237, 32] width 52 height 10
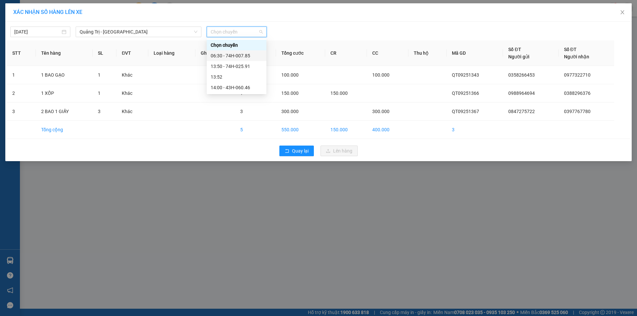
click at [241, 54] on div "06:30 - 74H-007.85" at bounding box center [237, 55] width 52 height 7
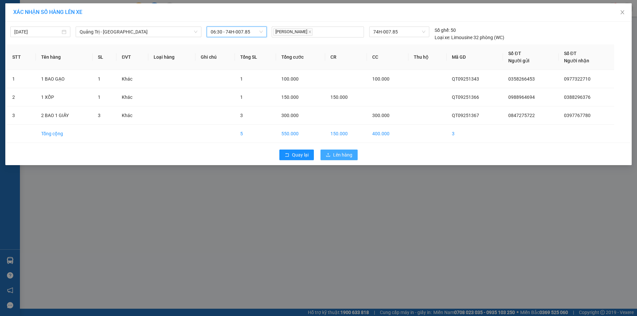
click at [335, 154] on span "Lên hàng" at bounding box center [342, 154] width 19 height 7
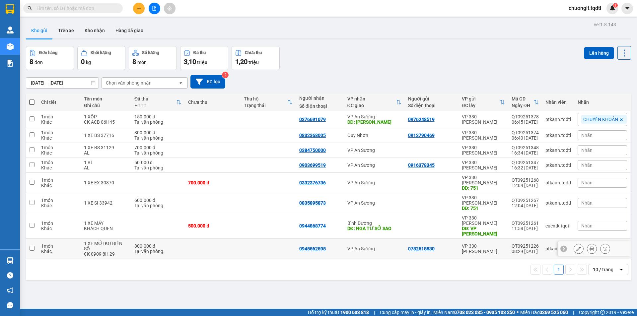
scroll to position [31, 0]
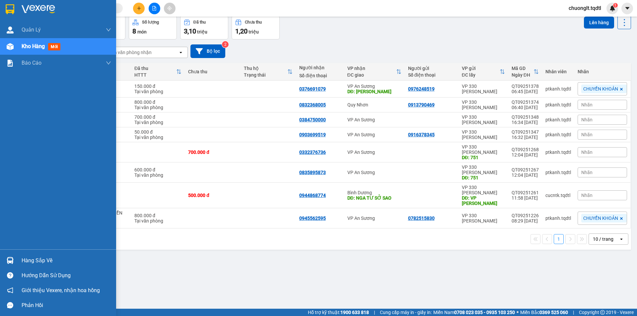
click at [46, 258] on div "Hàng sắp về" at bounding box center [67, 261] width 90 height 10
